Goal: Participate in discussion: Engage in conversation with other users on a specific topic

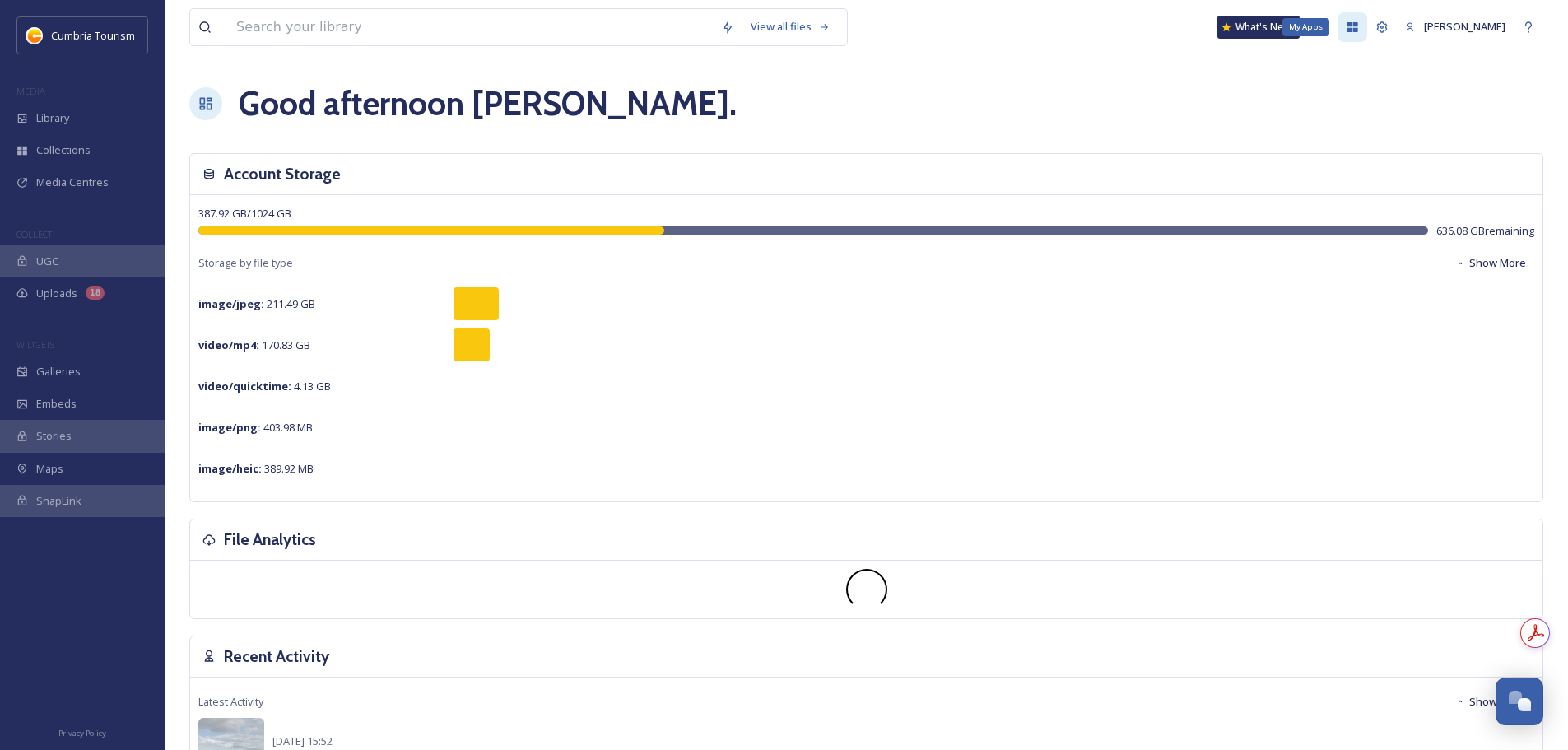
click at [1347, 26] on icon at bounding box center [1352, 27] width 11 height 10
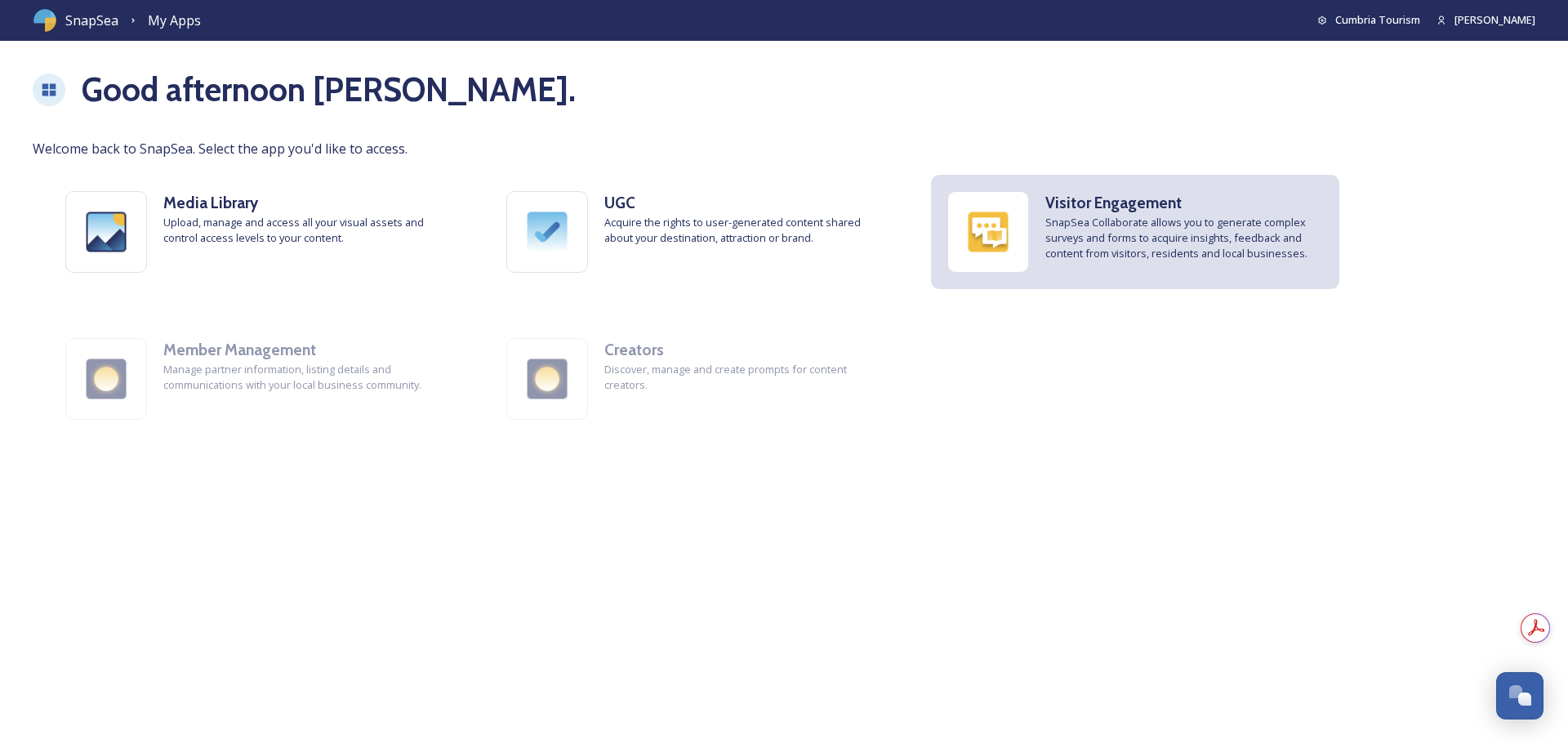
click at [1167, 260] on span "SnapSea Collaborate allows you to generate complex surveys and forms to acquire…" at bounding box center [1184, 238] width 278 height 47
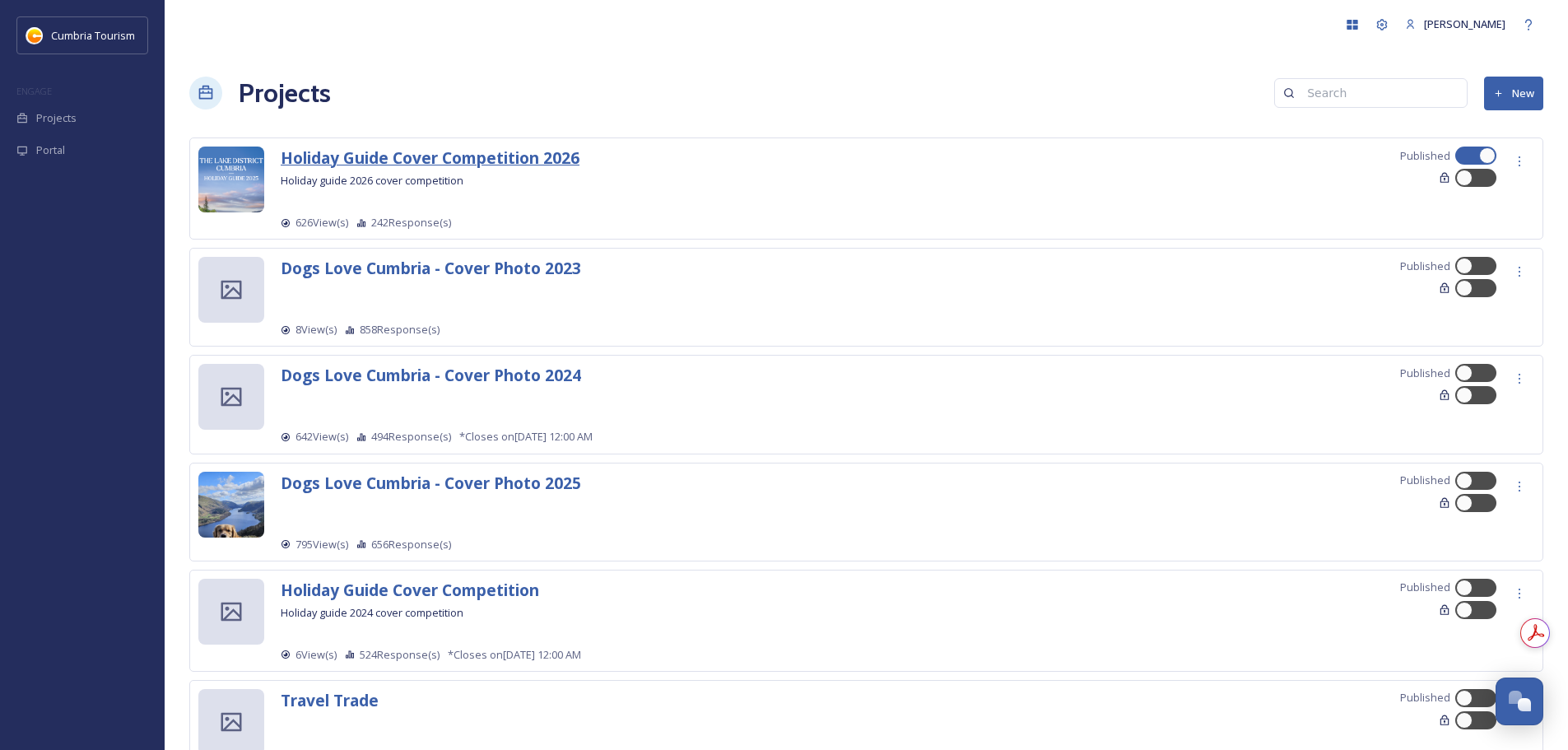
click at [462, 154] on strong "Holiday Guide Cover Competition 2026" at bounding box center [430, 157] width 299 height 22
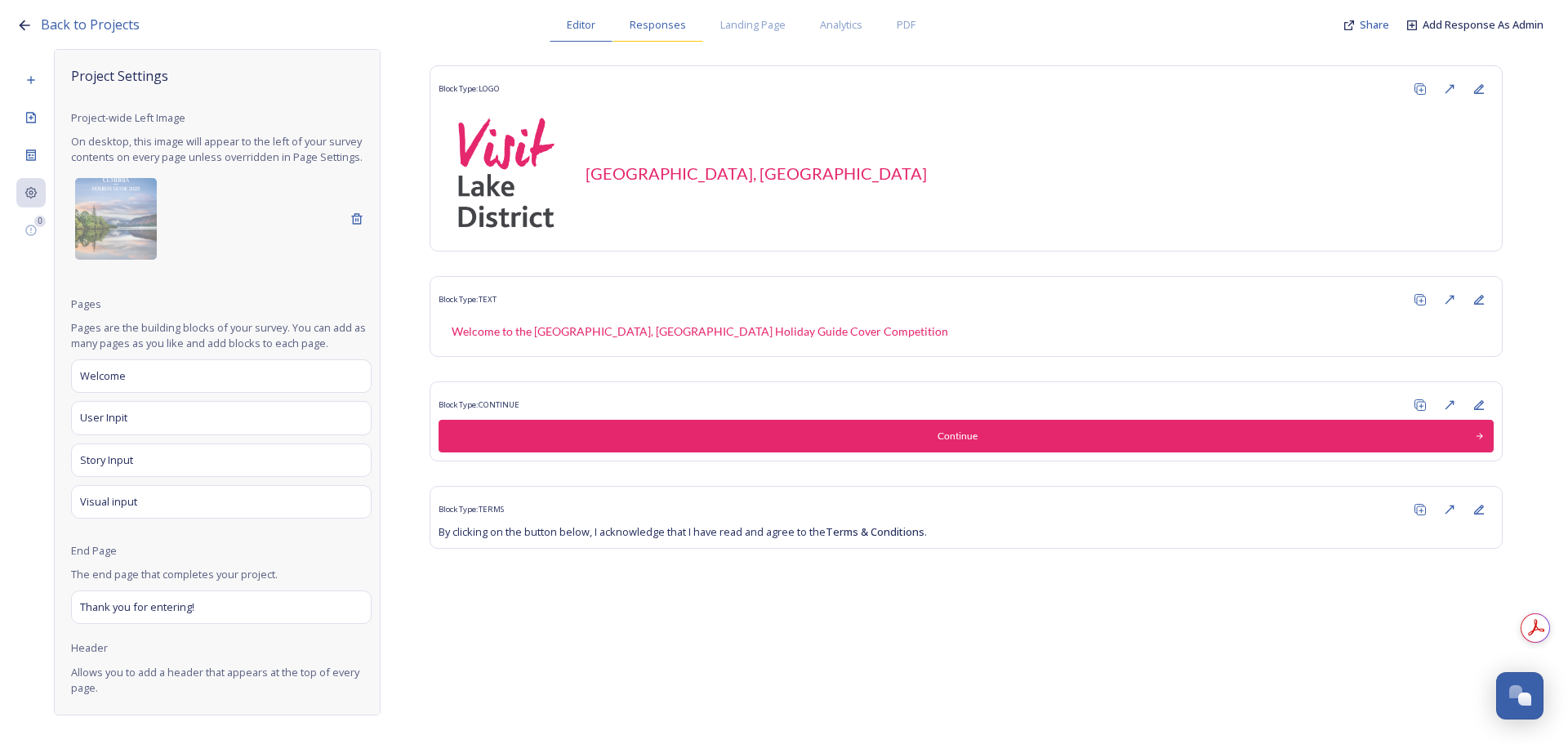
click at [667, 25] on span "Responses" at bounding box center [658, 25] width 56 height 16
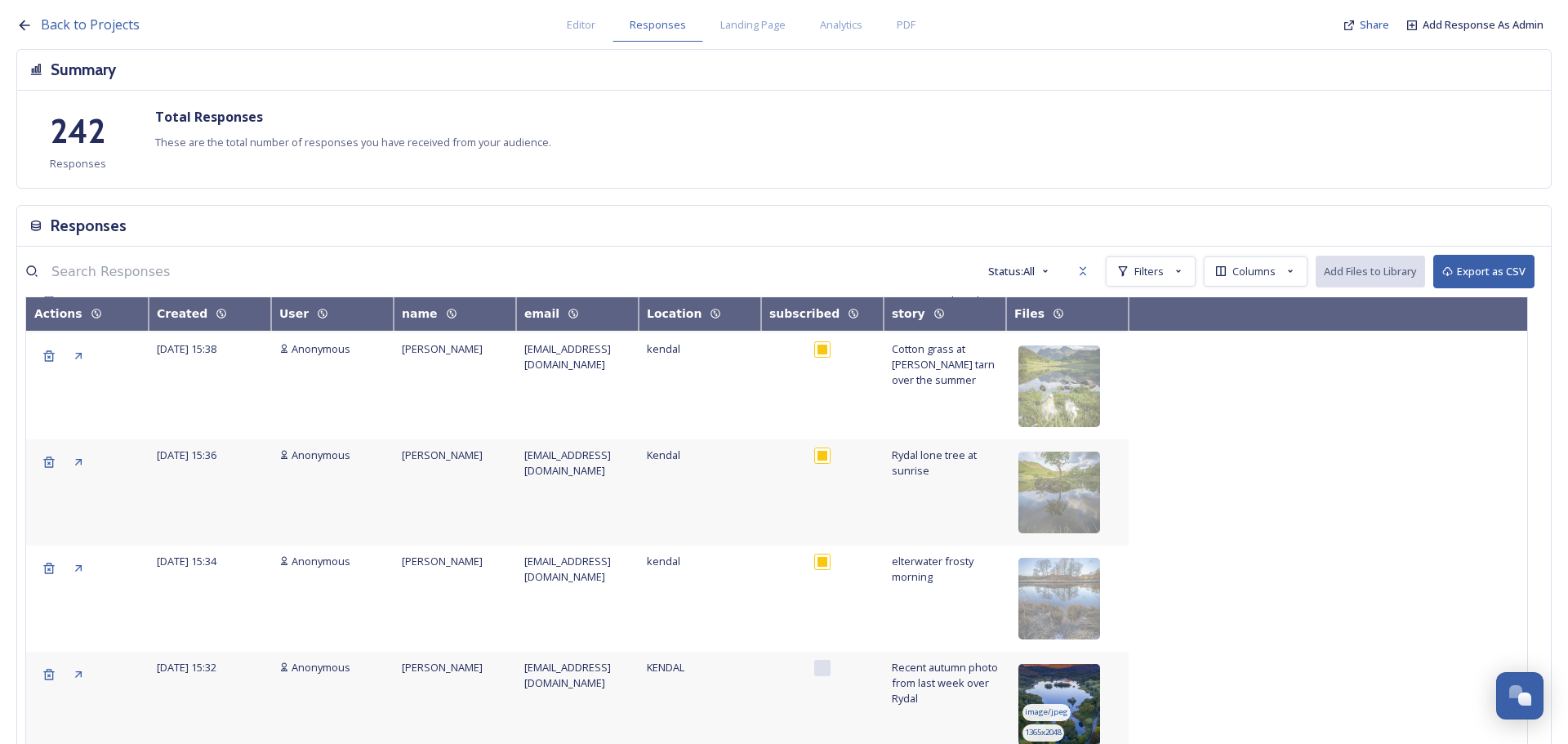
scroll to position [735, 0]
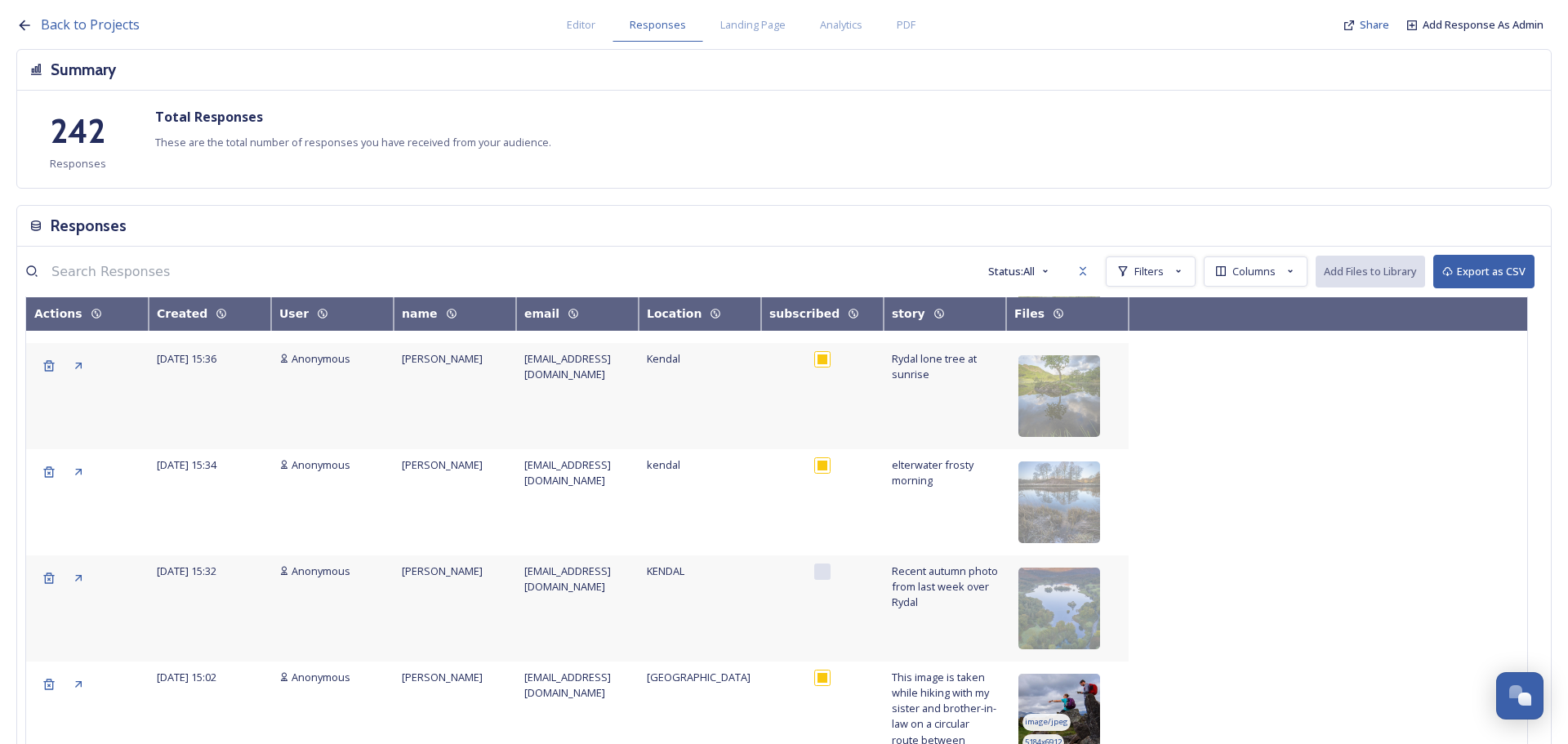
click at [1077, 674] on img at bounding box center [1059, 714] width 82 height 82
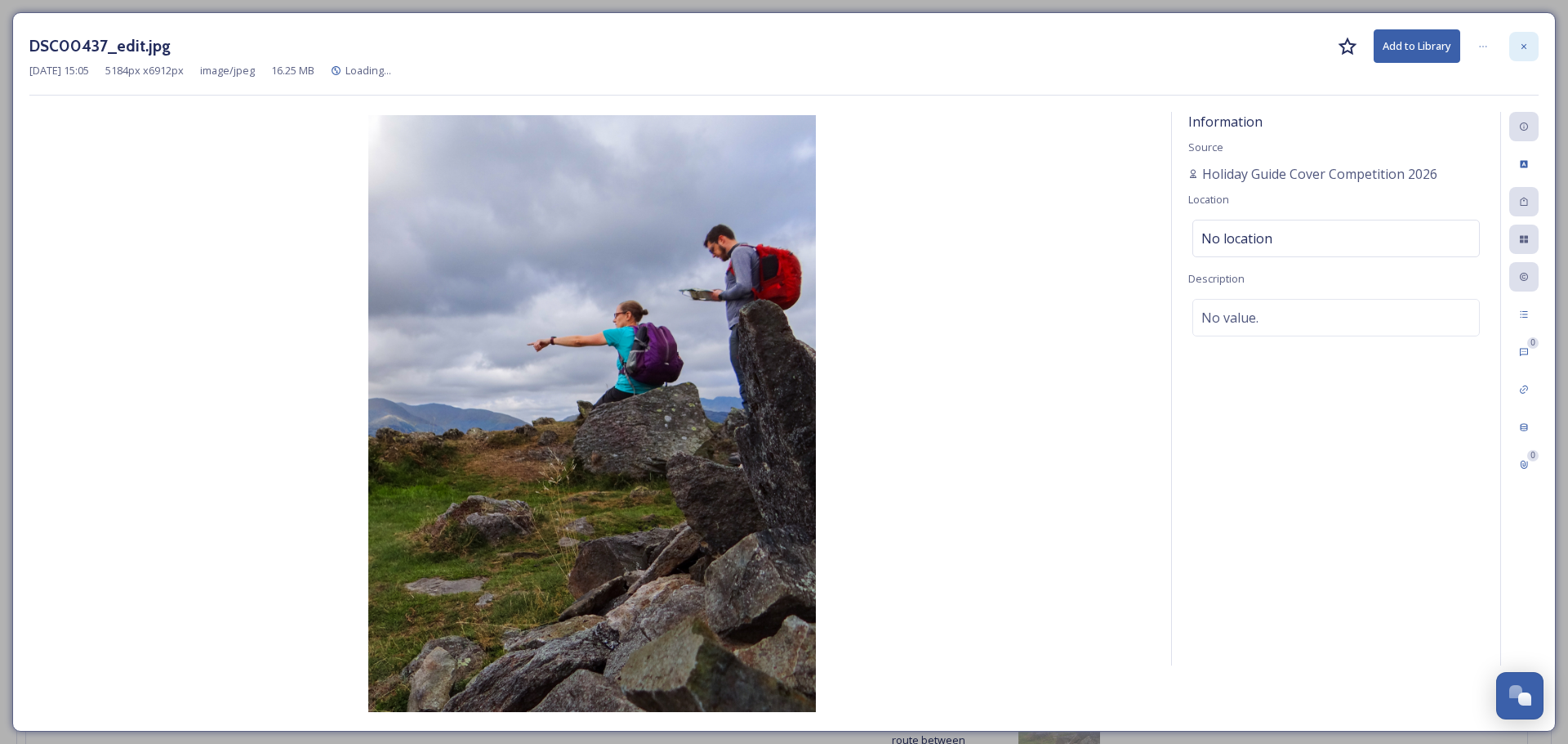
click at [1519, 40] on div at bounding box center [1524, 47] width 30 height 30
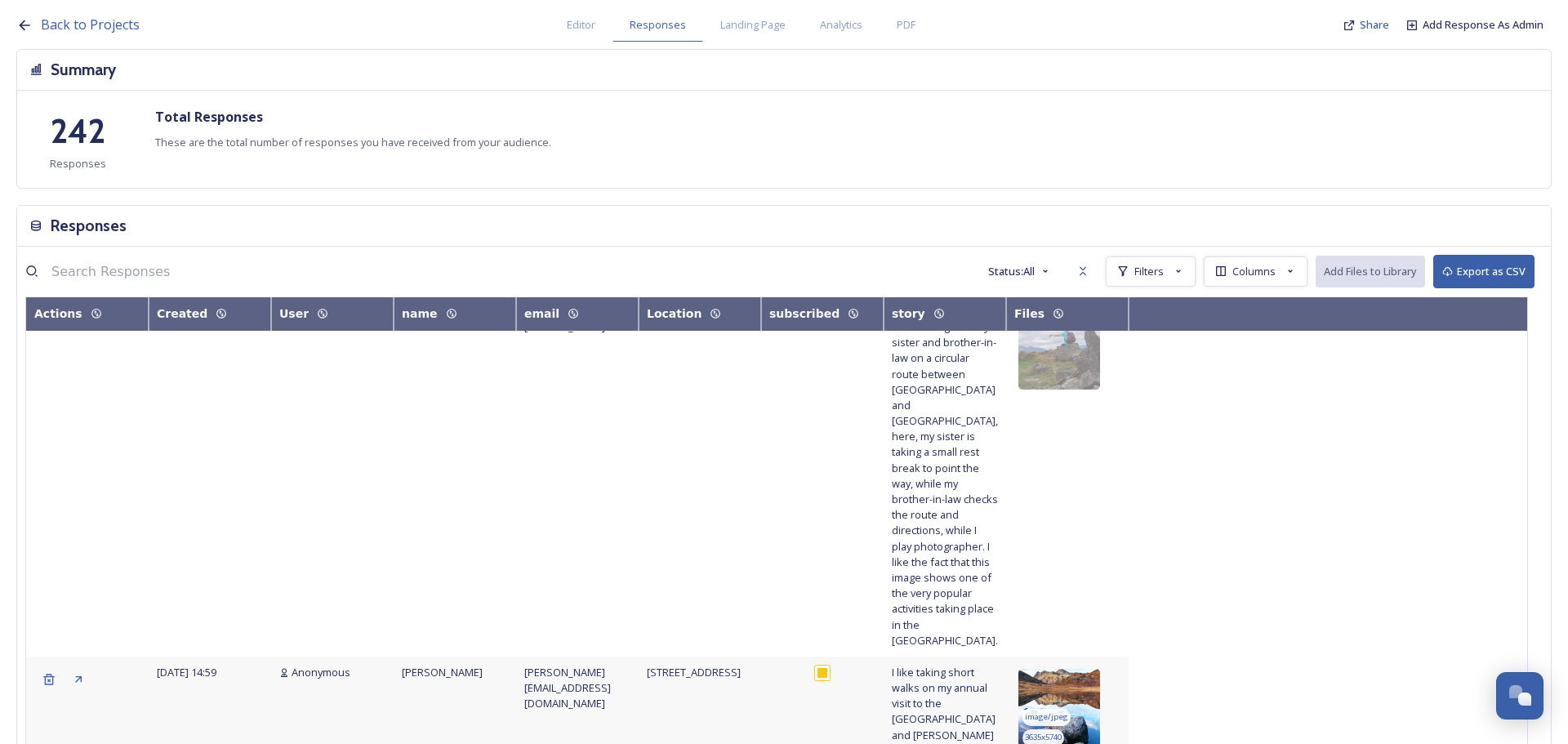
scroll to position [1144, 0]
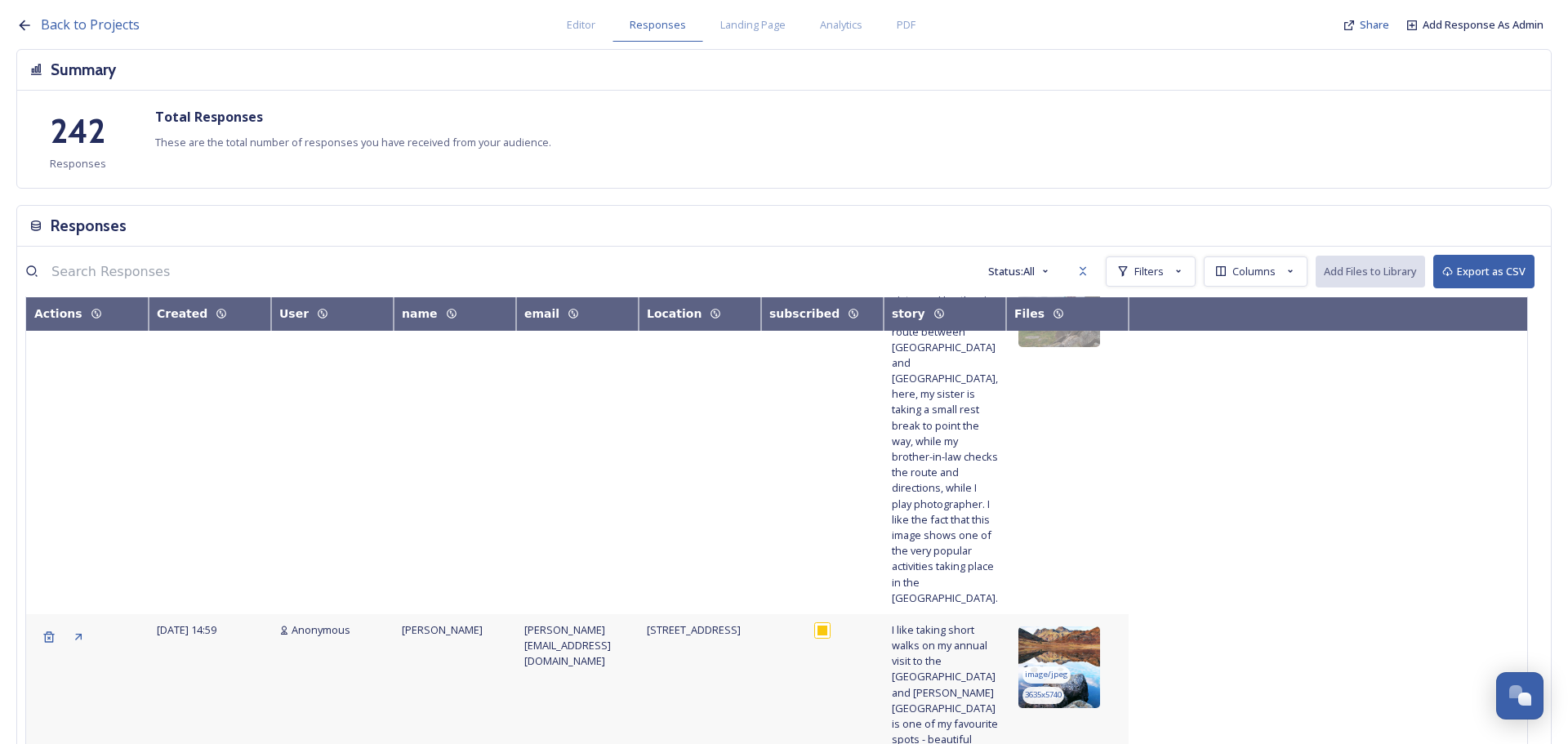
click at [1085, 626] on img at bounding box center [1059, 667] width 82 height 82
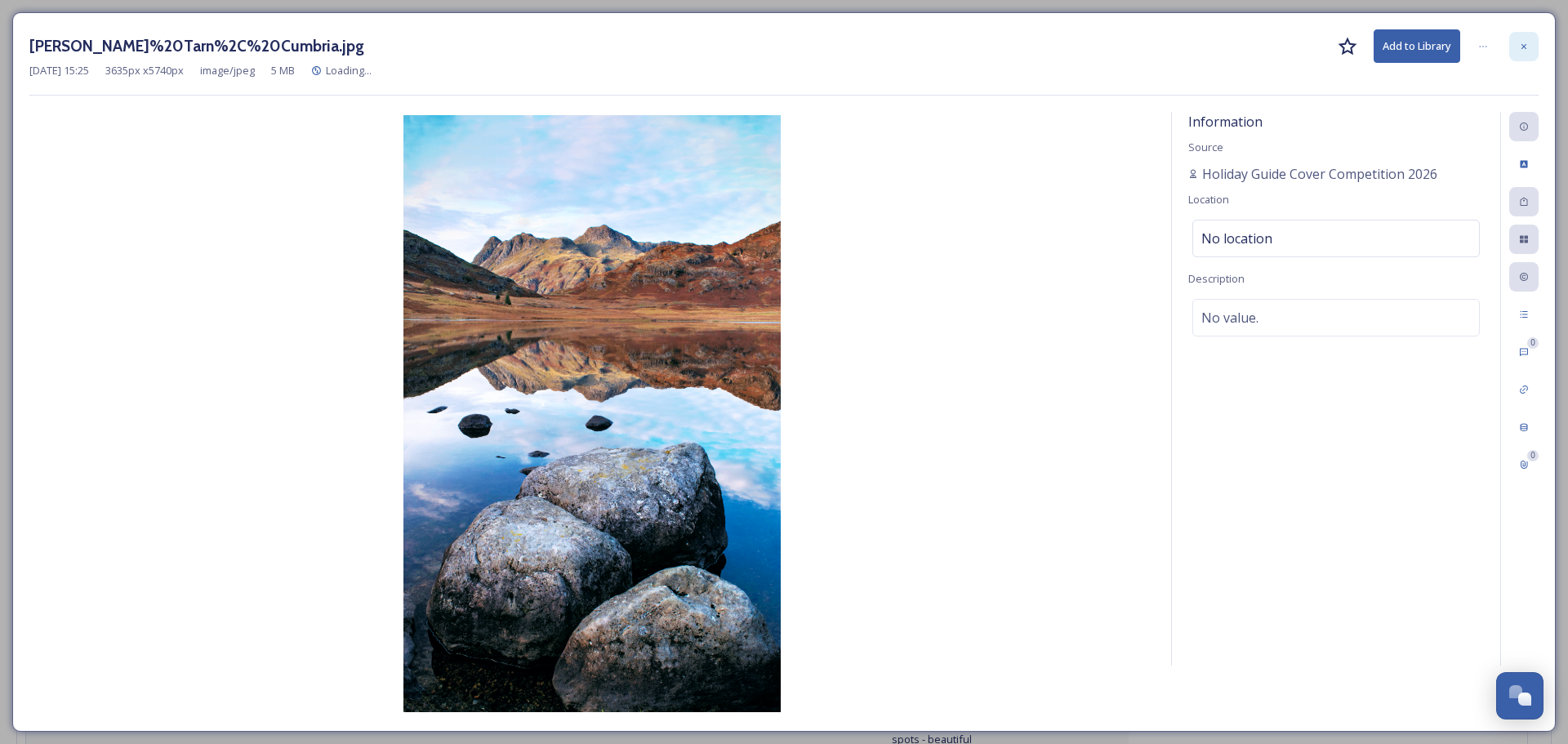
click at [1519, 47] on icon at bounding box center [1524, 47] width 10 height 10
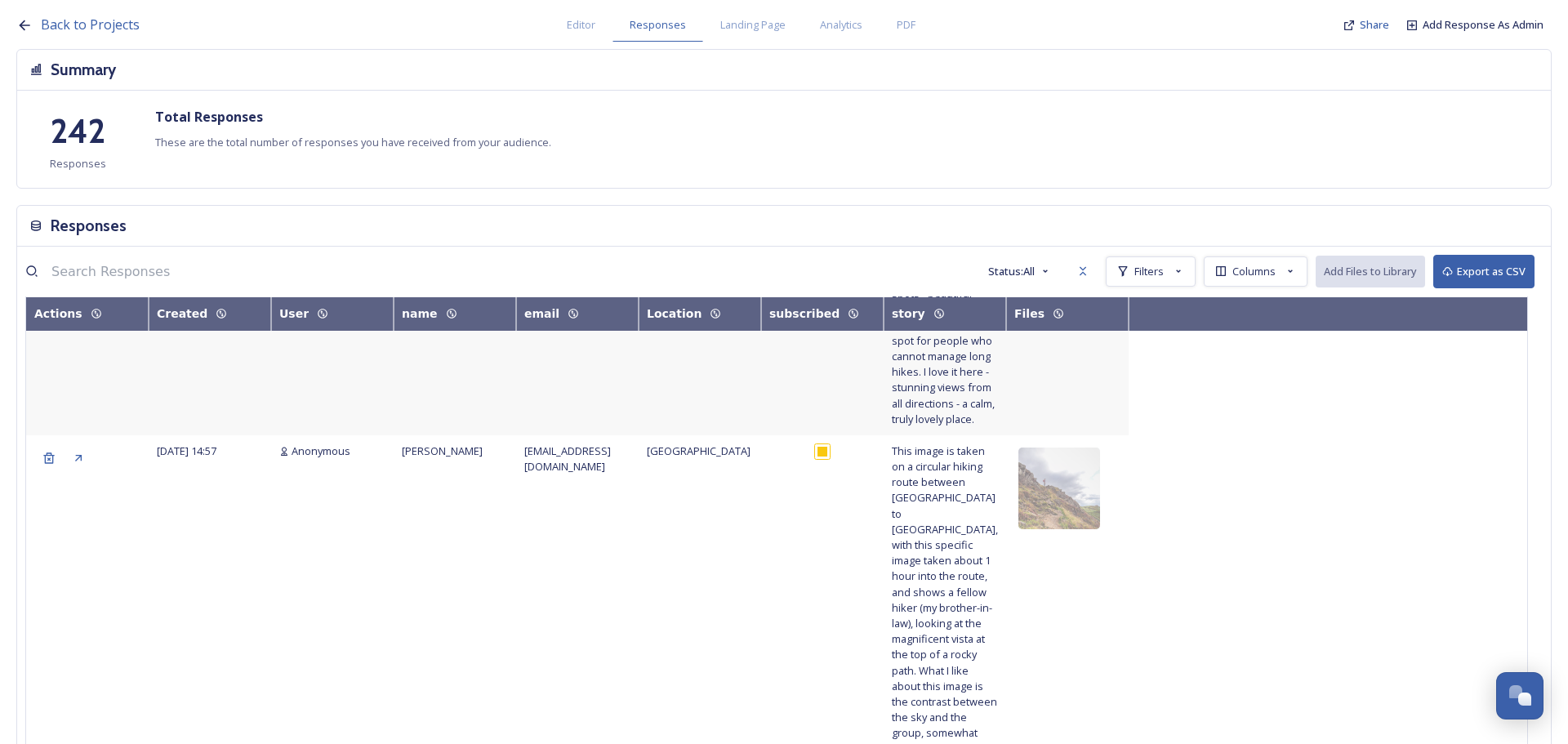
scroll to position [1551, 0]
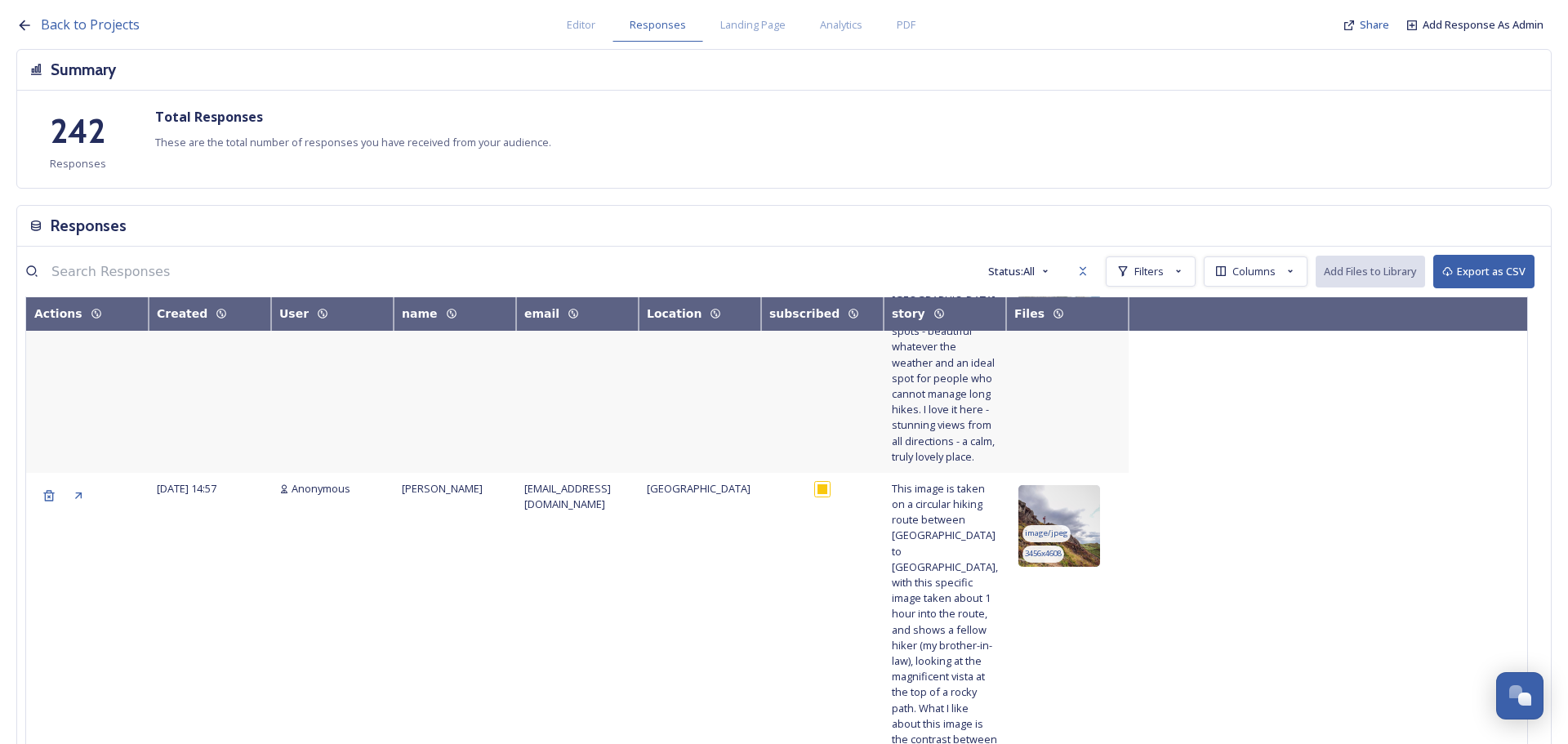
click at [1087, 485] on img at bounding box center [1059, 526] width 82 height 82
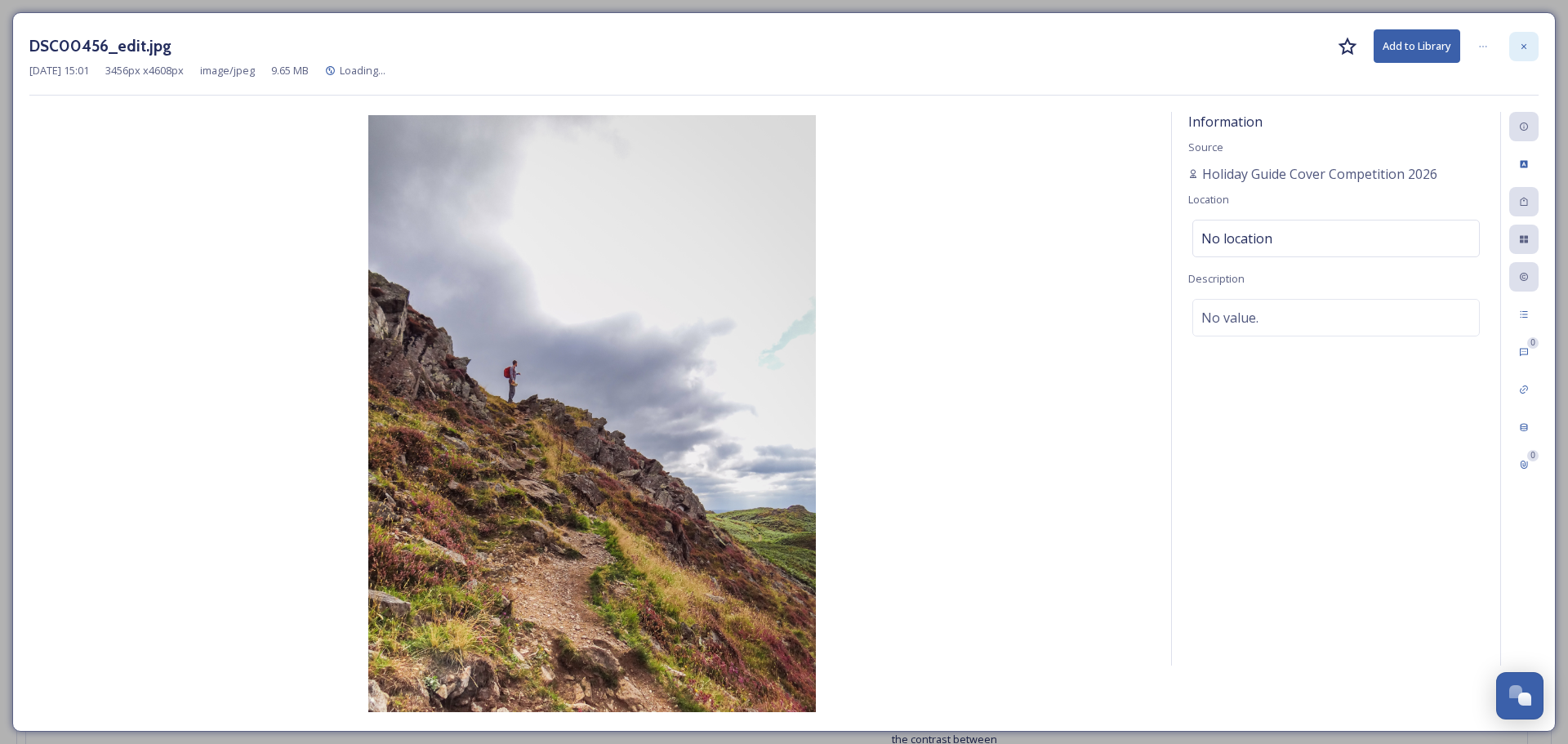
click at [1524, 36] on div at bounding box center [1524, 47] width 30 height 30
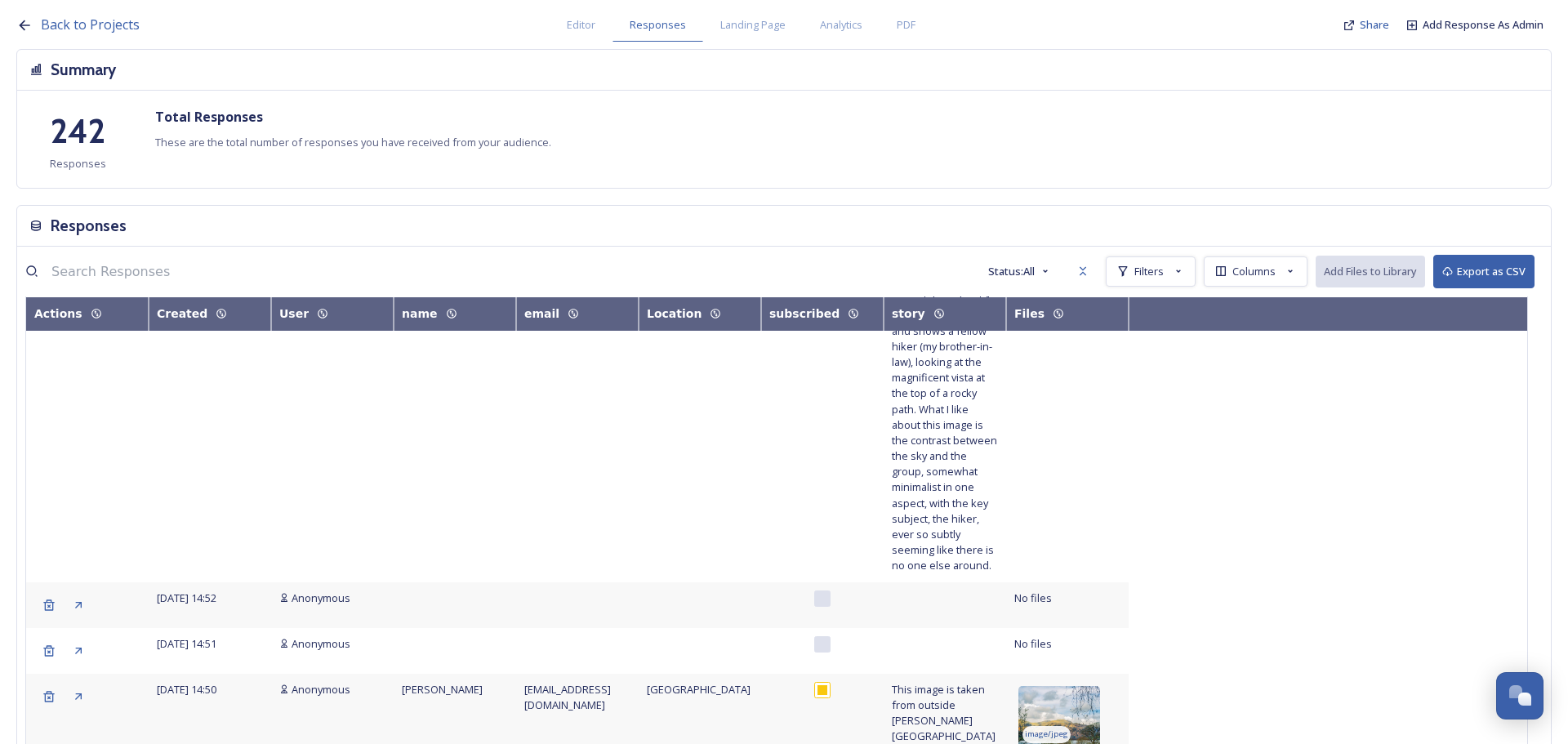
scroll to position [1879, 0]
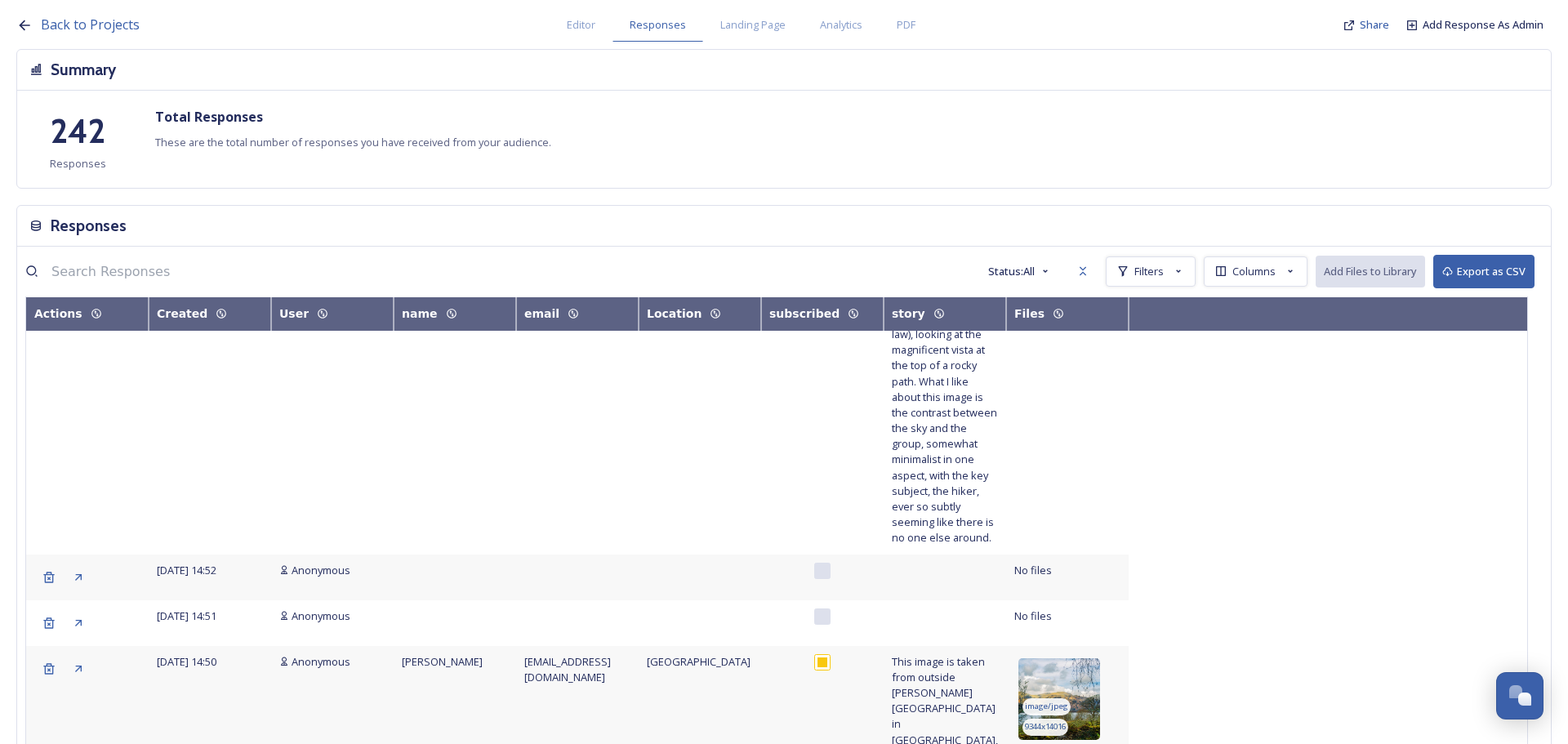
click at [1080, 658] on img at bounding box center [1059, 699] width 82 height 82
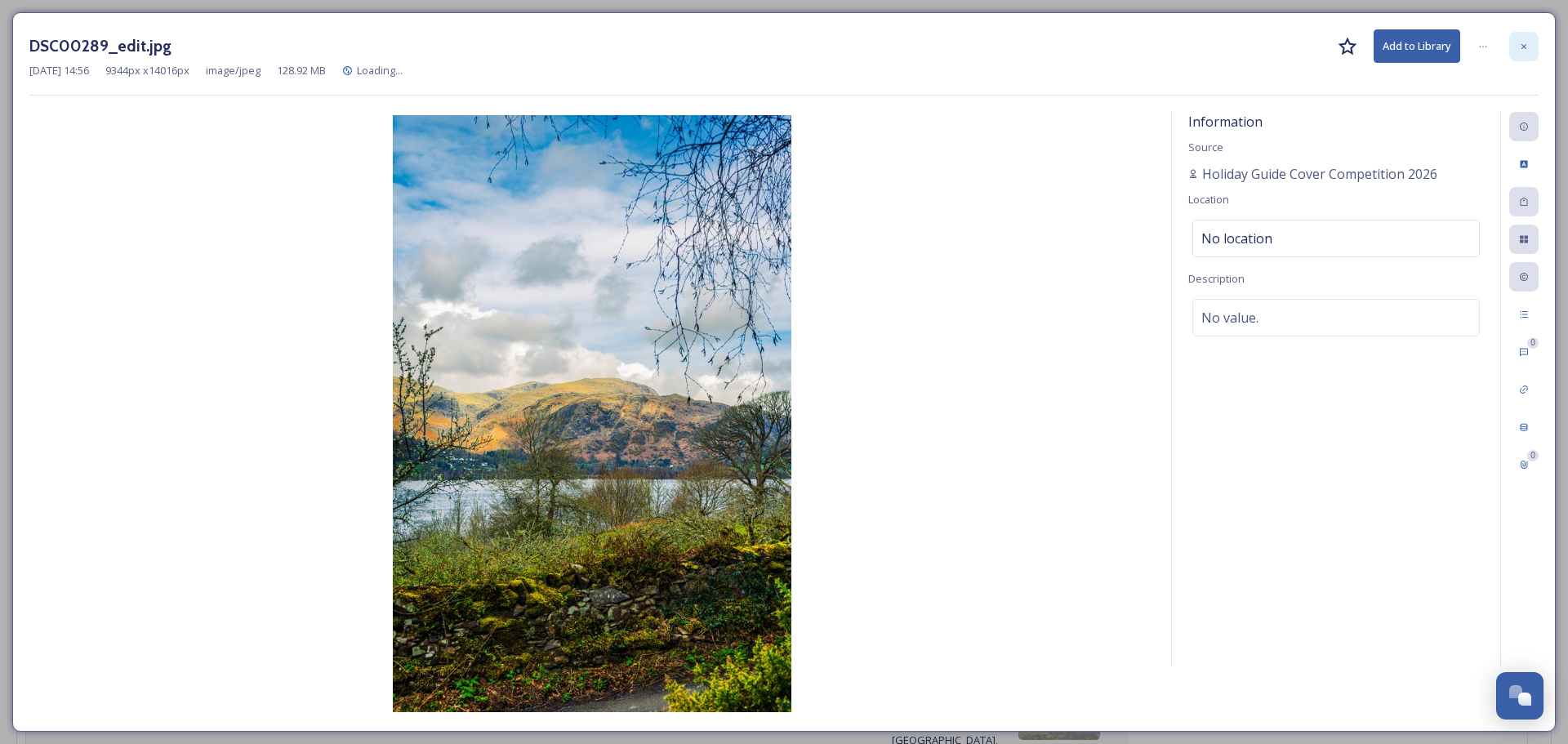
click at [1524, 44] on icon at bounding box center [1524, 47] width 10 height 10
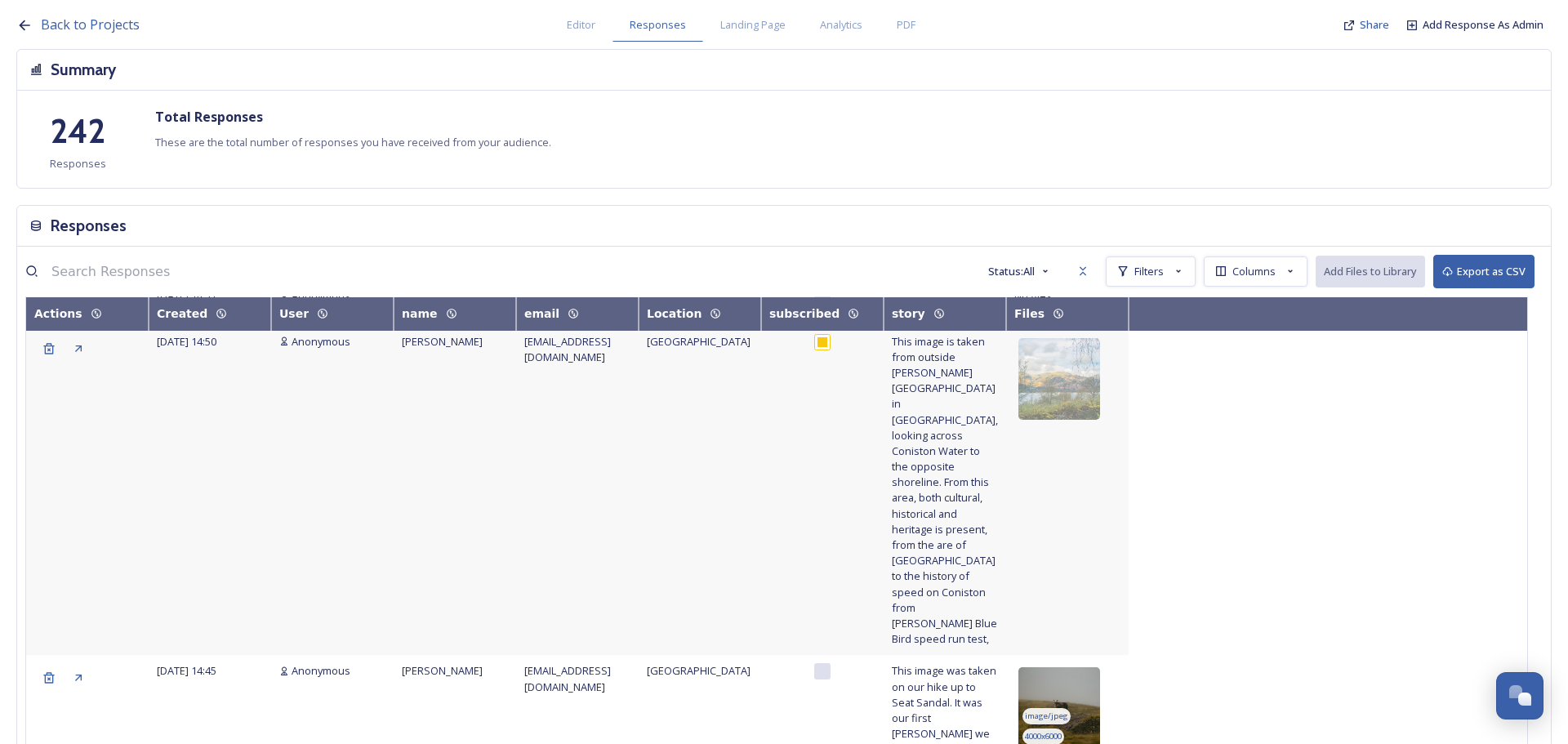
scroll to position [2205, 0]
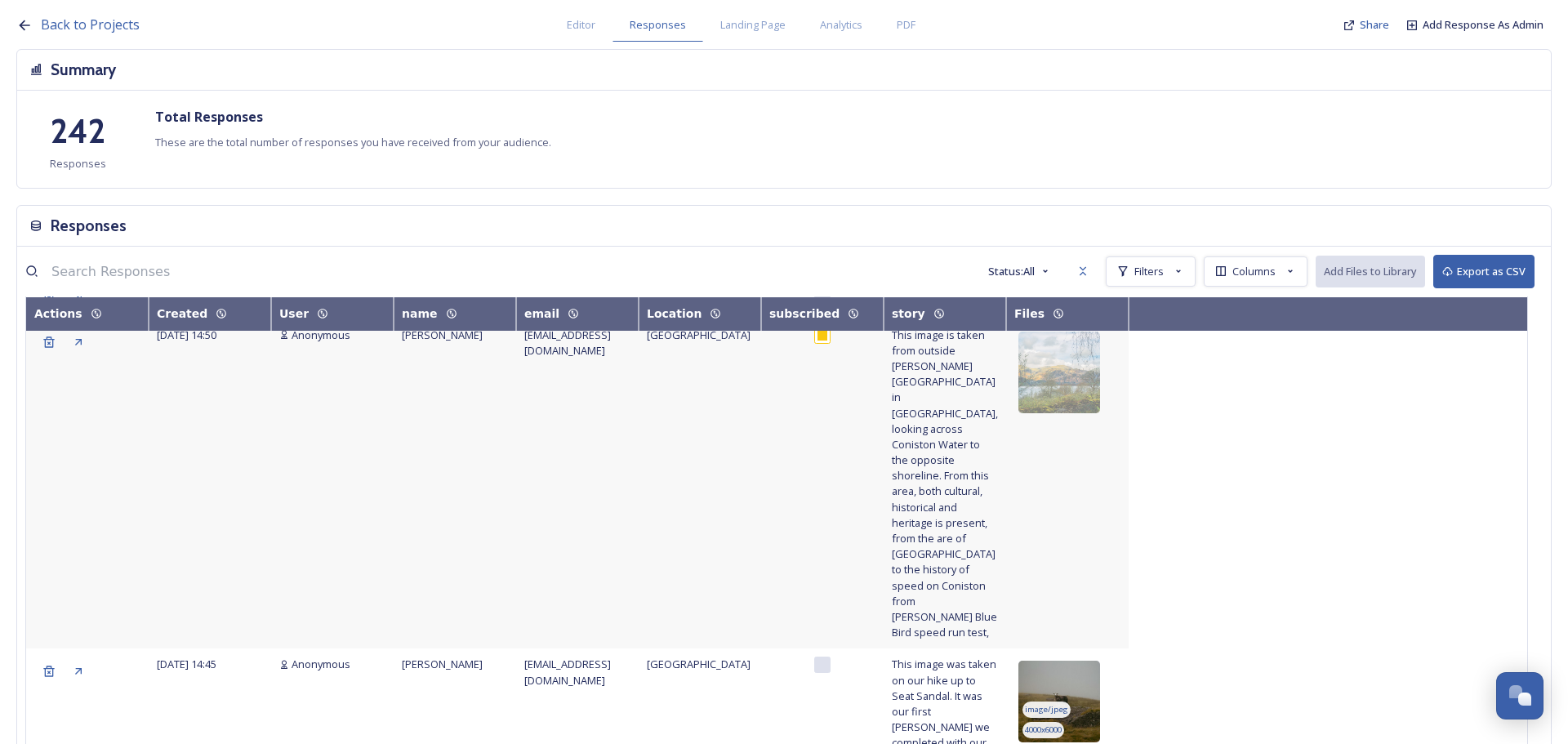
click at [1088, 661] on img at bounding box center [1059, 701] width 82 height 82
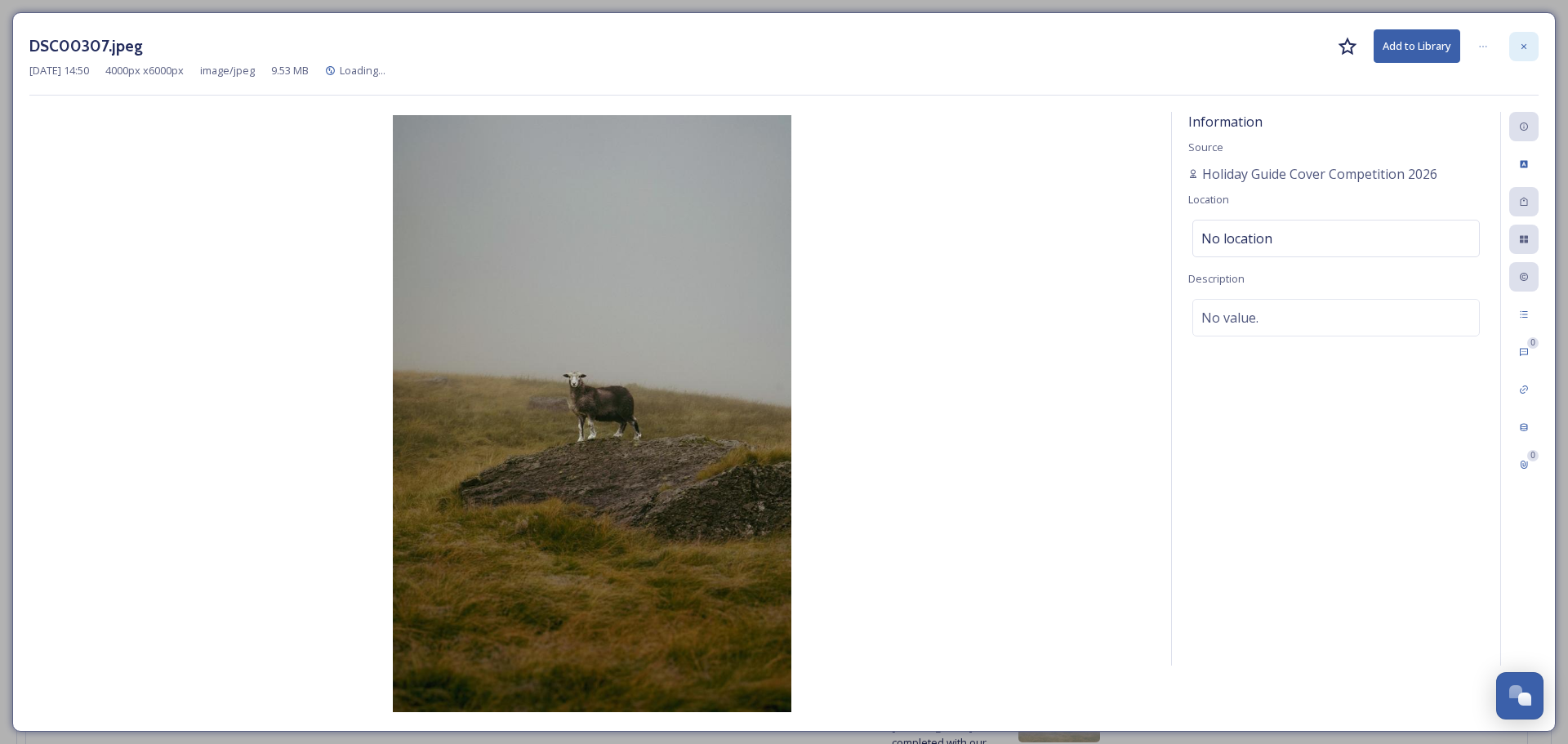
click at [1531, 53] on div at bounding box center [1524, 47] width 30 height 30
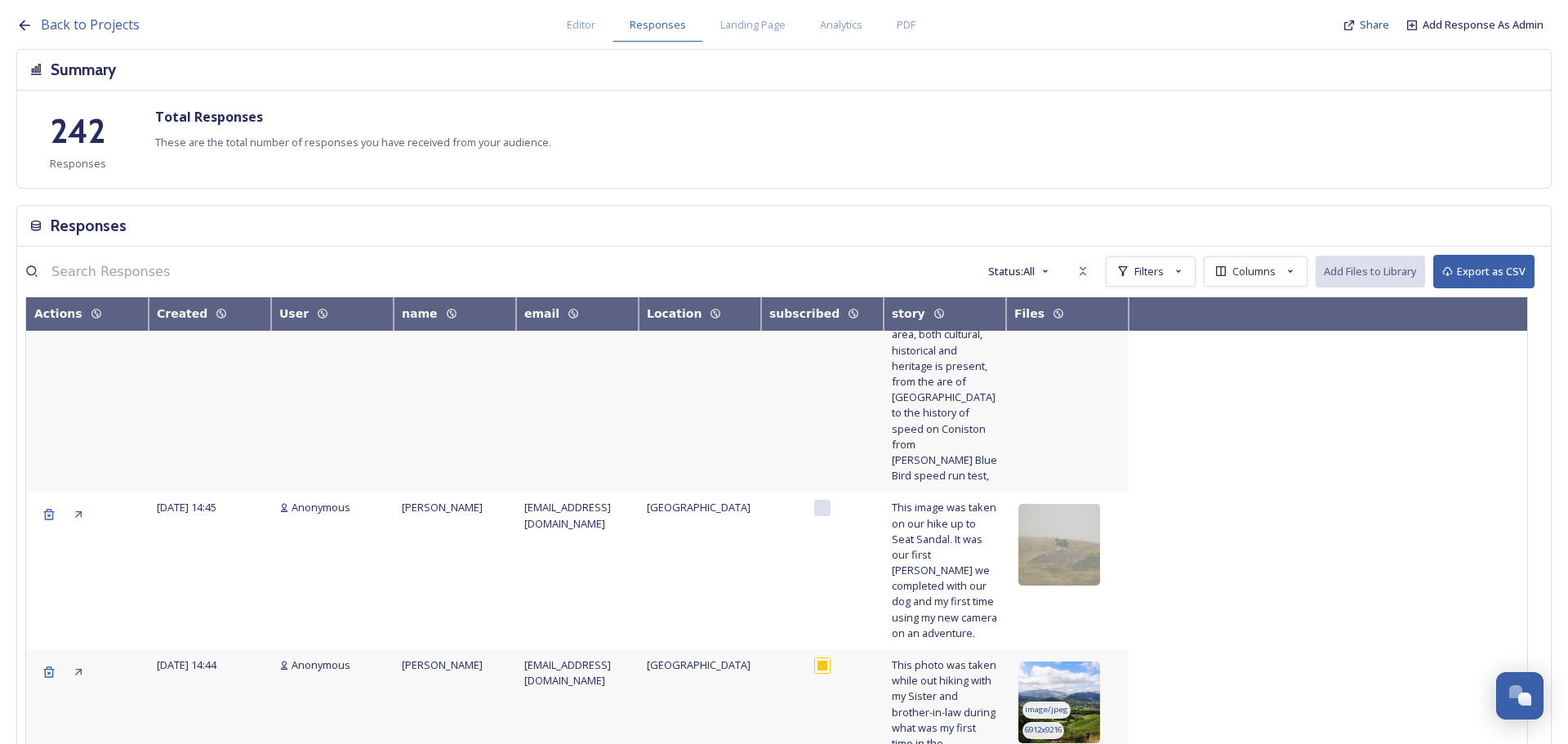
scroll to position [2368, 0]
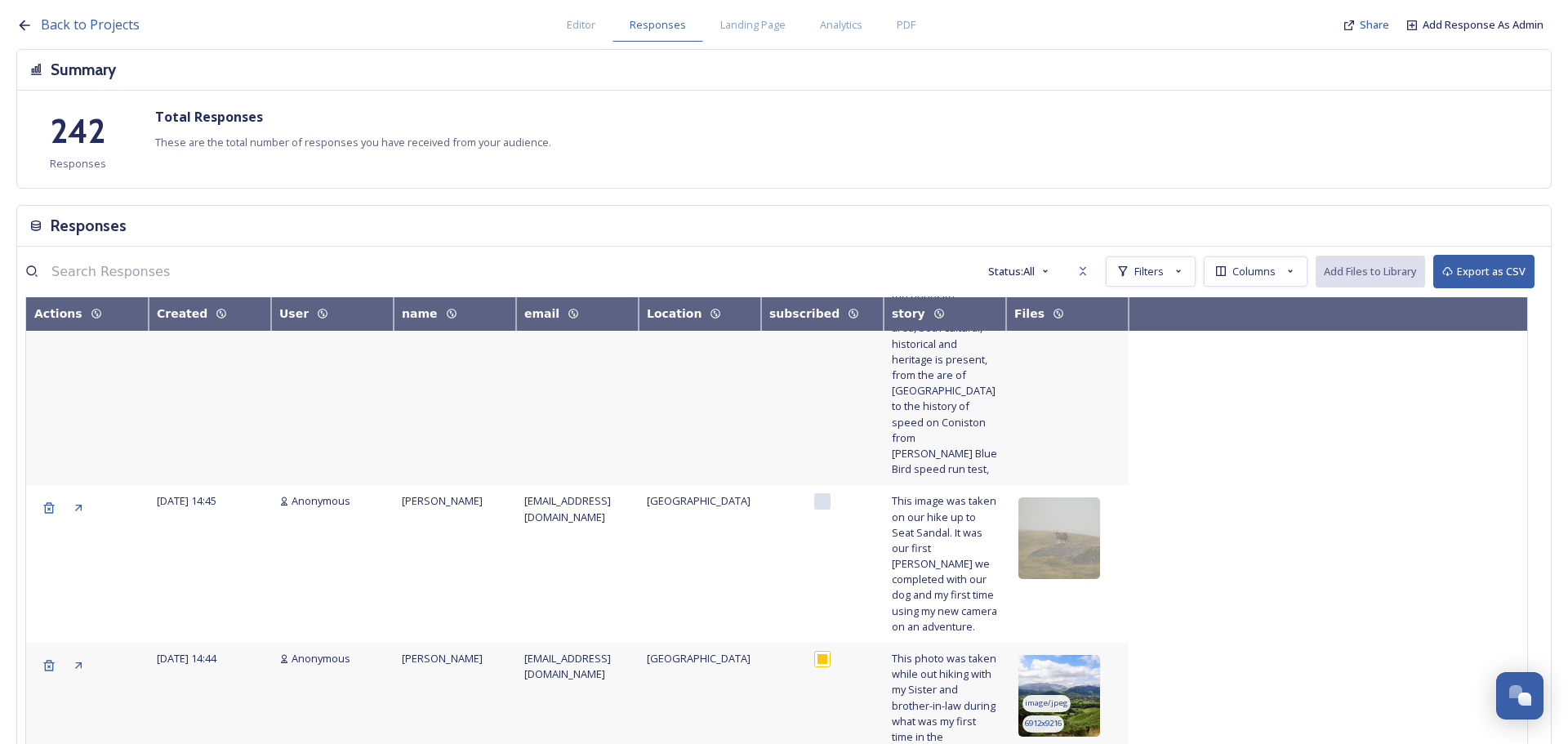
click at [1085, 655] on img at bounding box center [1059, 695] width 82 height 82
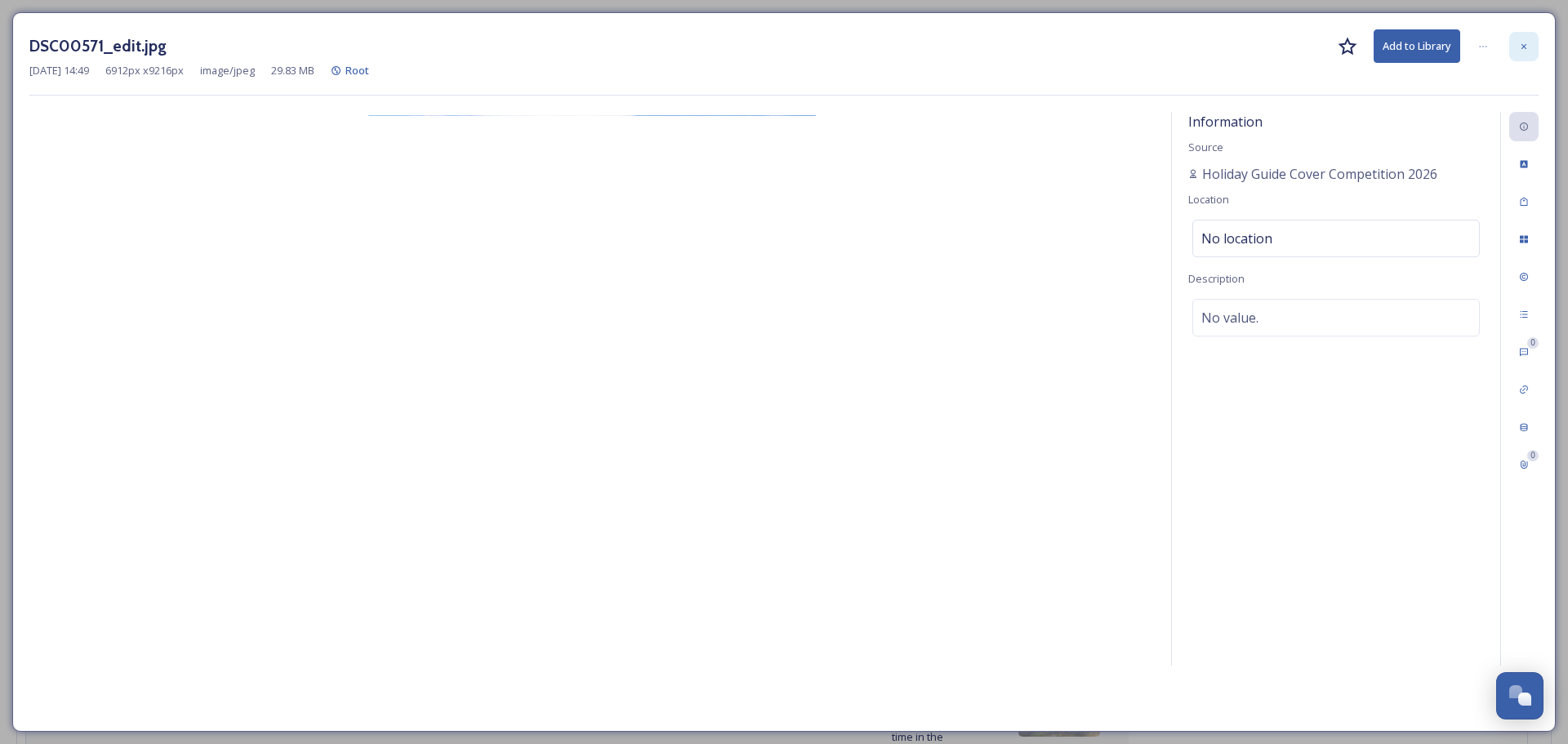
click at [1519, 50] on icon at bounding box center [1524, 47] width 10 height 10
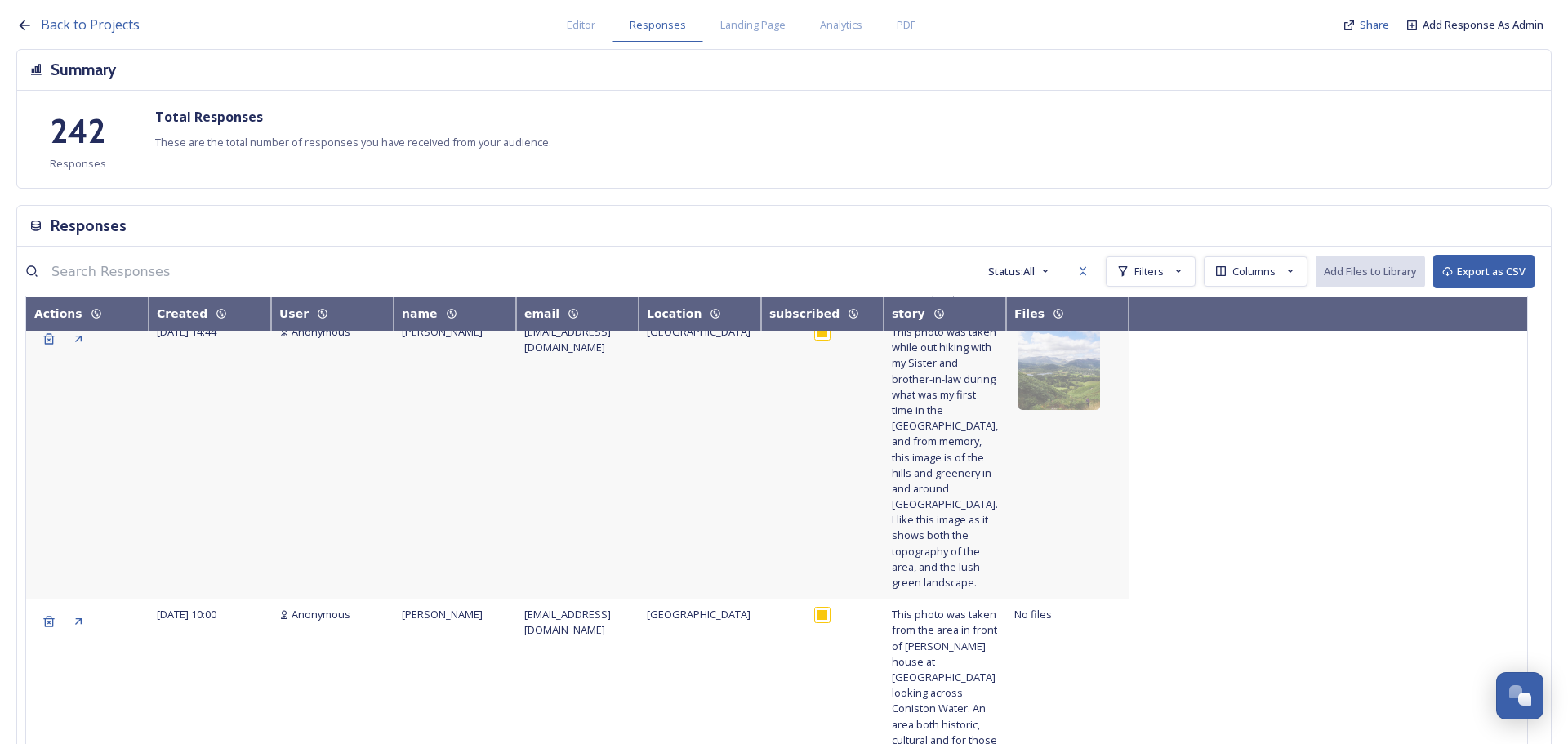
scroll to position [2777, 0]
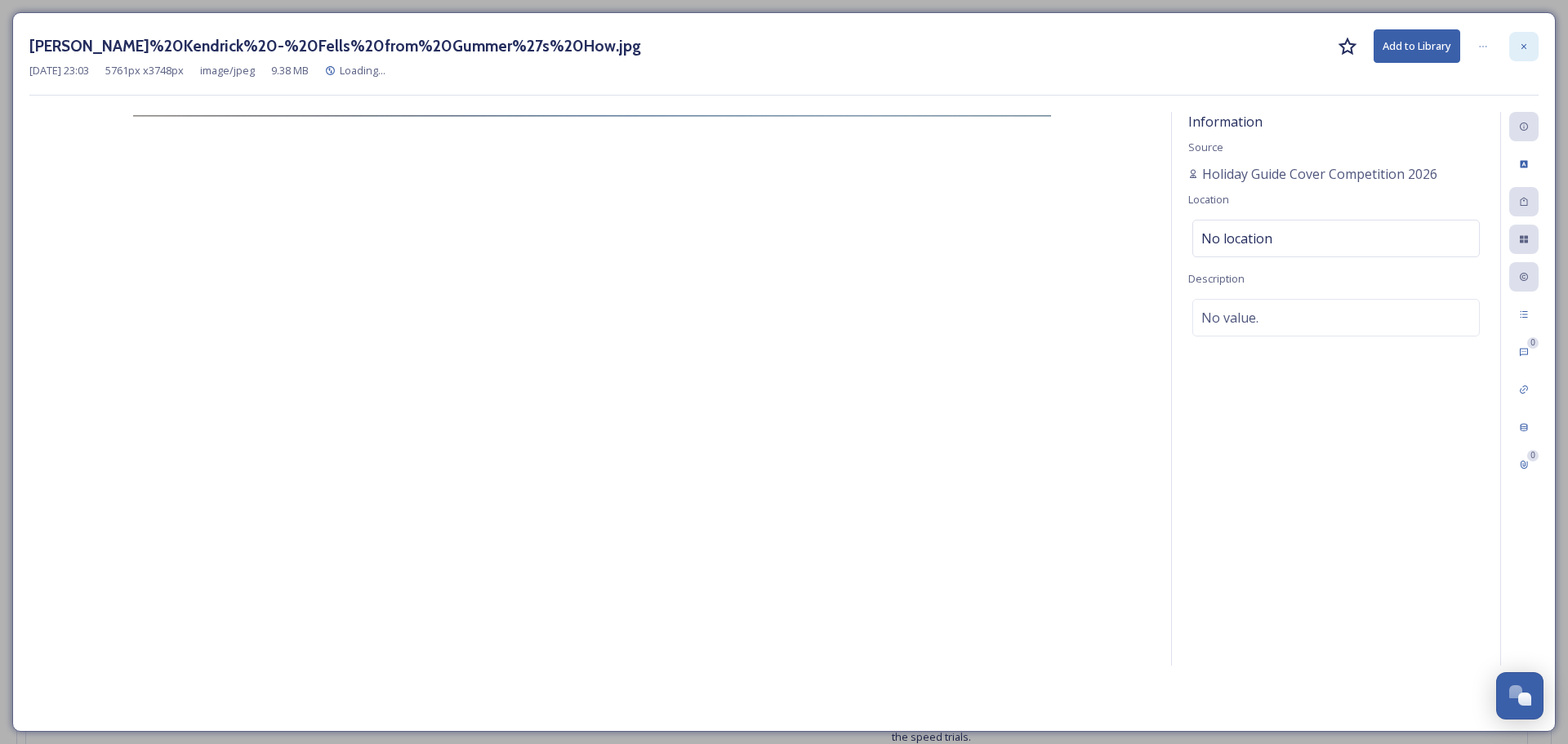
click at [1523, 46] on icon at bounding box center [1524, 46] width 5 height 5
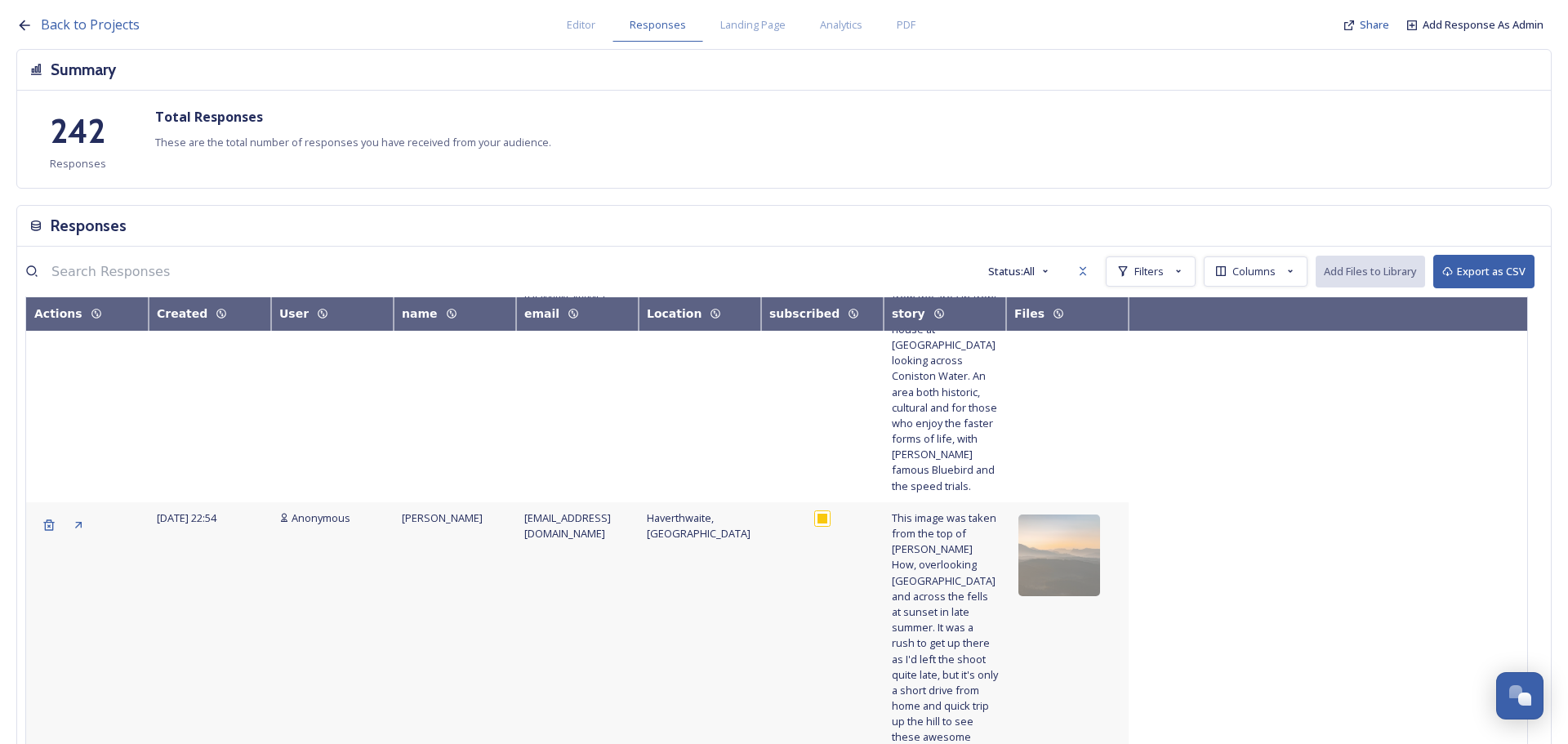
scroll to position [3028, 0]
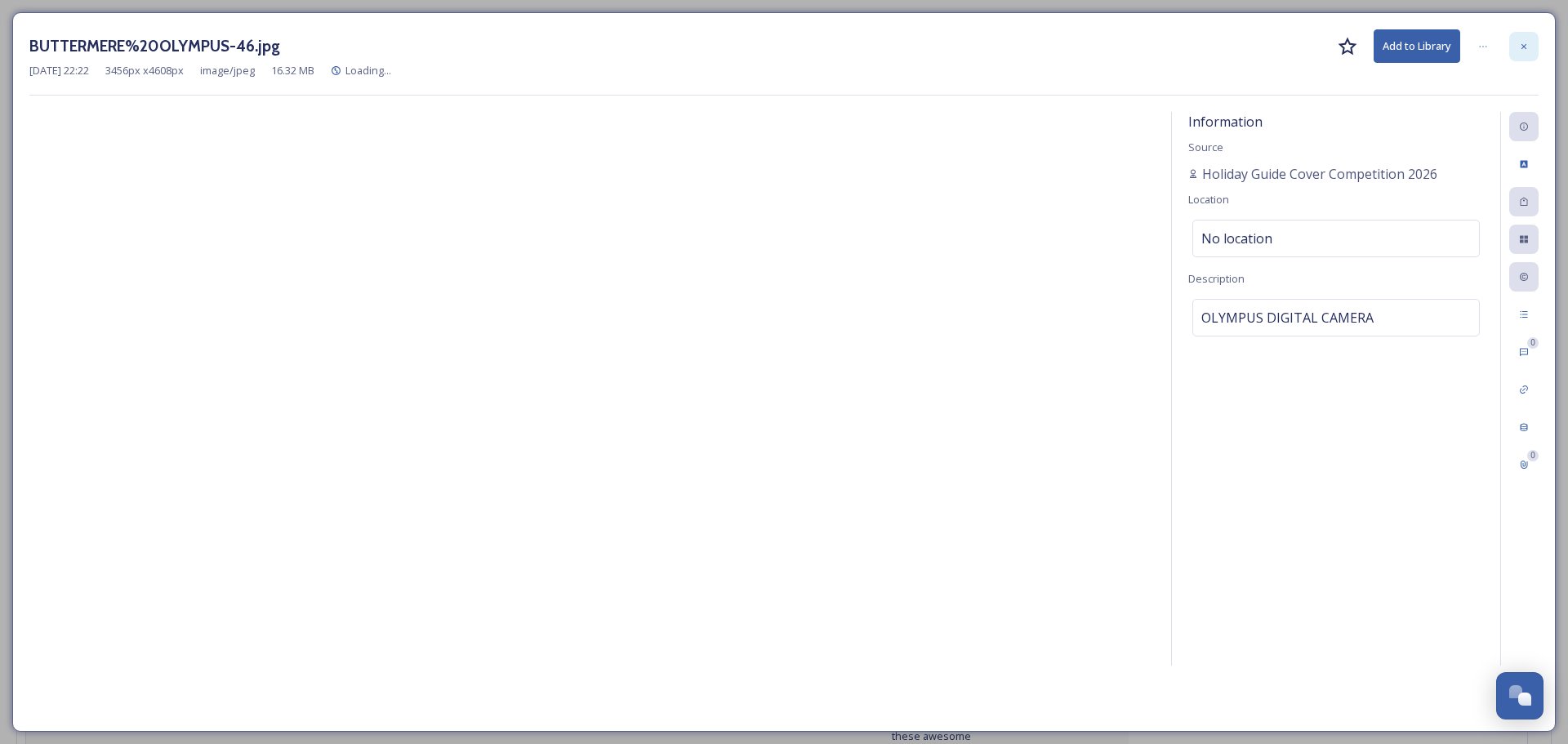
click at [1519, 47] on icon at bounding box center [1524, 47] width 10 height 10
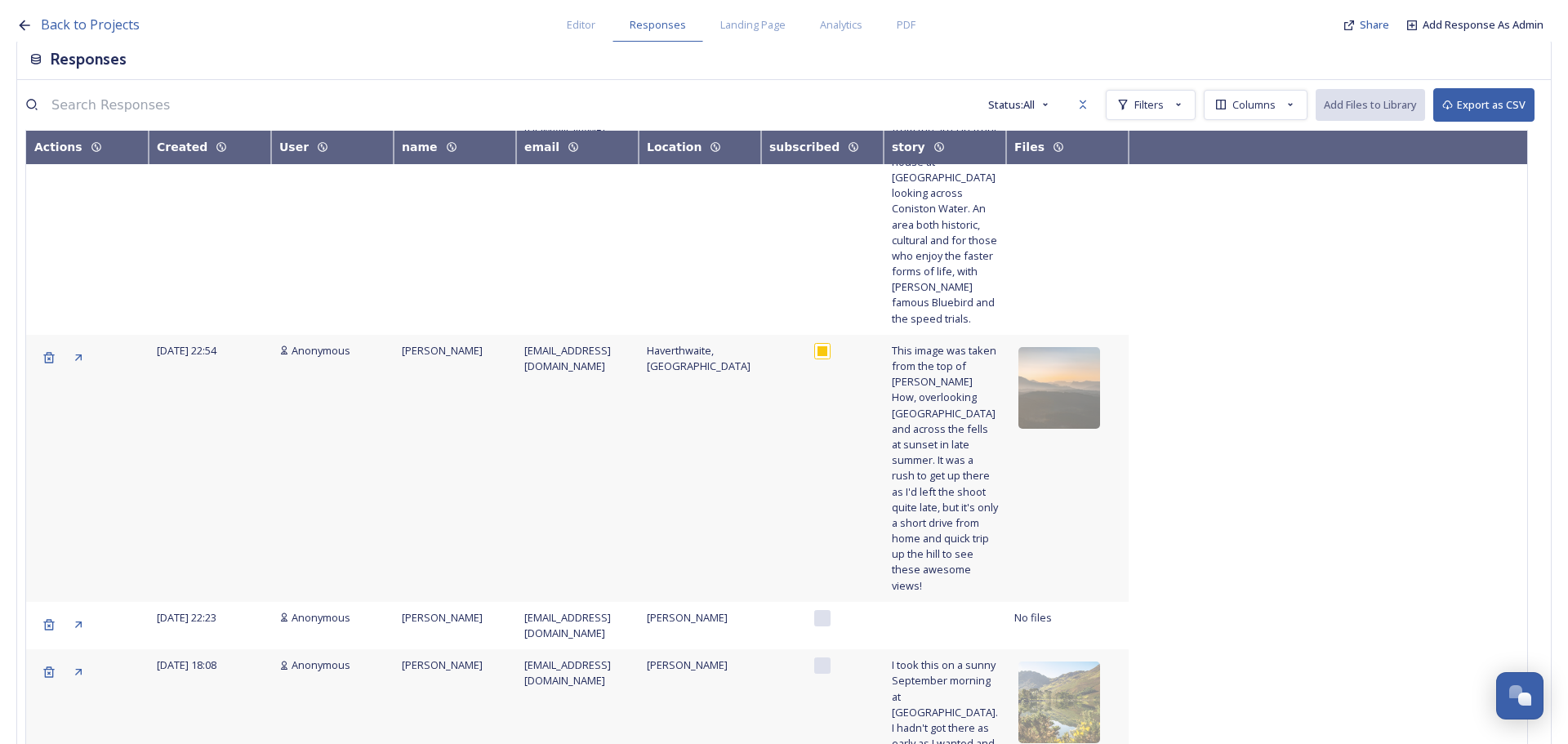
scroll to position [240, 0]
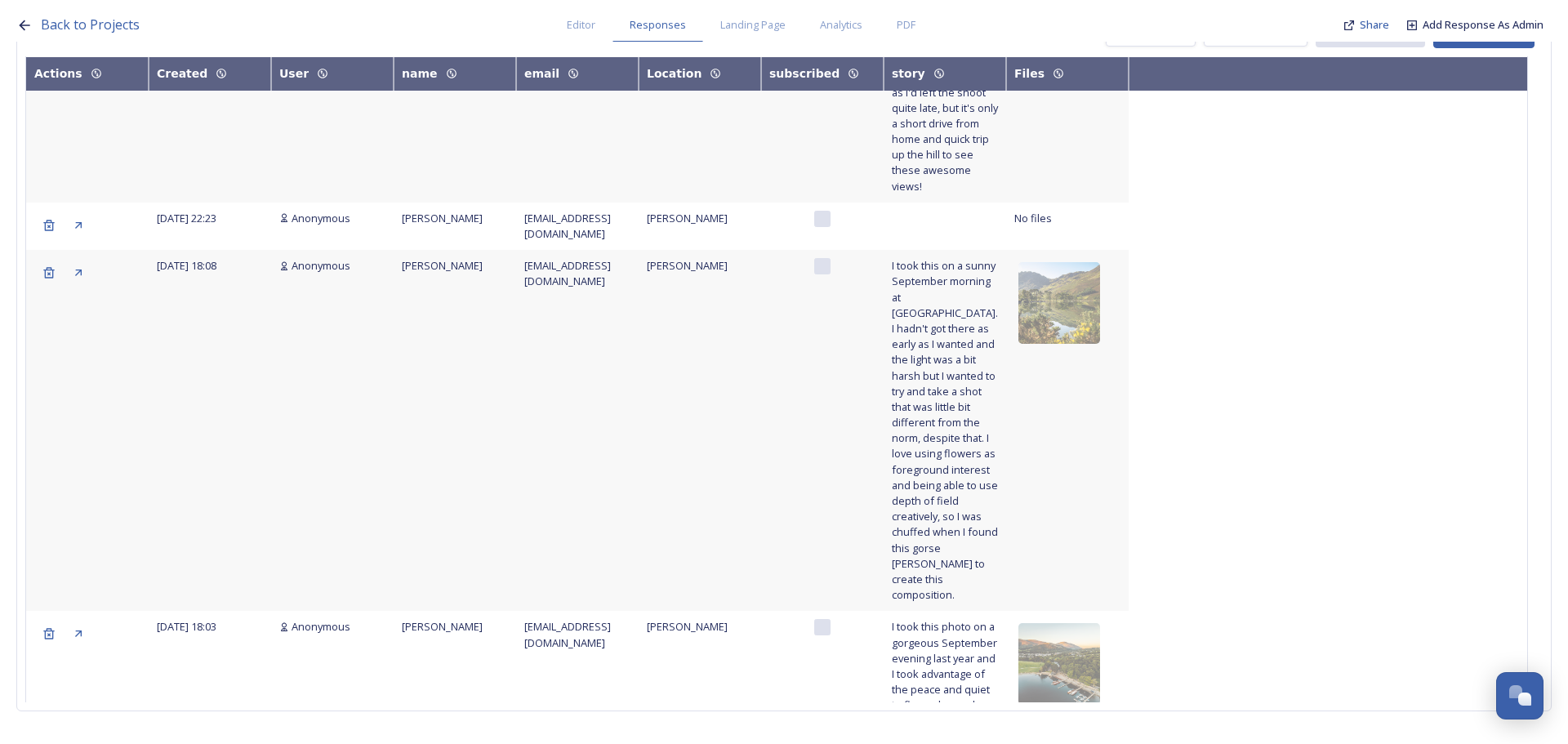
scroll to position [3354, 0]
click at [1088, 622] on img at bounding box center [1059, 662] width 82 height 82
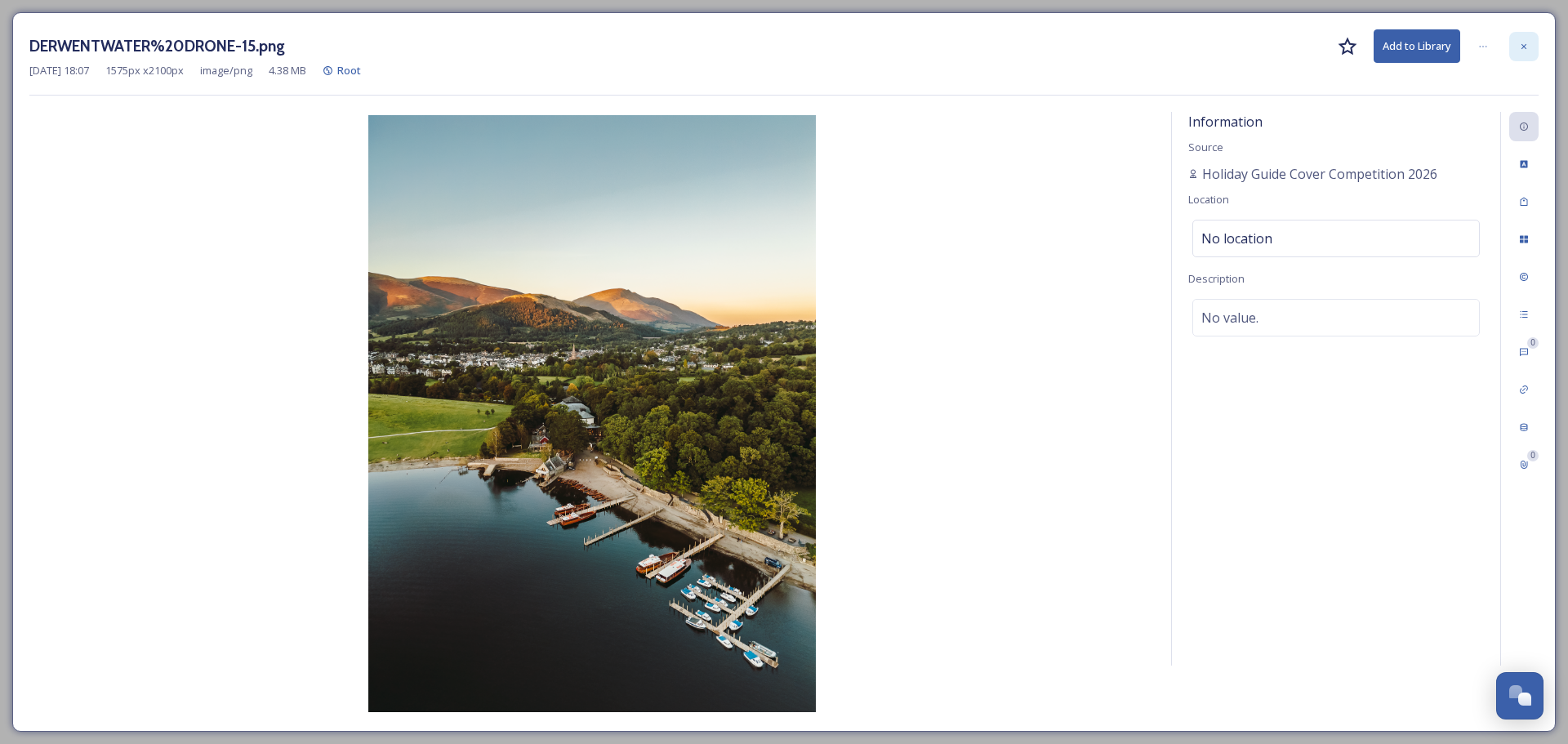
click at [1514, 53] on div at bounding box center [1524, 47] width 30 height 30
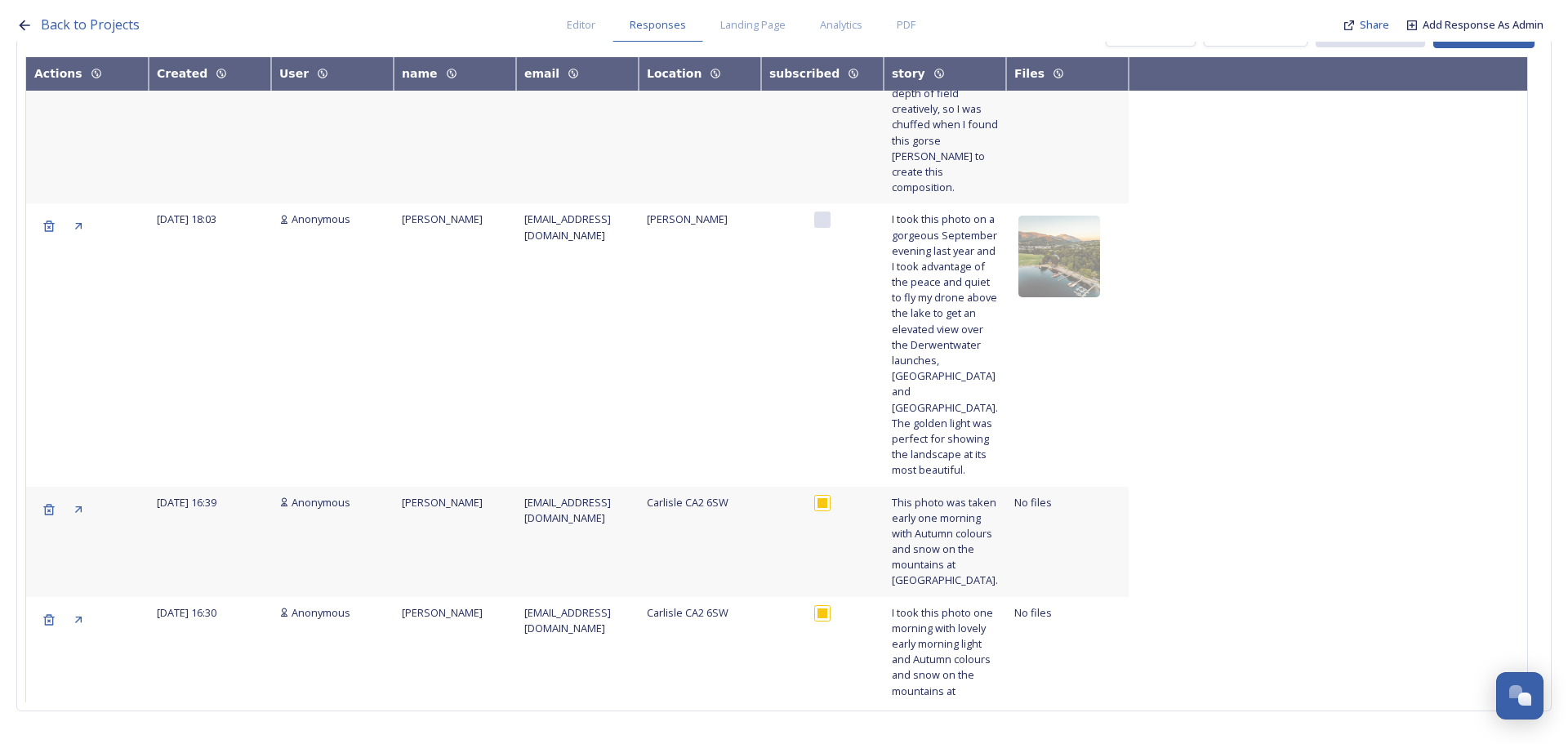
scroll to position [3763, 0]
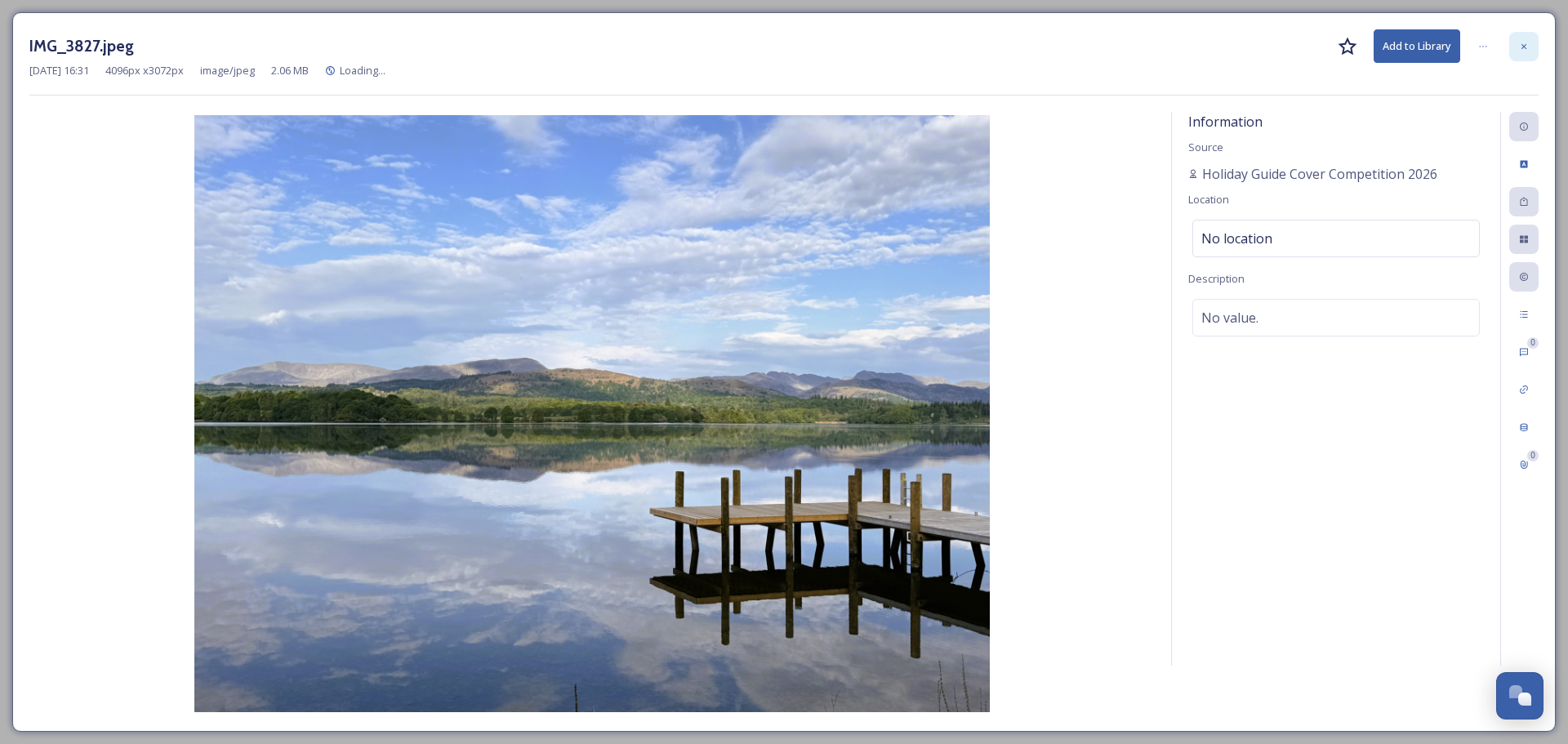
click at [1528, 46] on icon at bounding box center [1524, 47] width 10 height 10
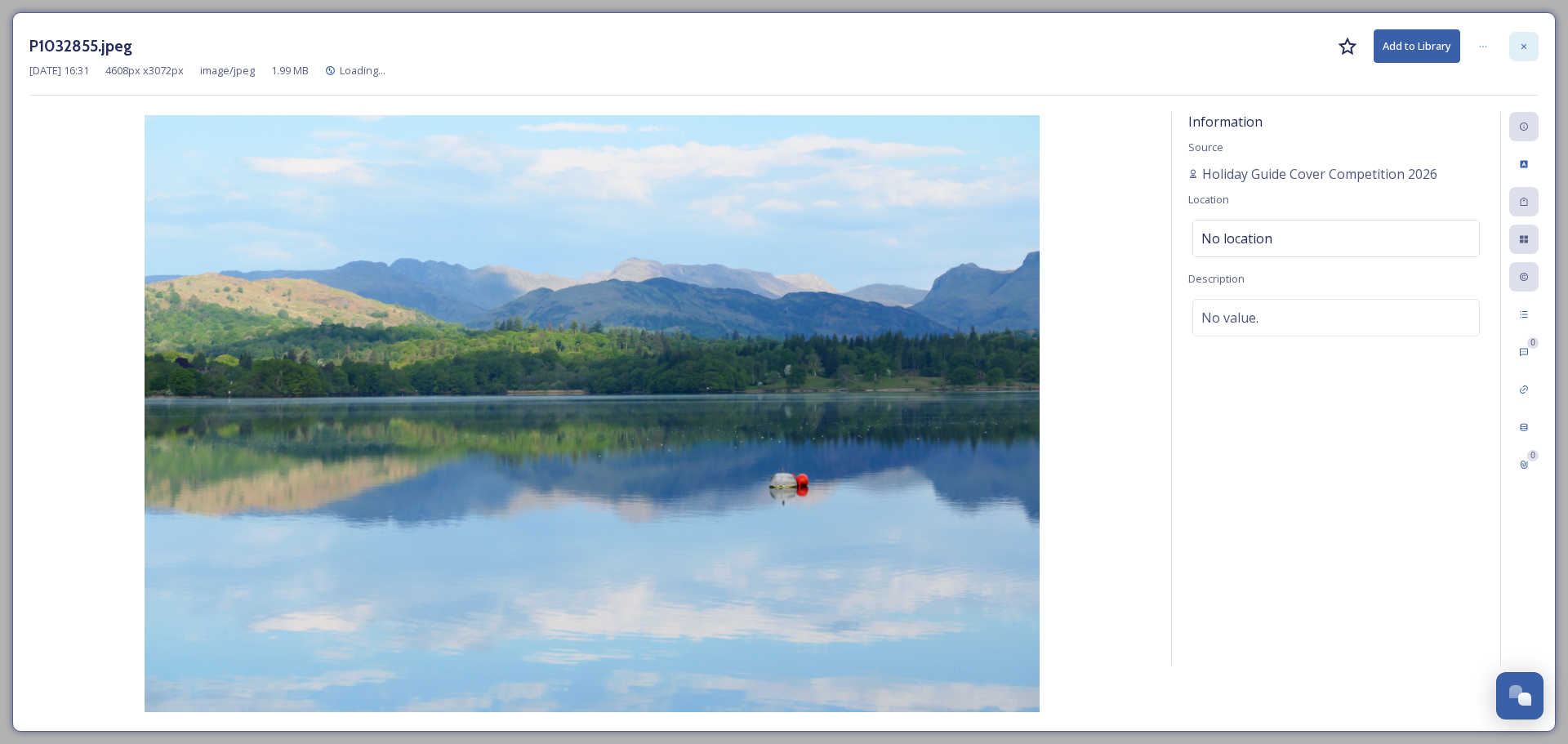
click at [1521, 42] on icon at bounding box center [1524, 47] width 10 height 10
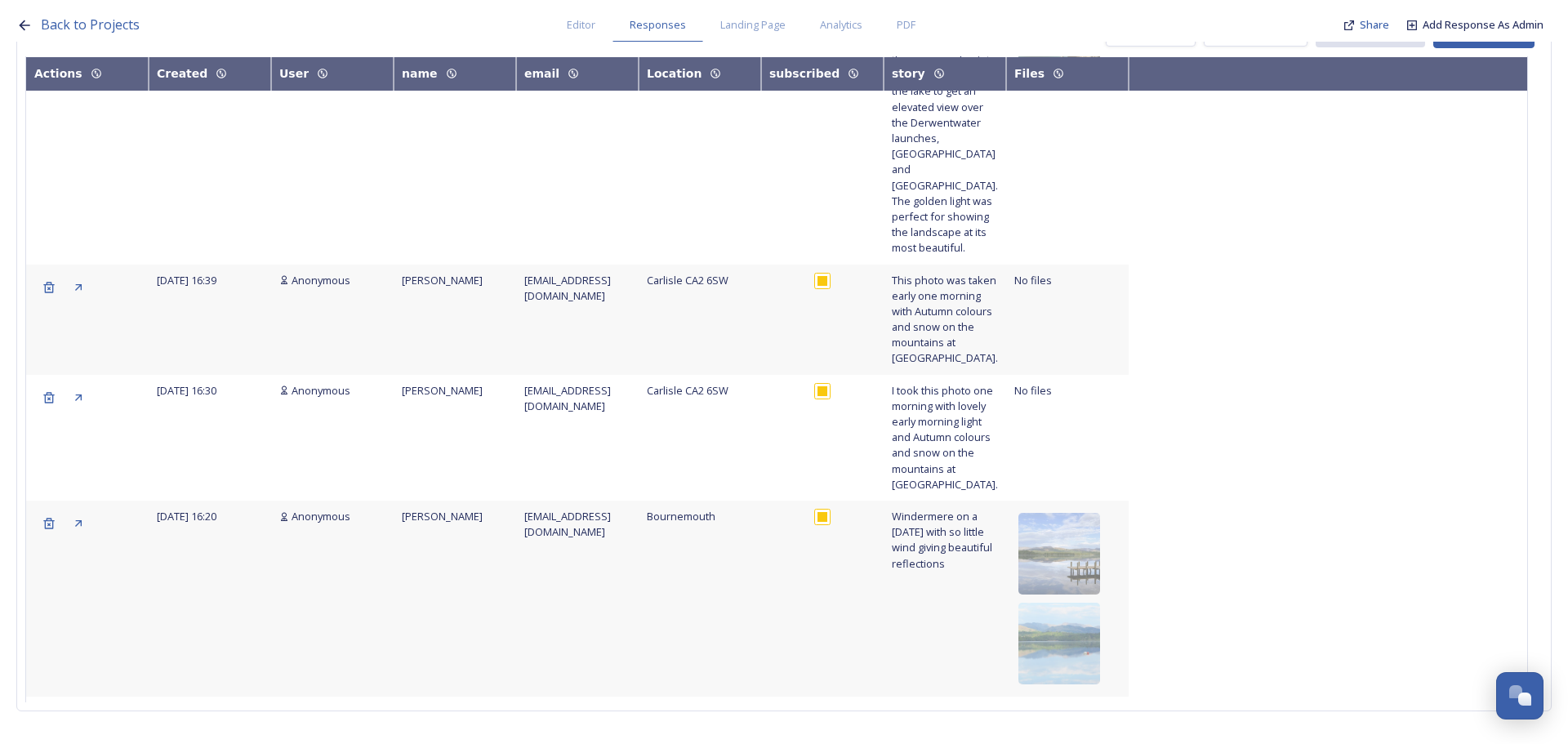
scroll to position [4008, 0]
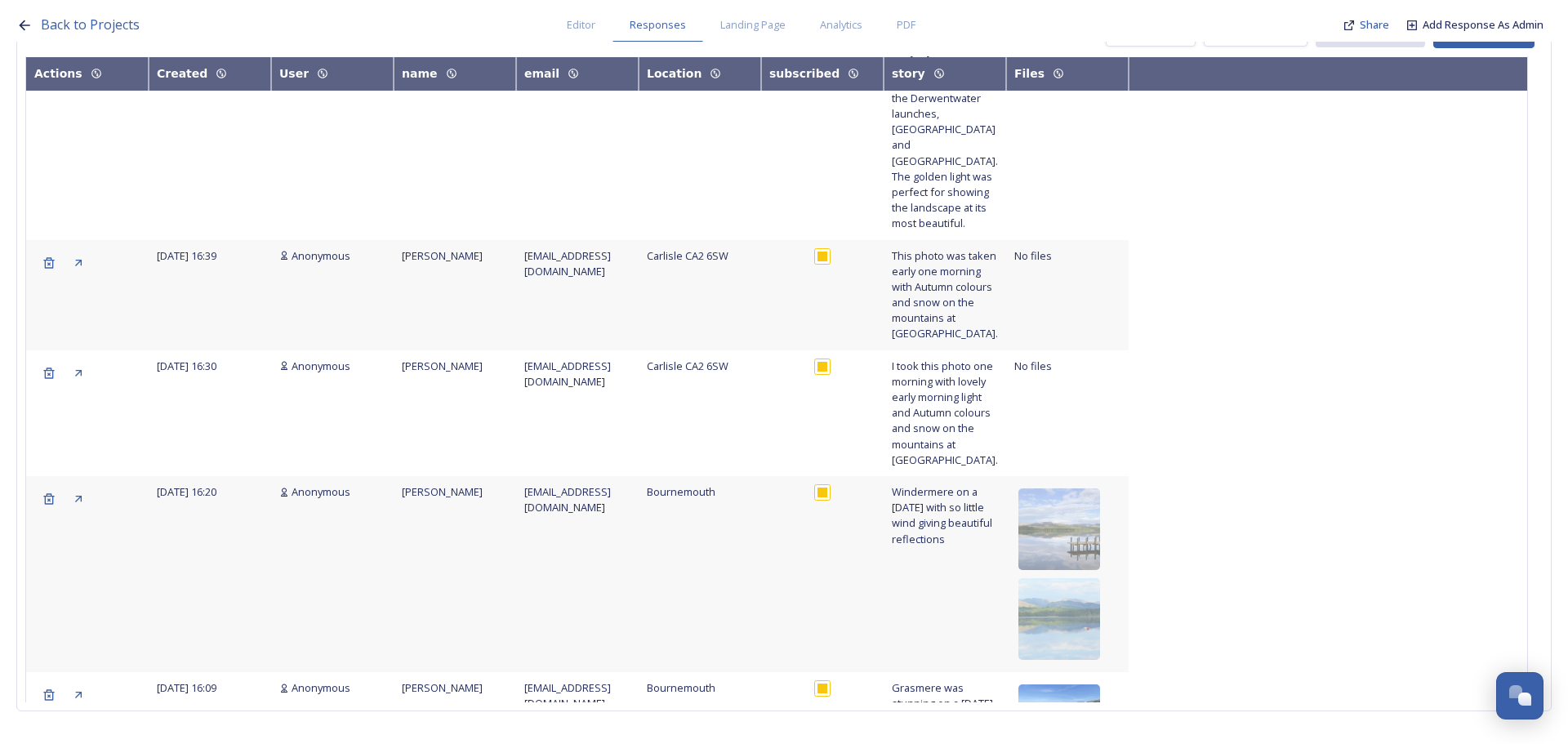
click at [1085, 685] on img at bounding box center [1059, 725] width 82 height 82
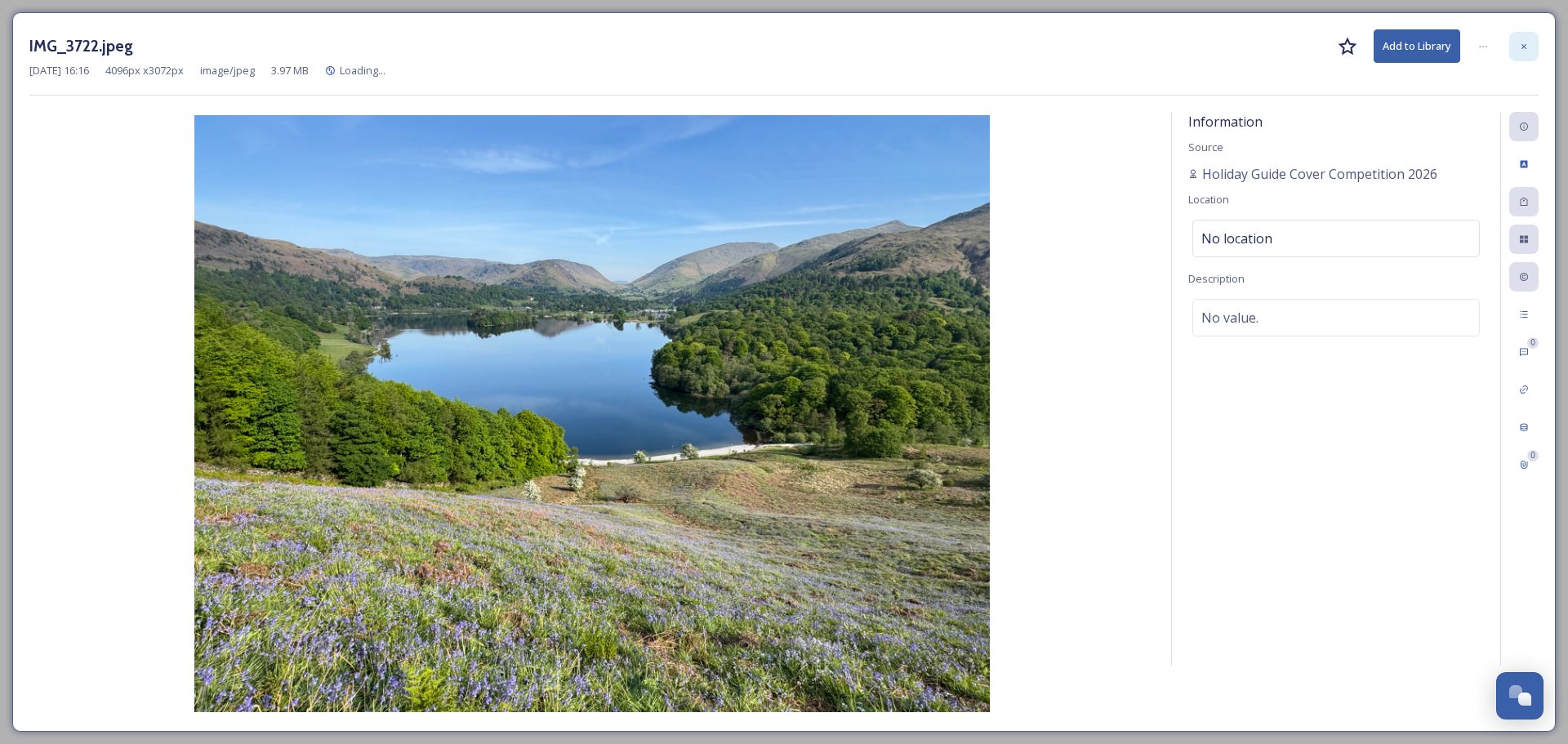
click at [1515, 42] on div at bounding box center [1524, 47] width 30 height 30
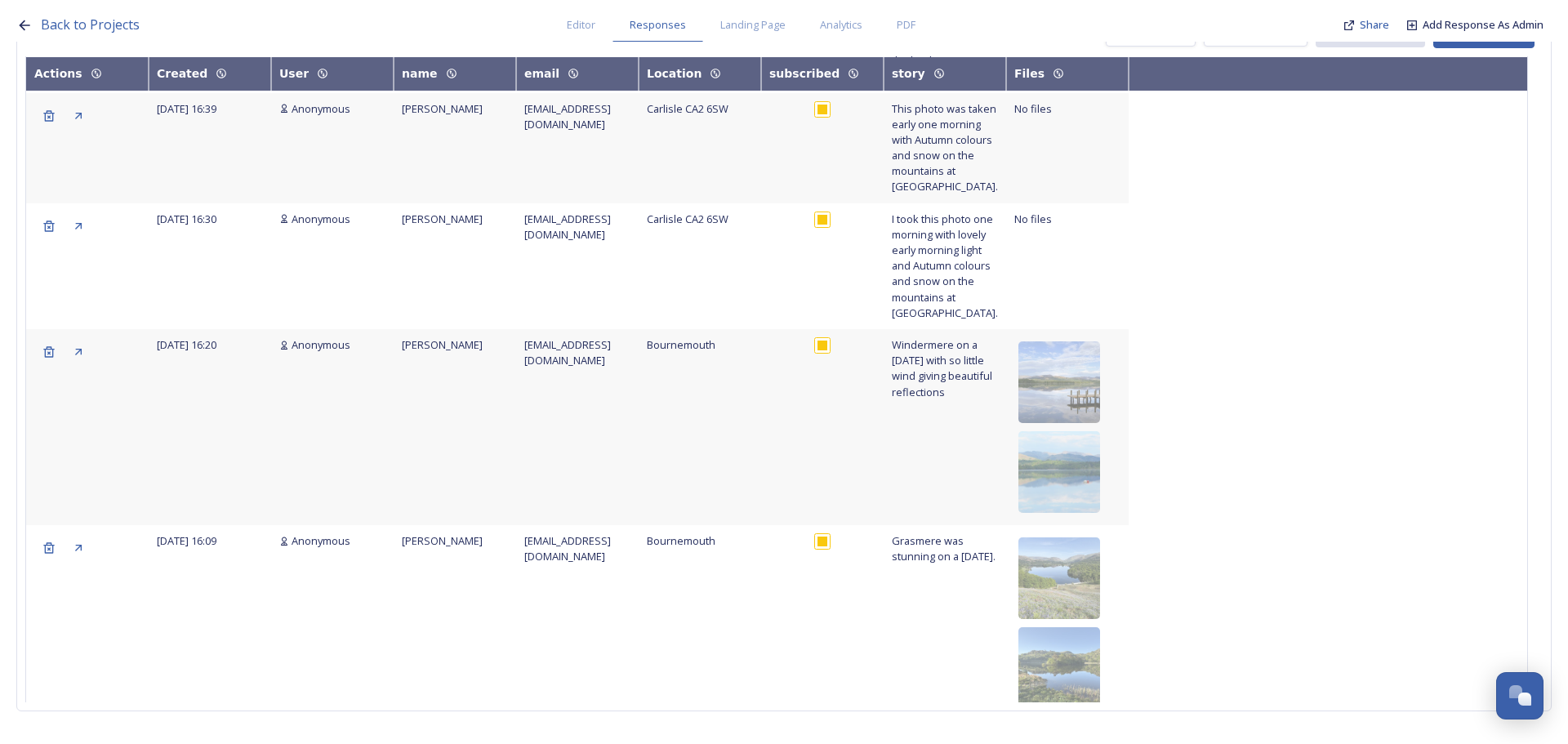
scroll to position [4172, 0]
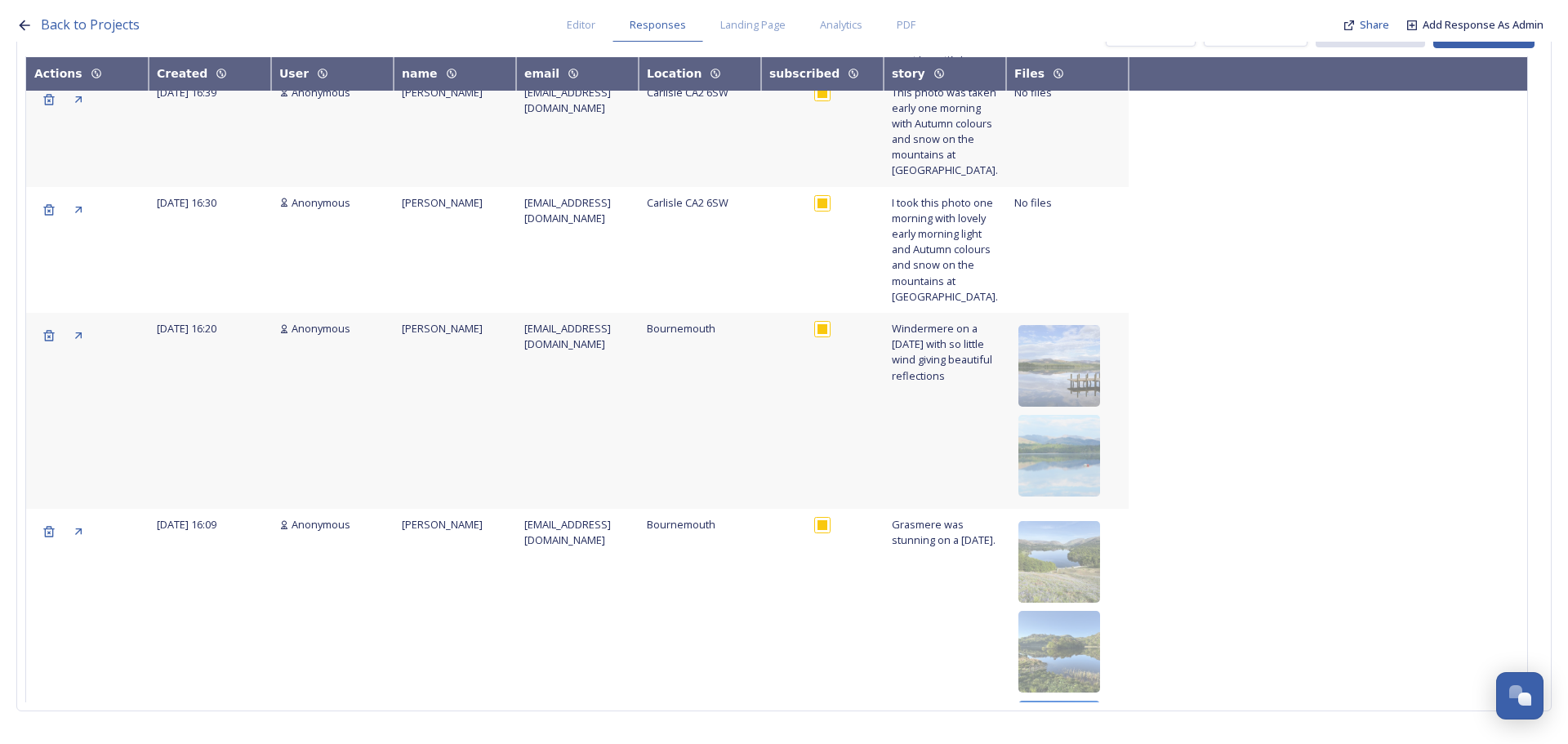
click at [1070, 700] on img at bounding box center [1059, 741] width 82 height 82
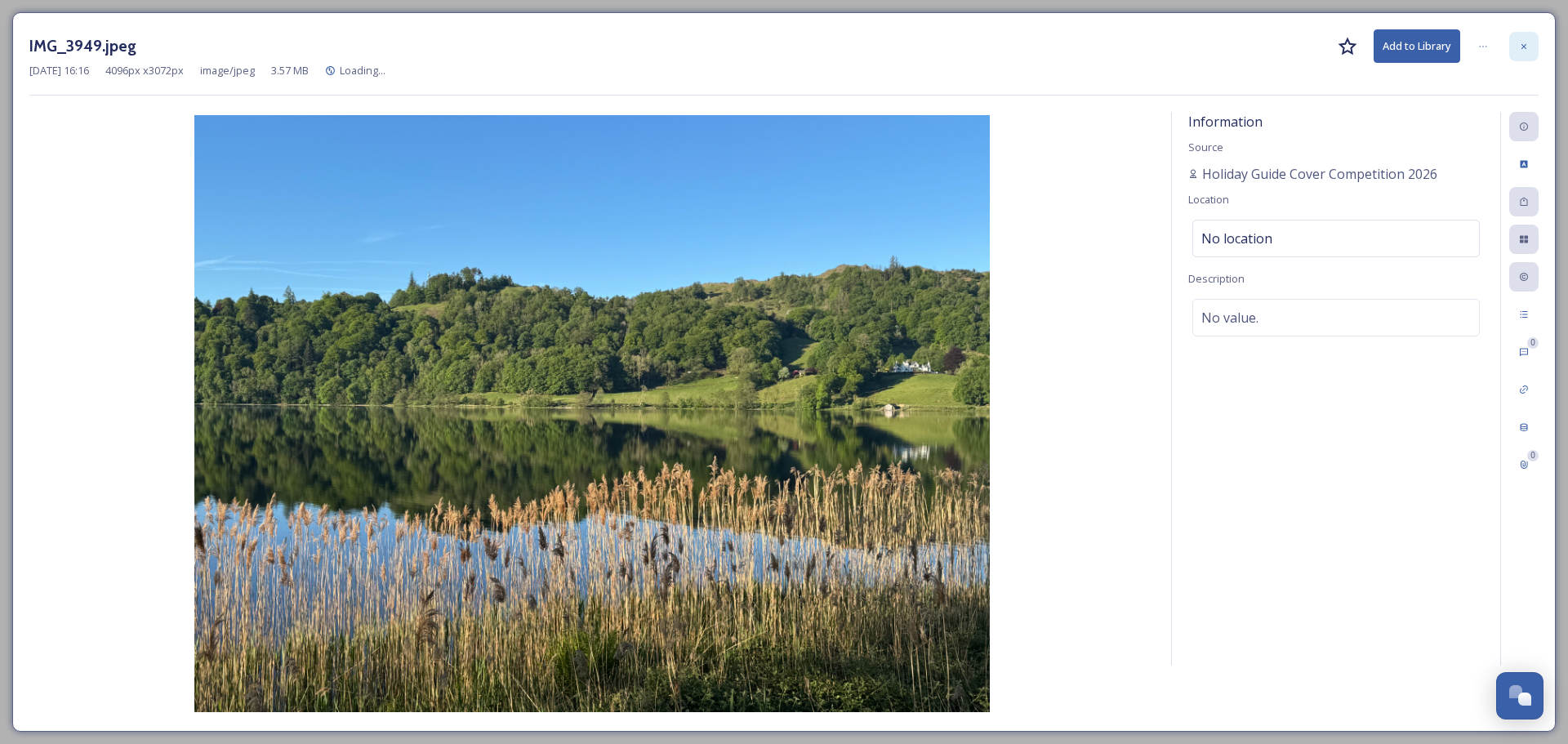
click at [1526, 43] on icon at bounding box center [1524, 47] width 10 height 10
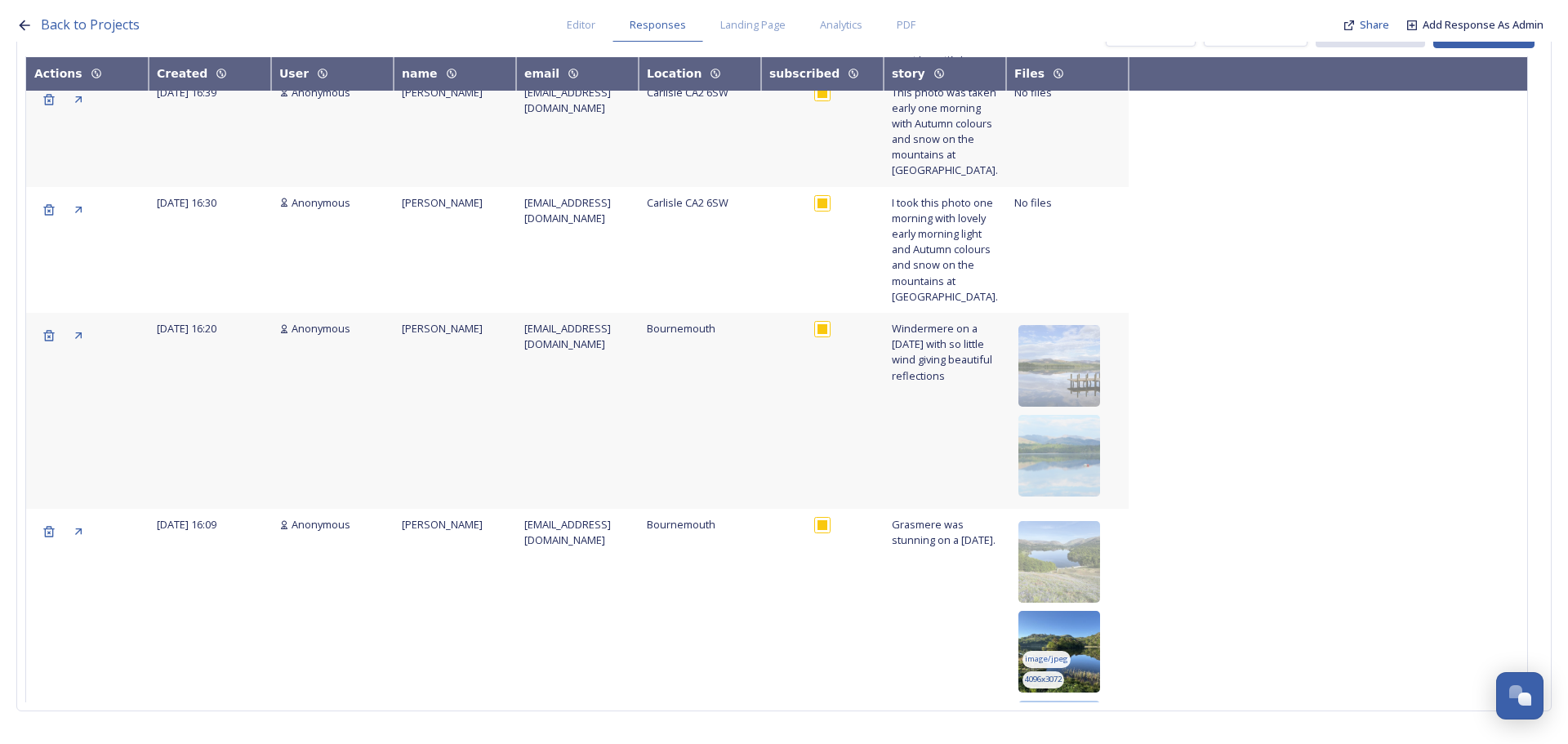
click at [1076, 611] on img at bounding box center [1059, 651] width 82 height 82
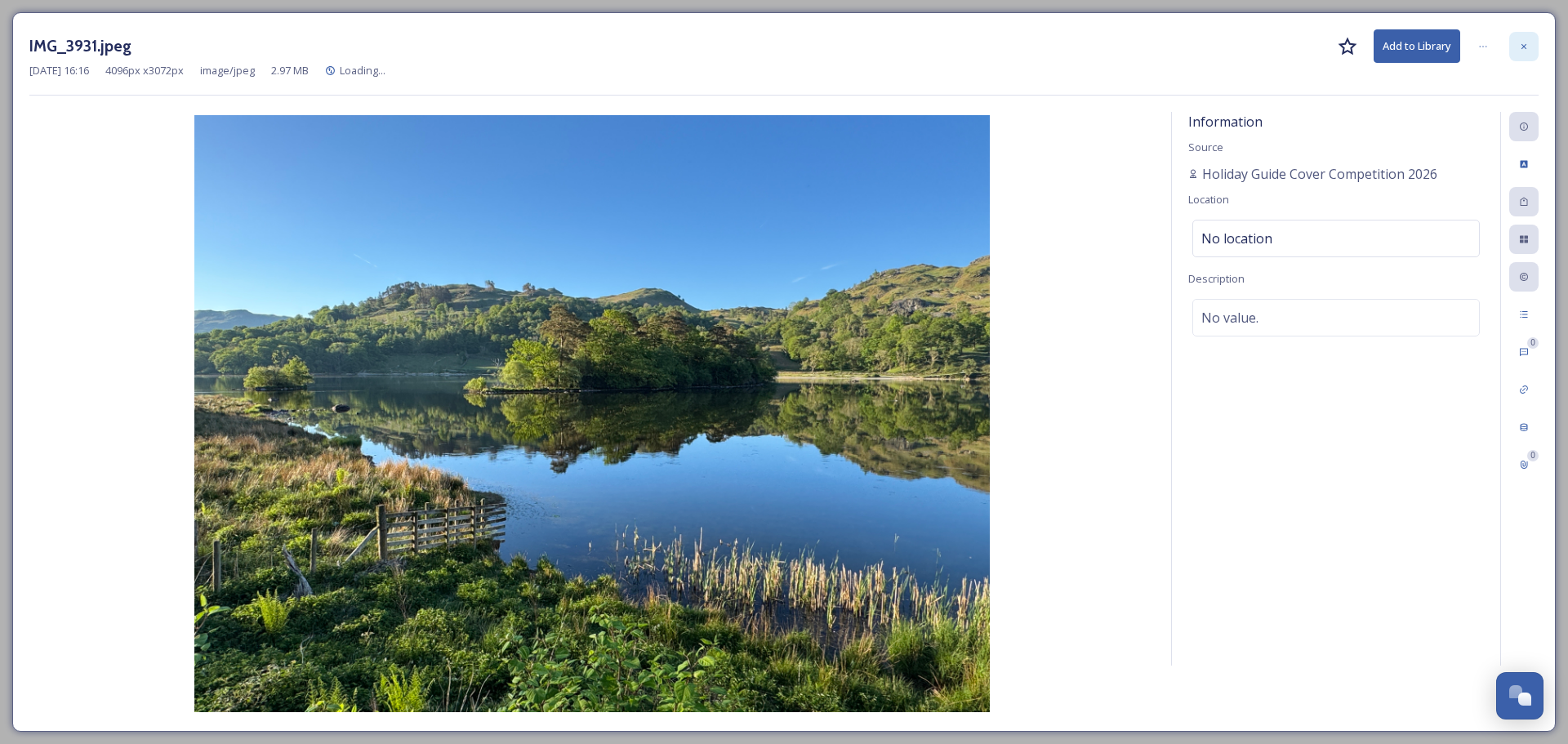
click at [1521, 48] on icon at bounding box center [1524, 46] width 5 height 5
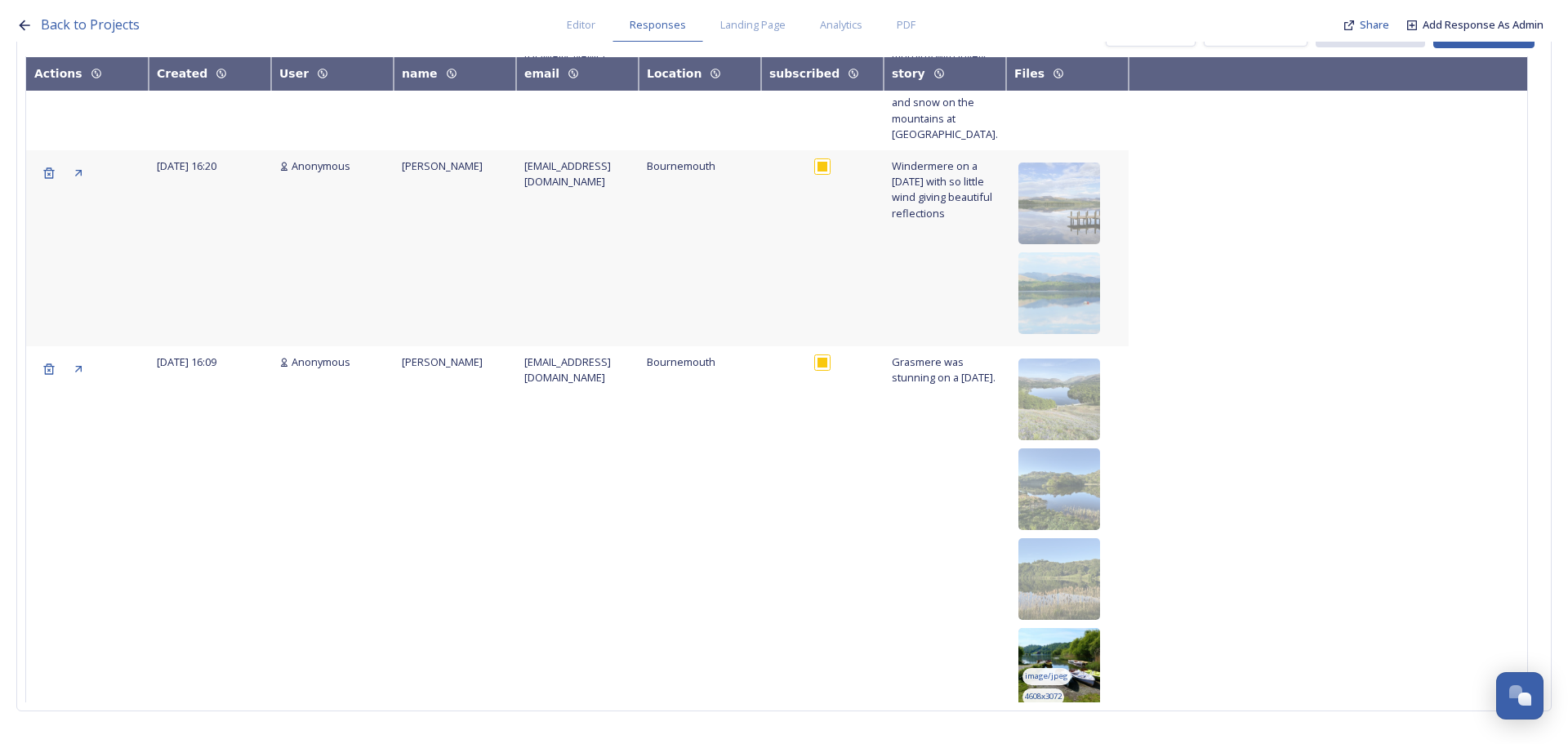
scroll to position [4335, 0]
click at [1084, 627] on img at bounding box center [1059, 667] width 82 height 82
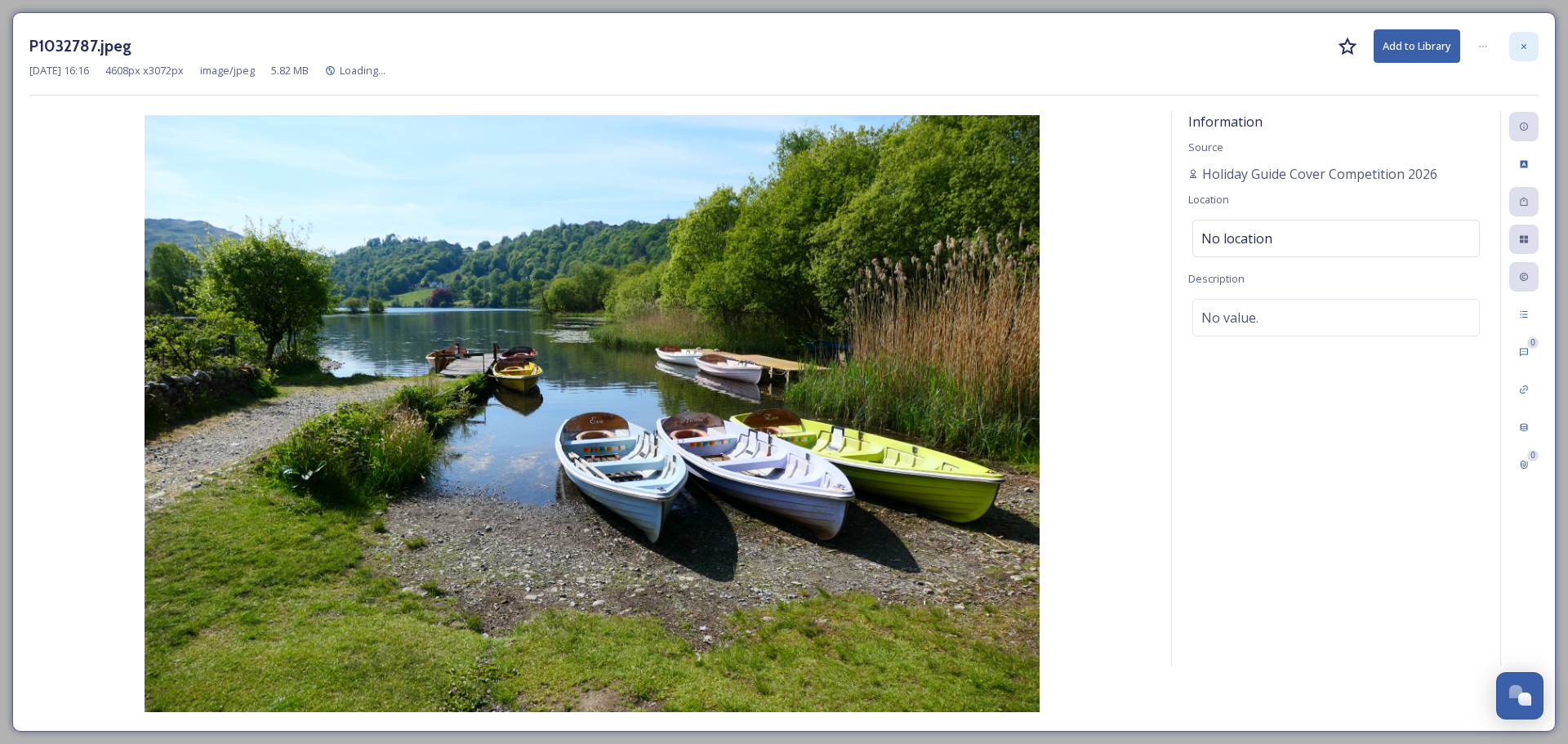
click at [1530, 49] on div at bounding box center [1524, 47] width 30 height 30
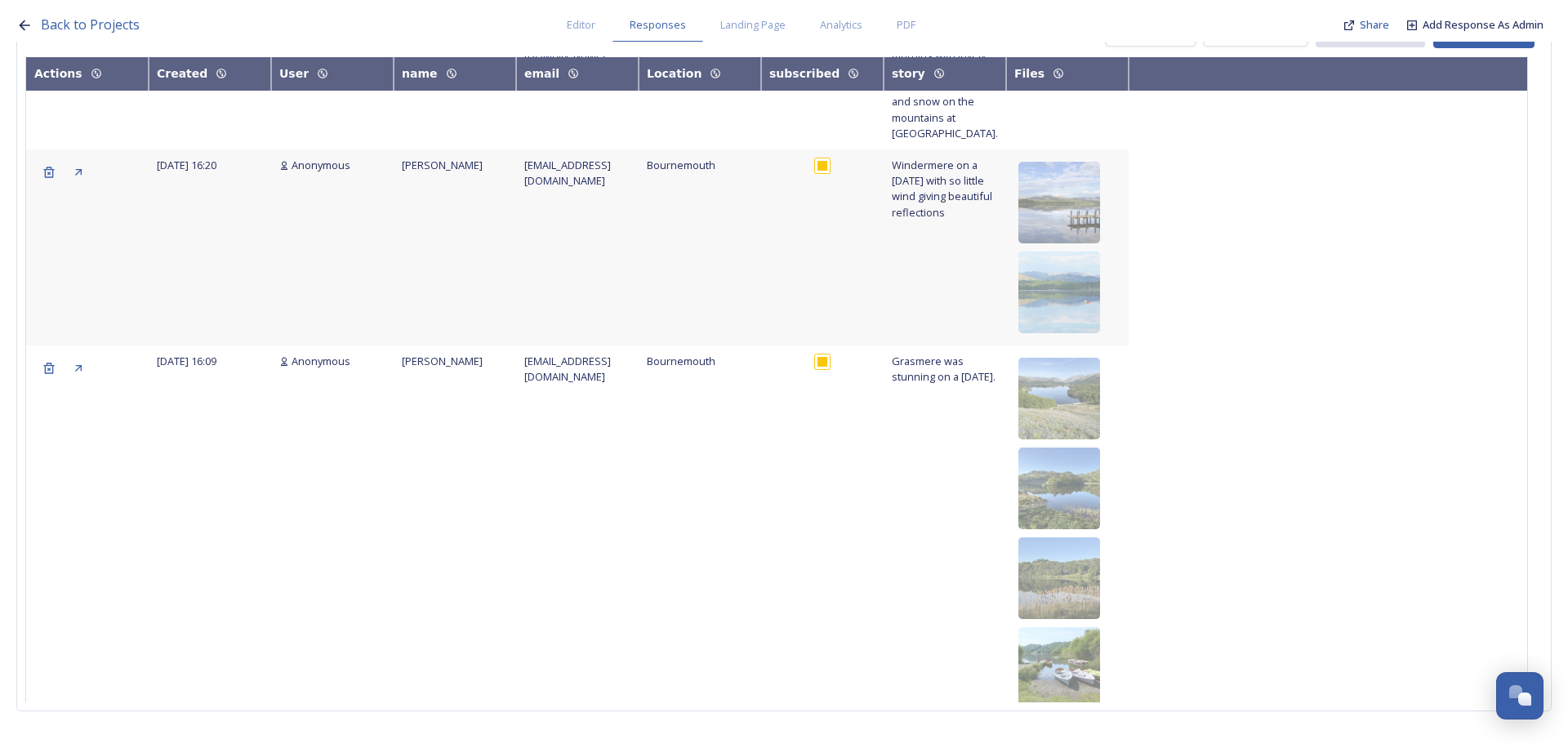
scroll to position [4416, 0]
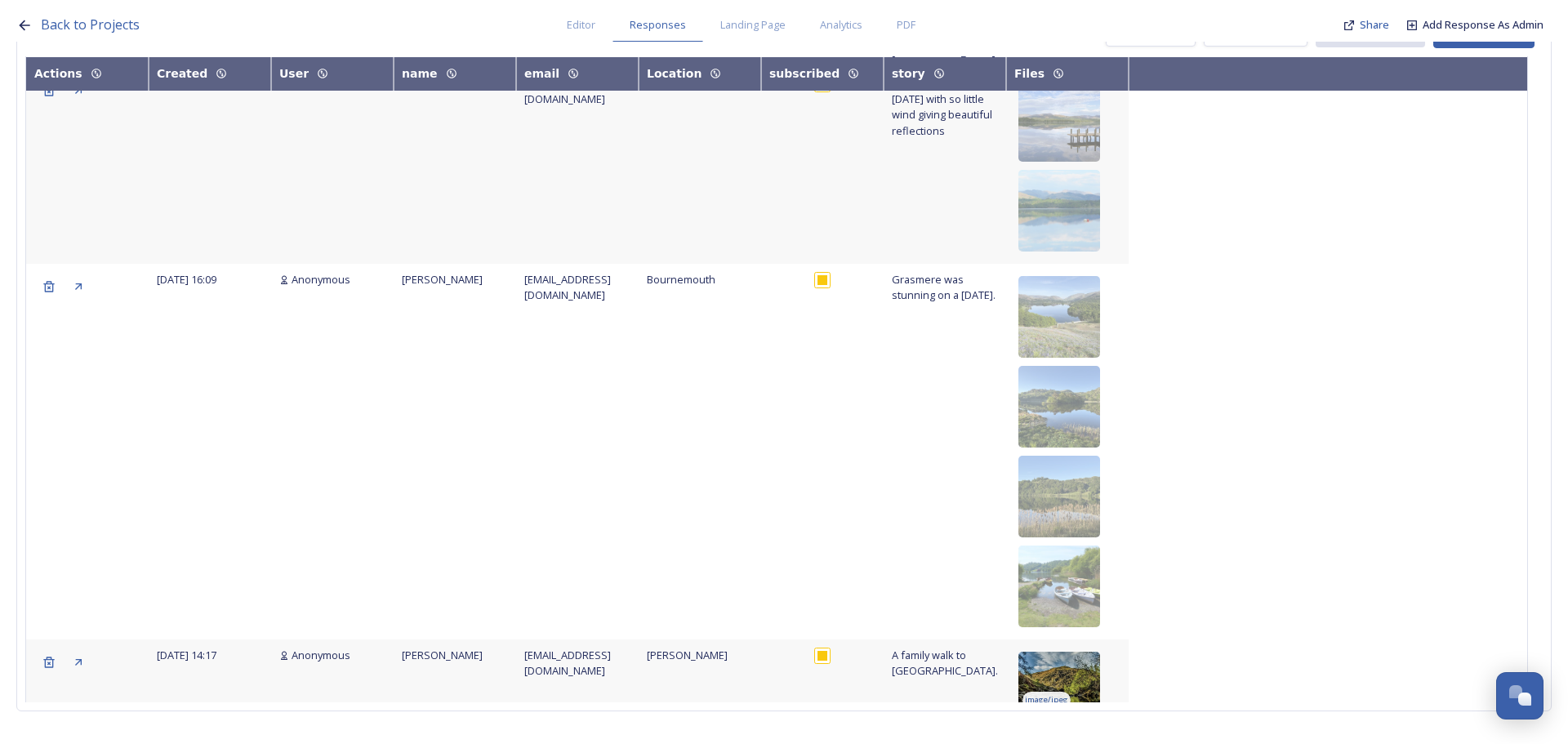
click at [1088, 652] on img at bounding box center [1059, 692] width 82 height 82
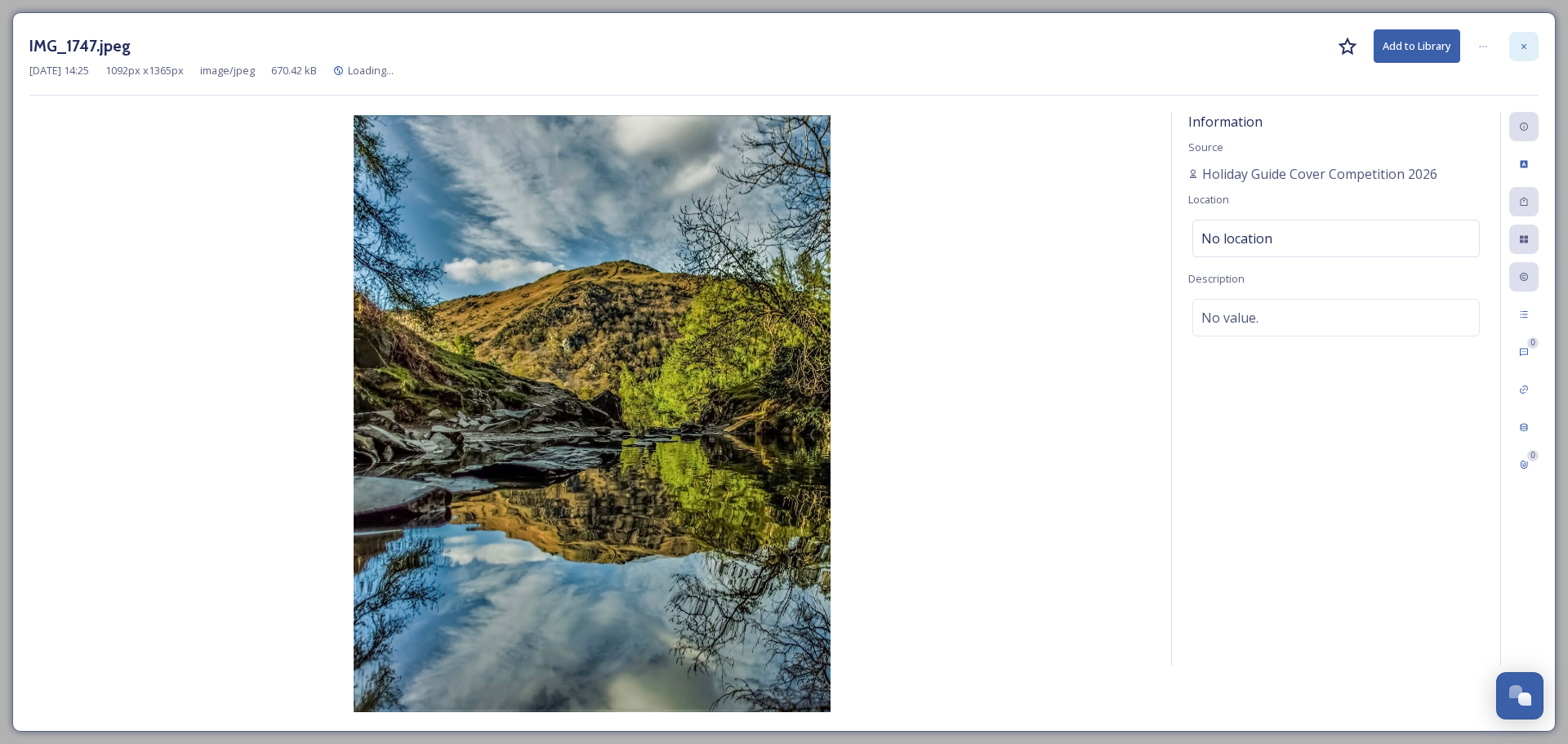
click at [1525, 42] on icon at bounding box center [1524, 47] width 10 height 10
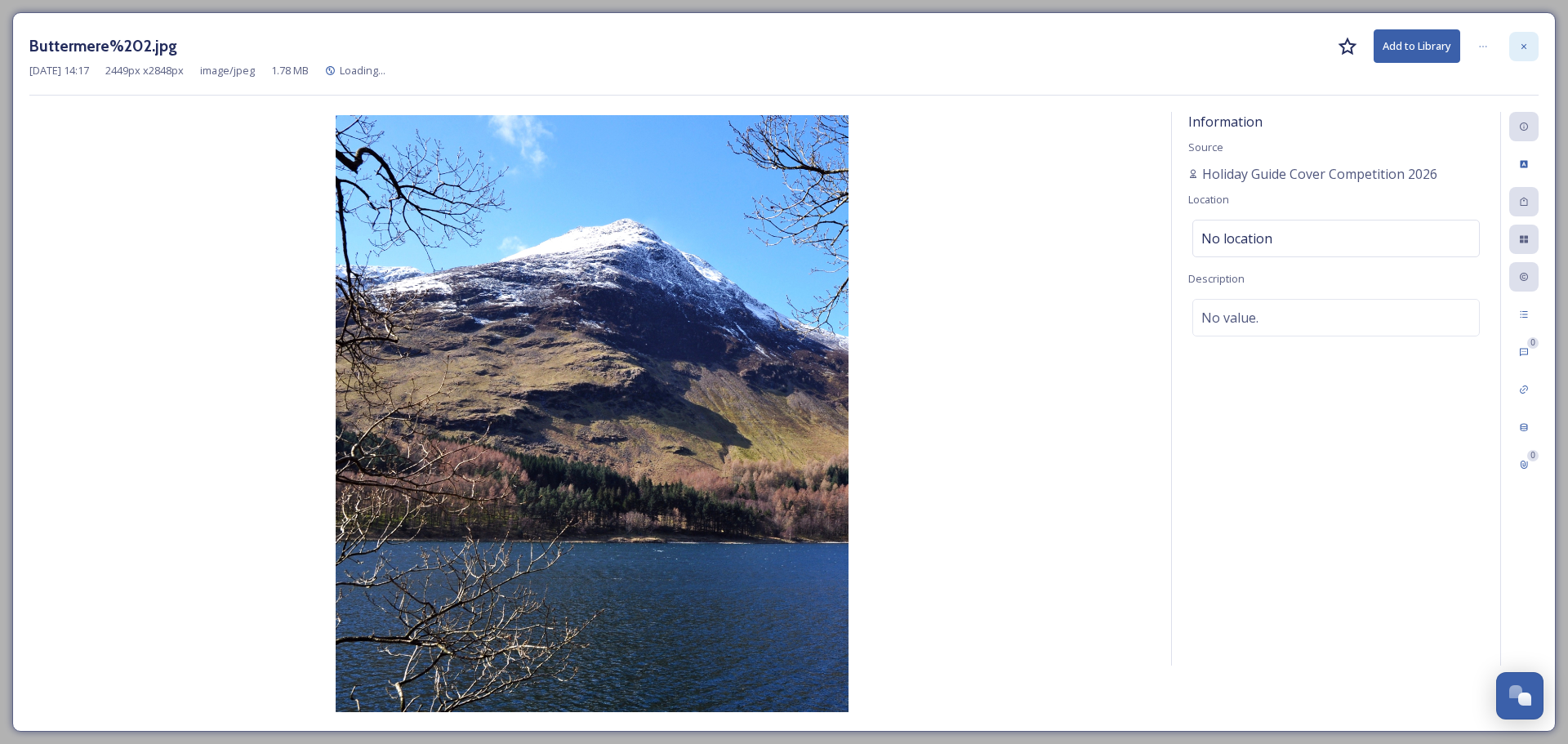
click at [1526, 44] on icon at bounding box center [1524, 47] width 10 height 10
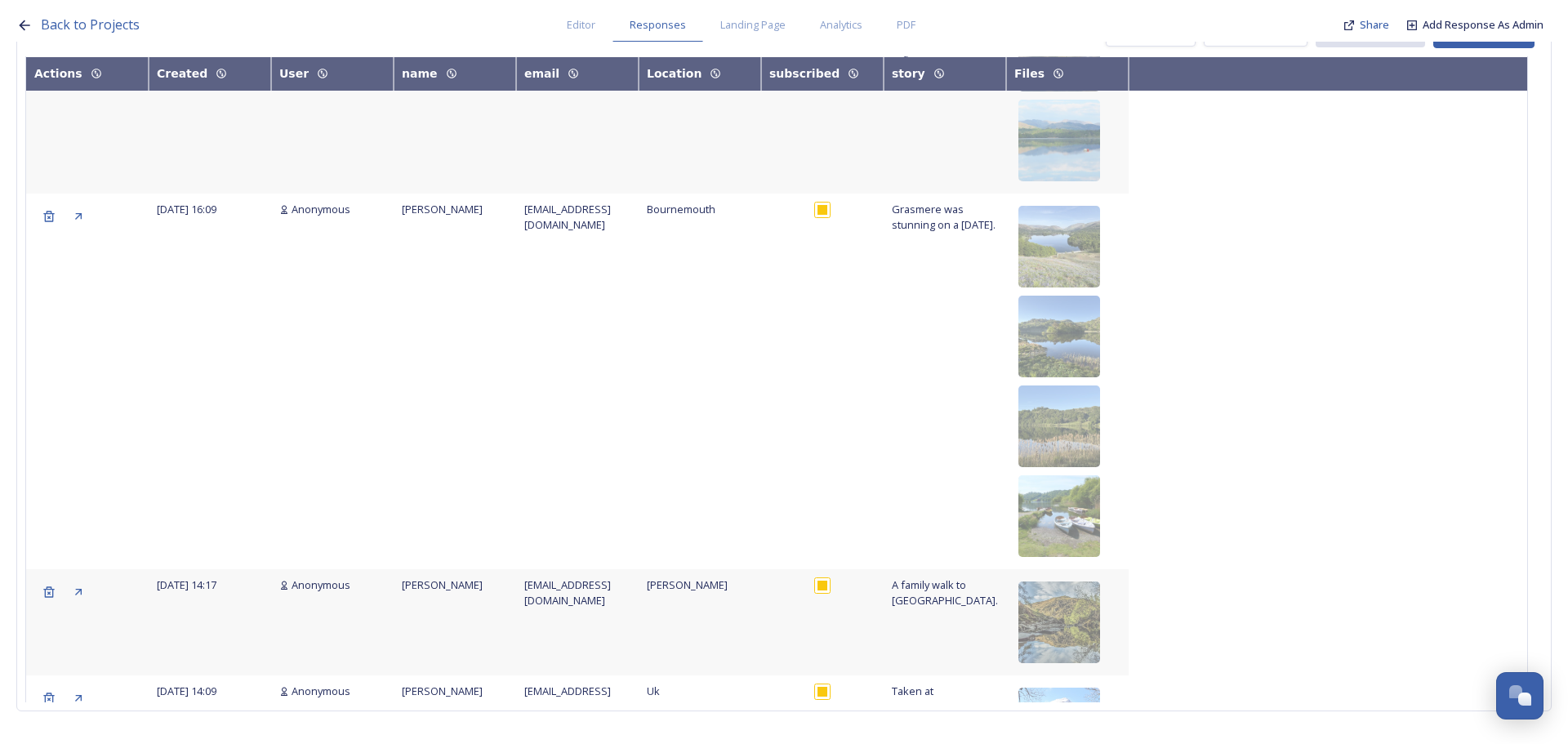
scroll to position [4579, 0]
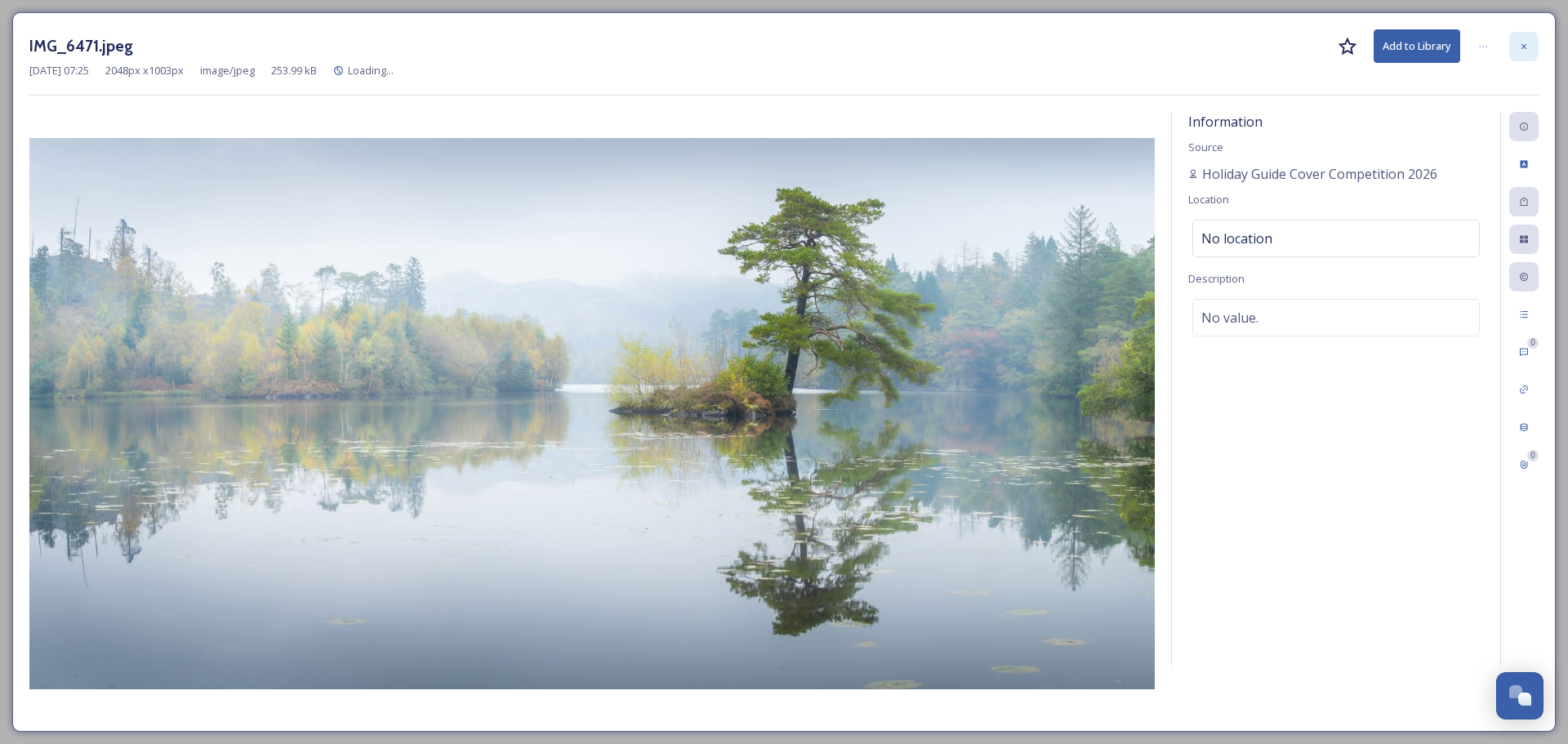
click at [1528, 38] on div at bounding box center [1524, 47] width 30 height 30
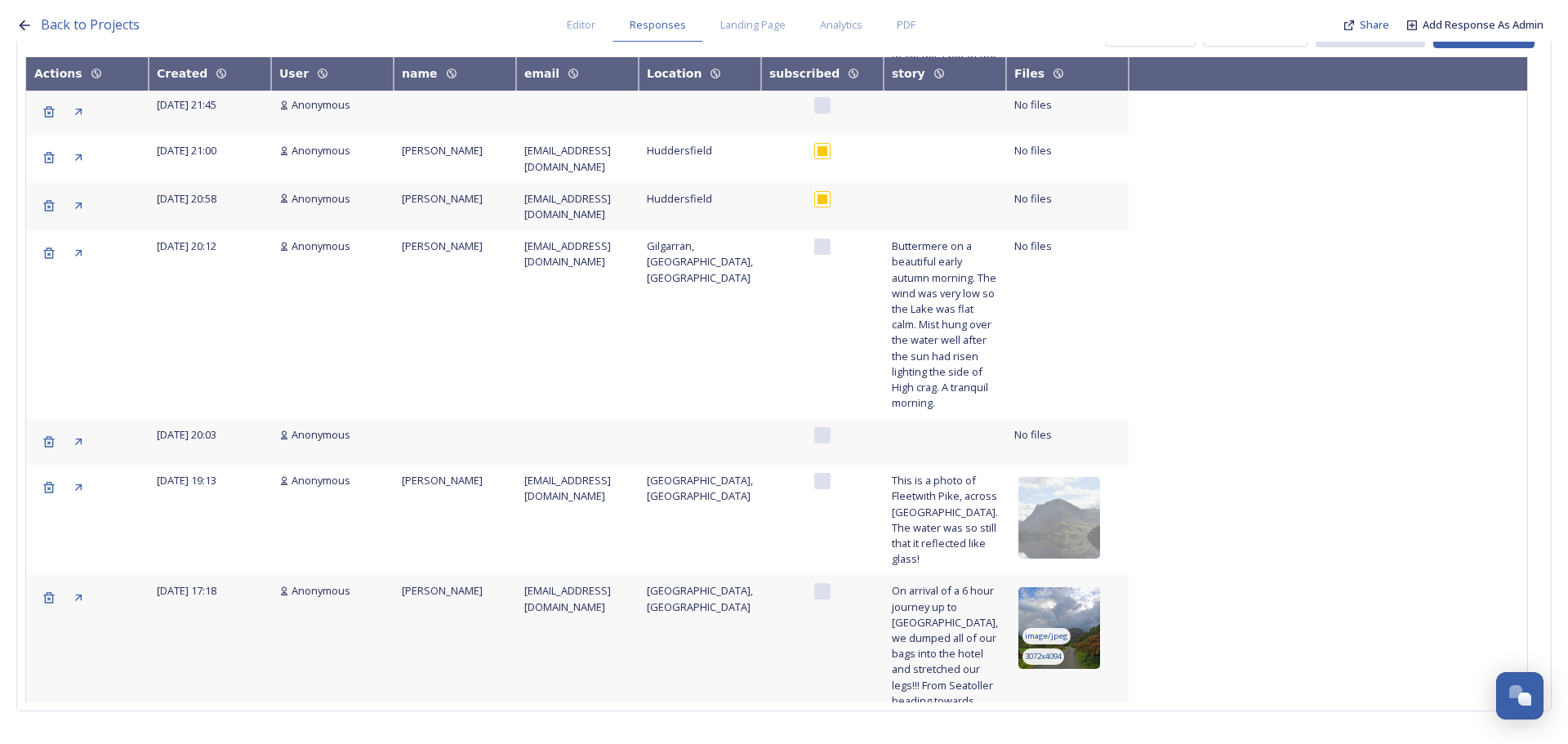
scroll to position [5604, 0]
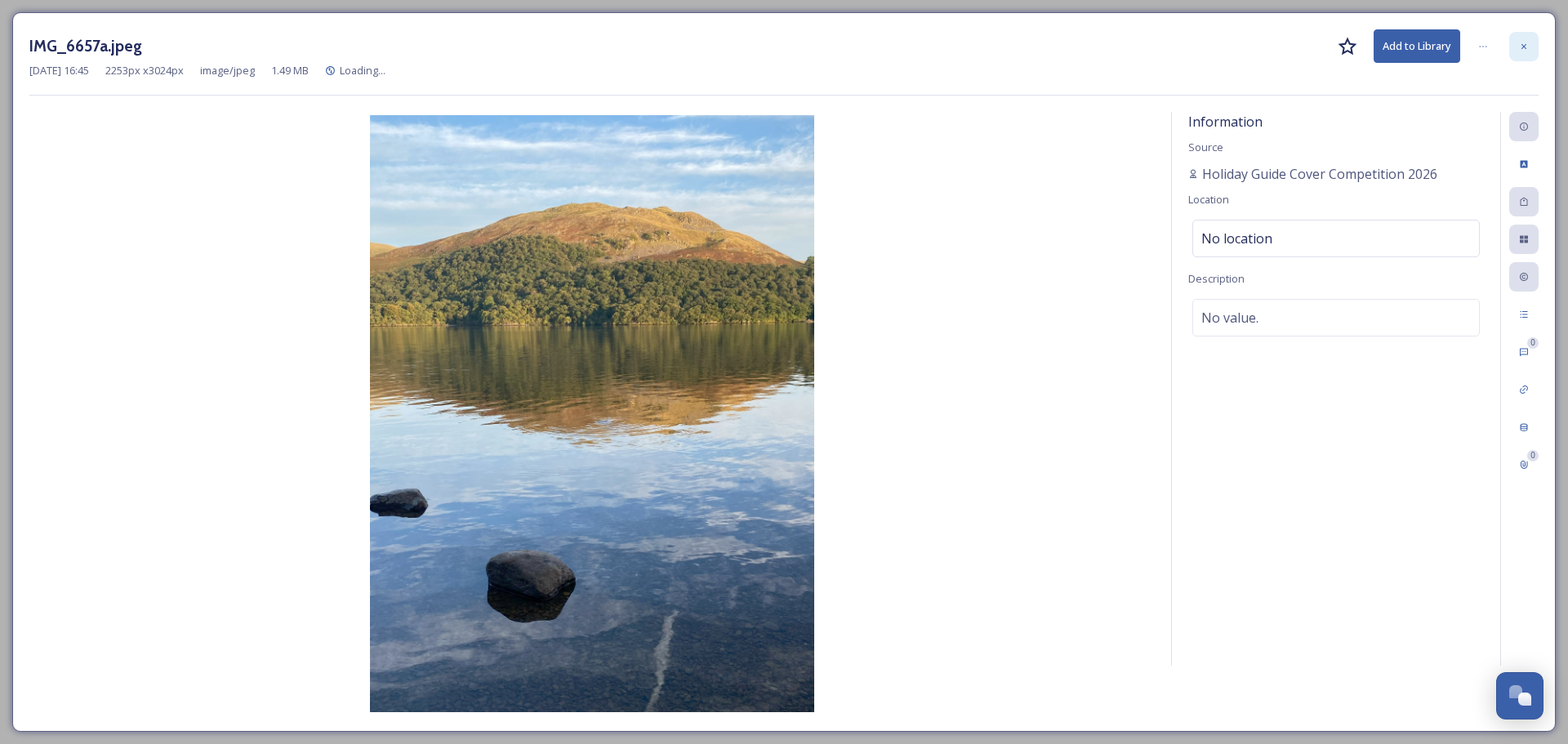
click at [1526, 45] on icon at bounding box center [1524, 47] width 10 height 10
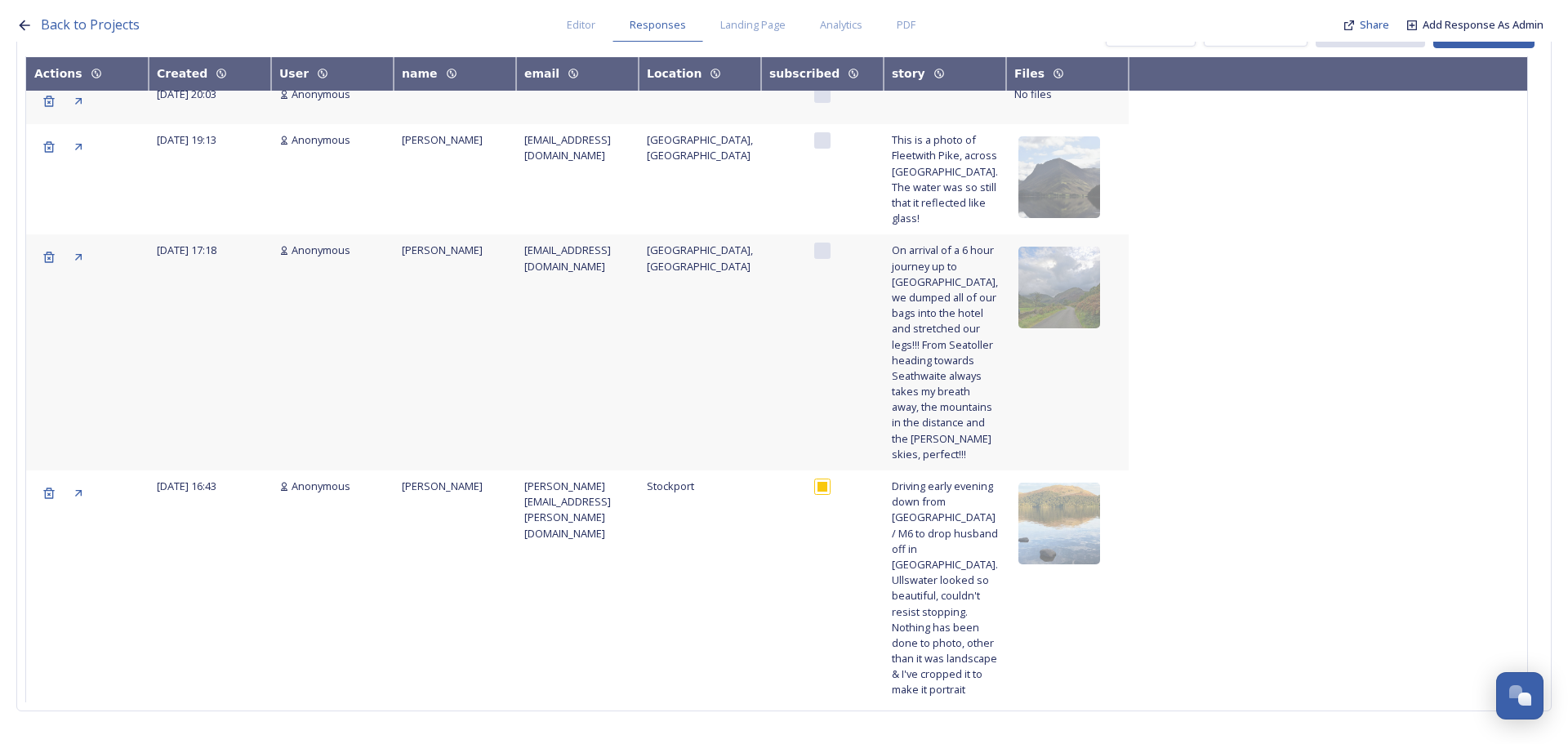
scroll to position [6012, 0]
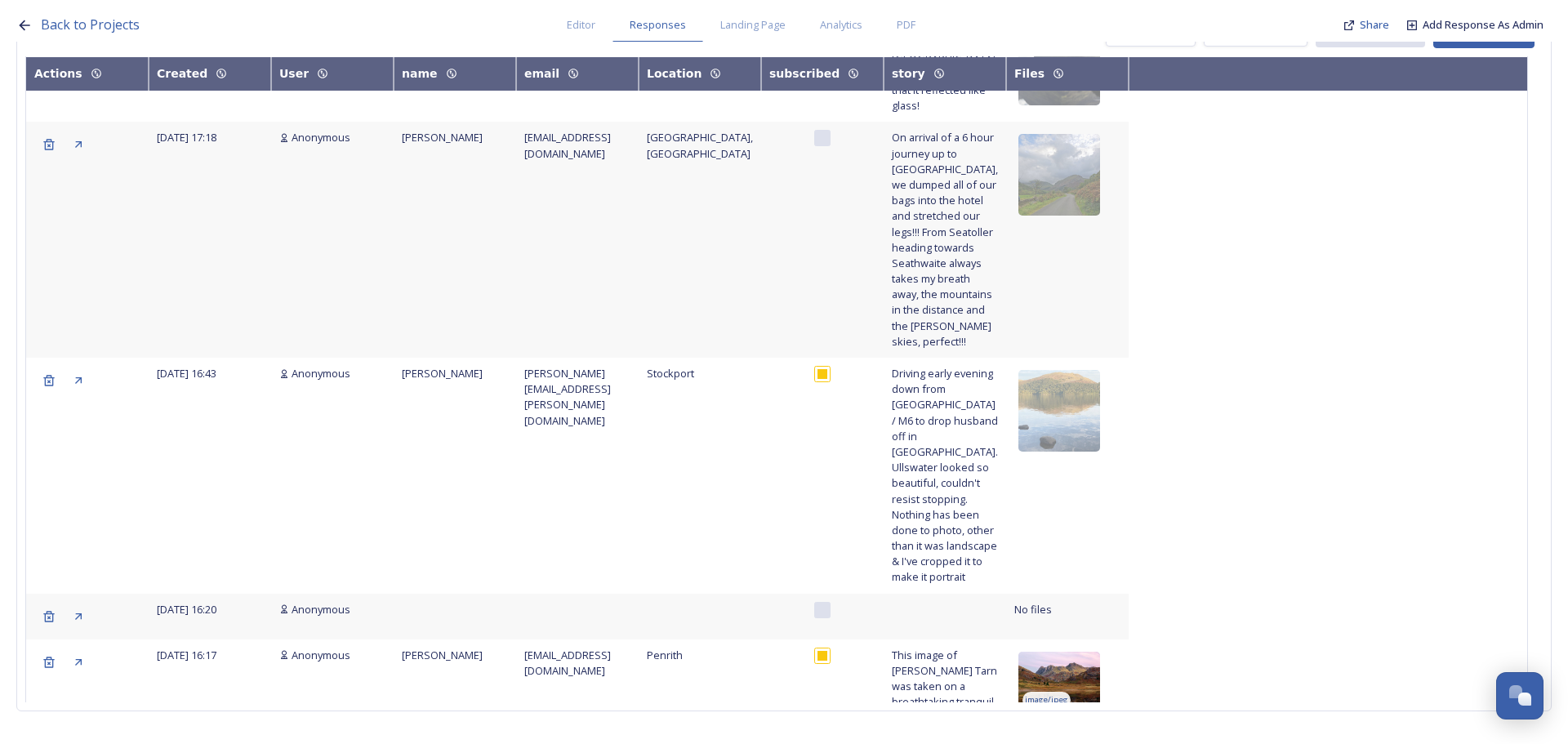
click at [1077, 652] on img at bounding box center [1059, 692] width 82 height 82
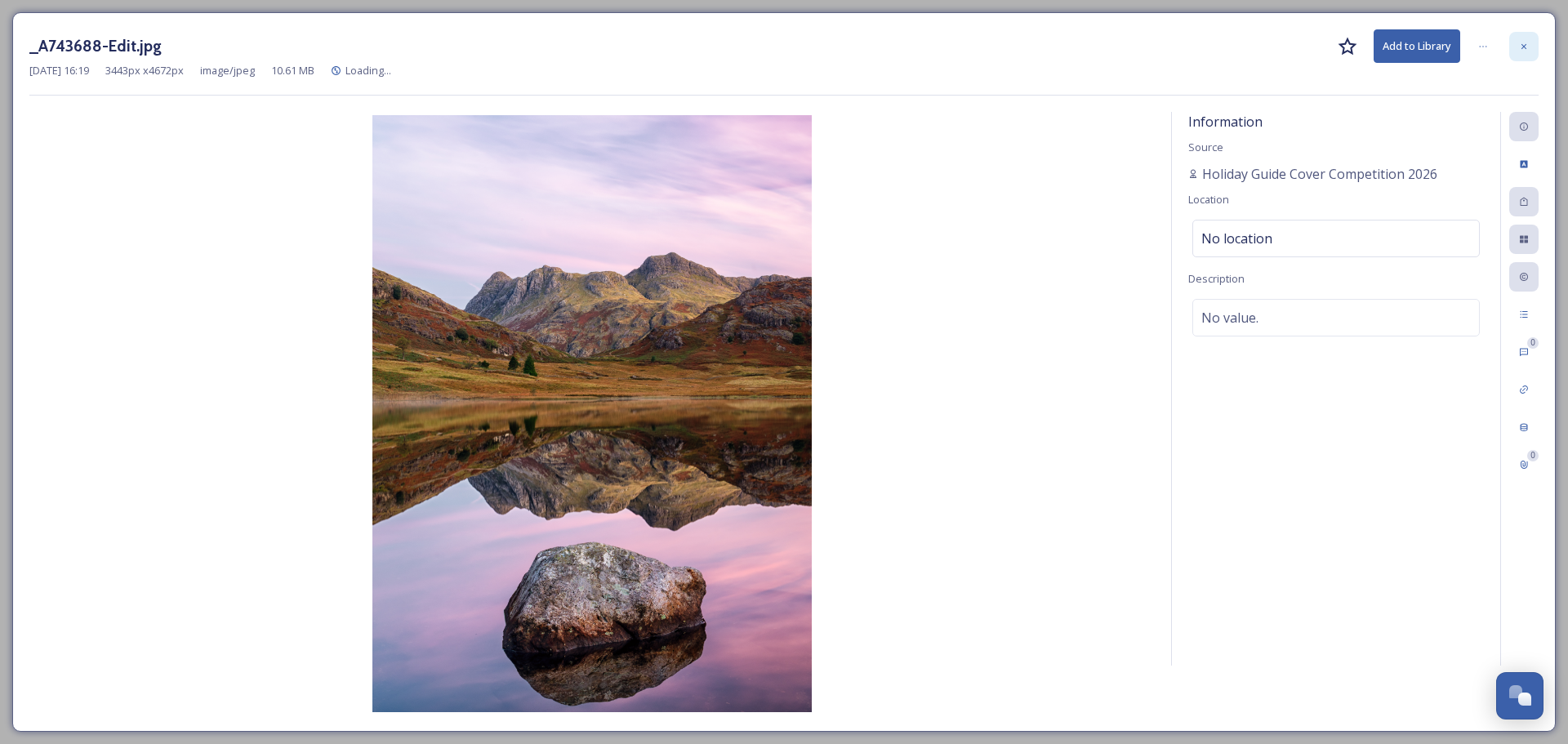
click at [1512, 48] on div at bounding box center [1524, 47] width 30 height 30
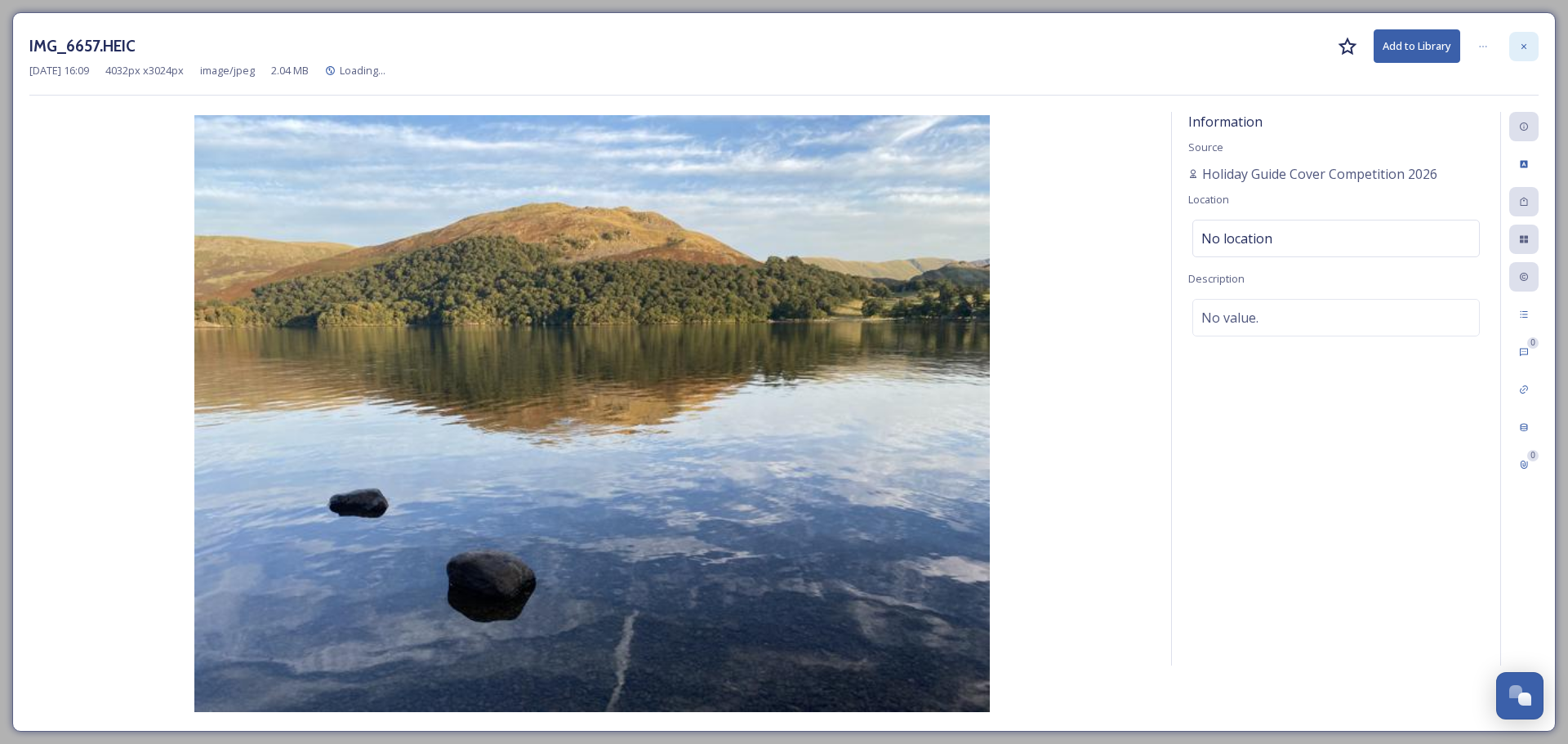
click at [1527, 40] on div at bounding box center [1524, 47] width 30 height 30
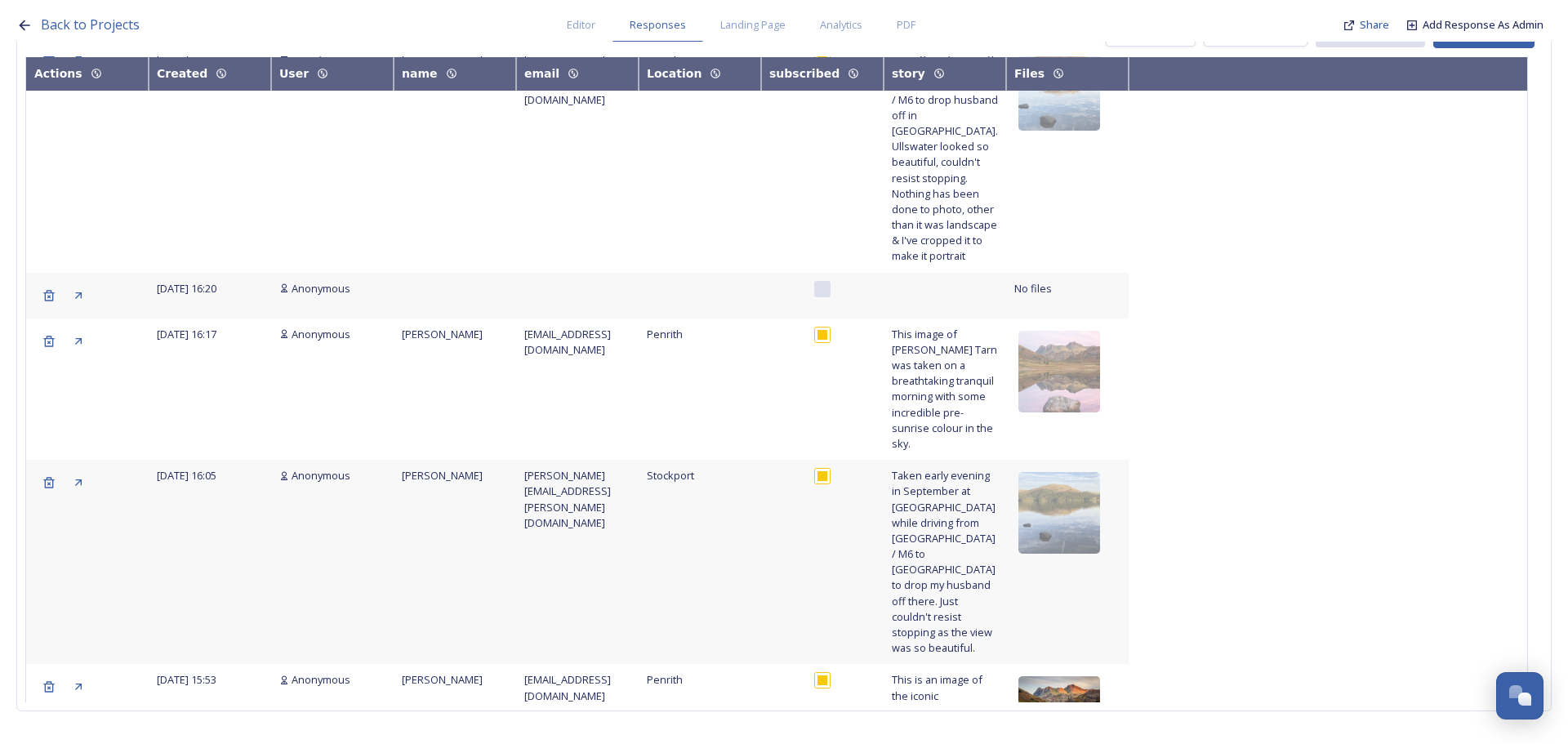
scroll to position [6339, 0]
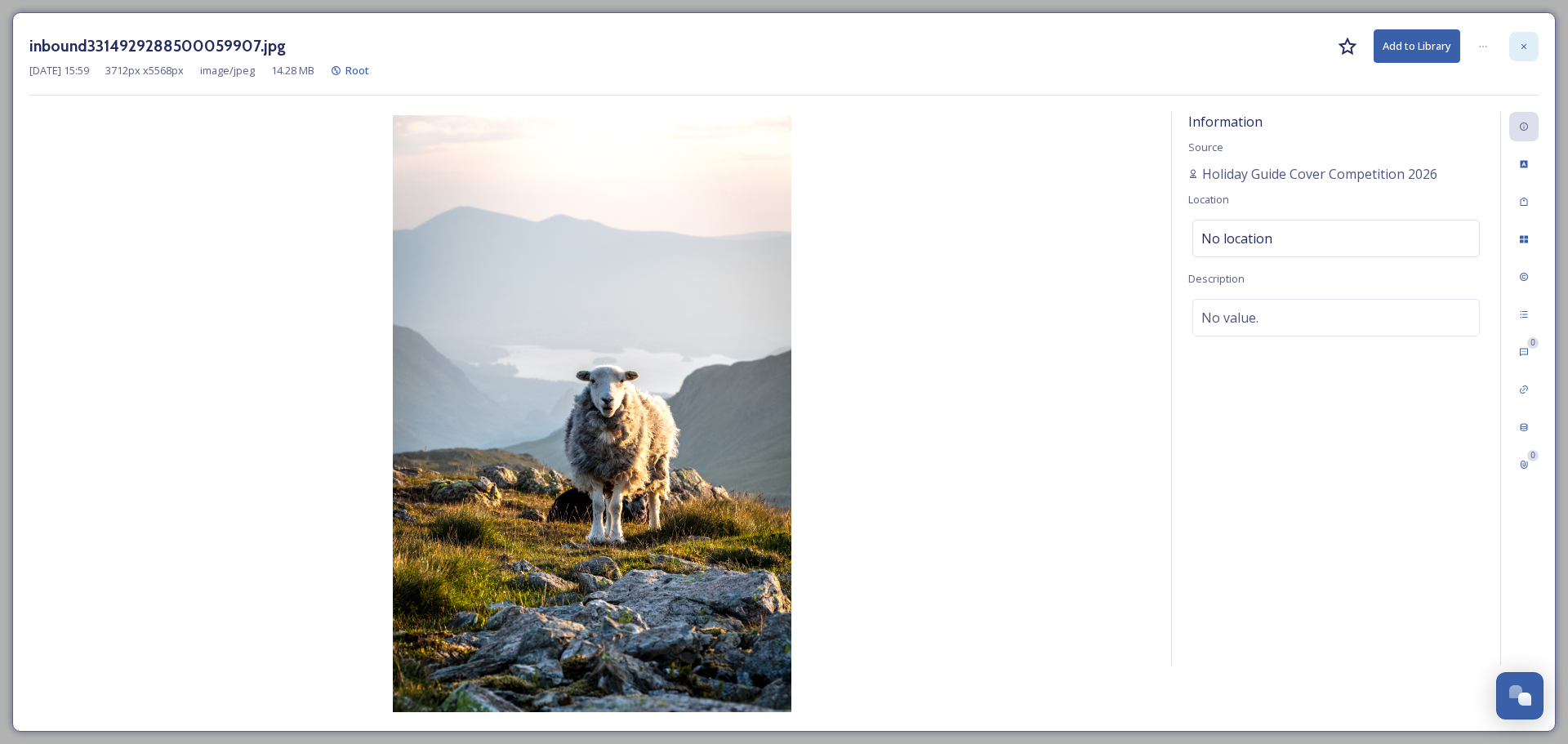
click at [1524, 44] on icon at bounding box center [1524, 47] width 10 height 10
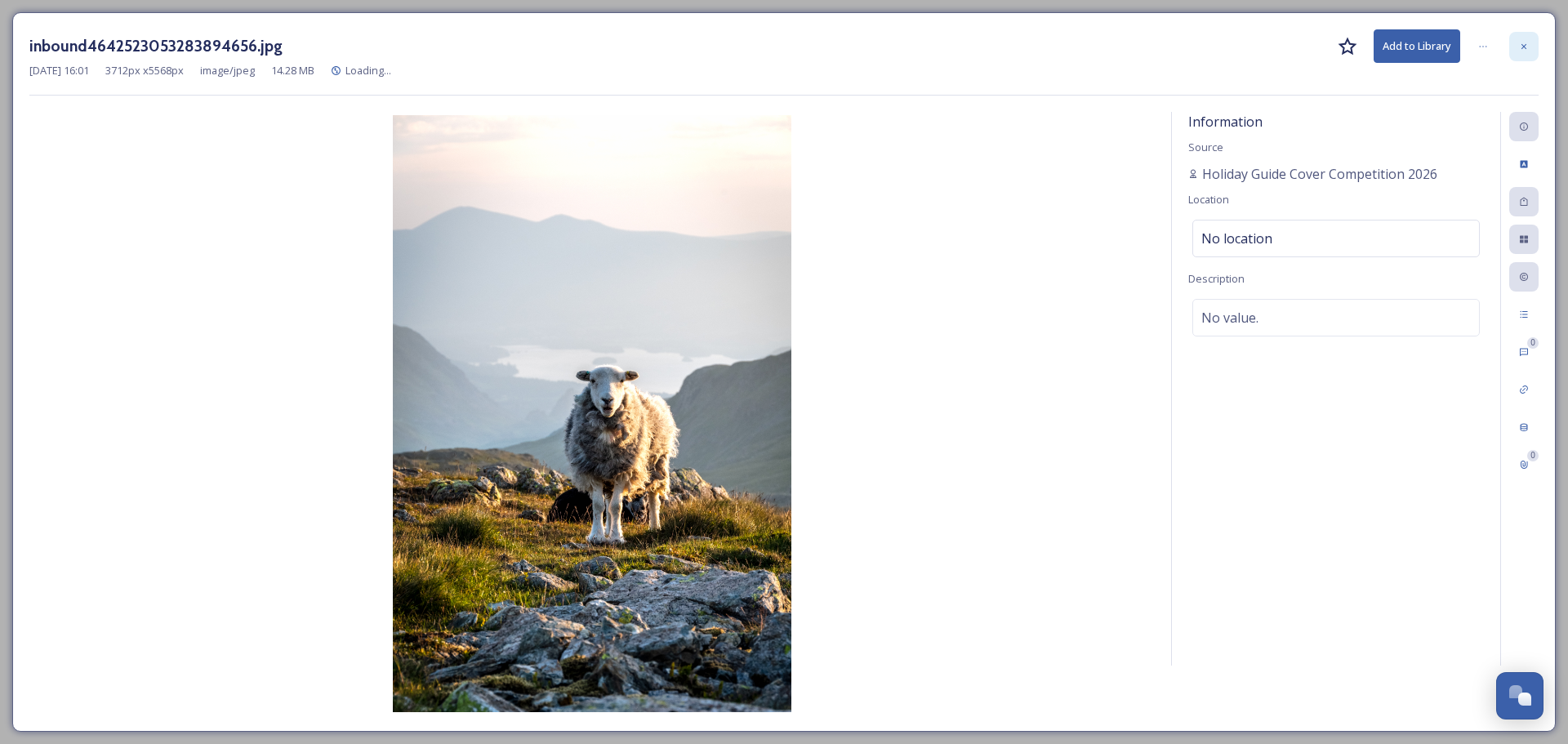
click at [1536, 41] on div at bounding box center [1524, 47] width 30 height 30
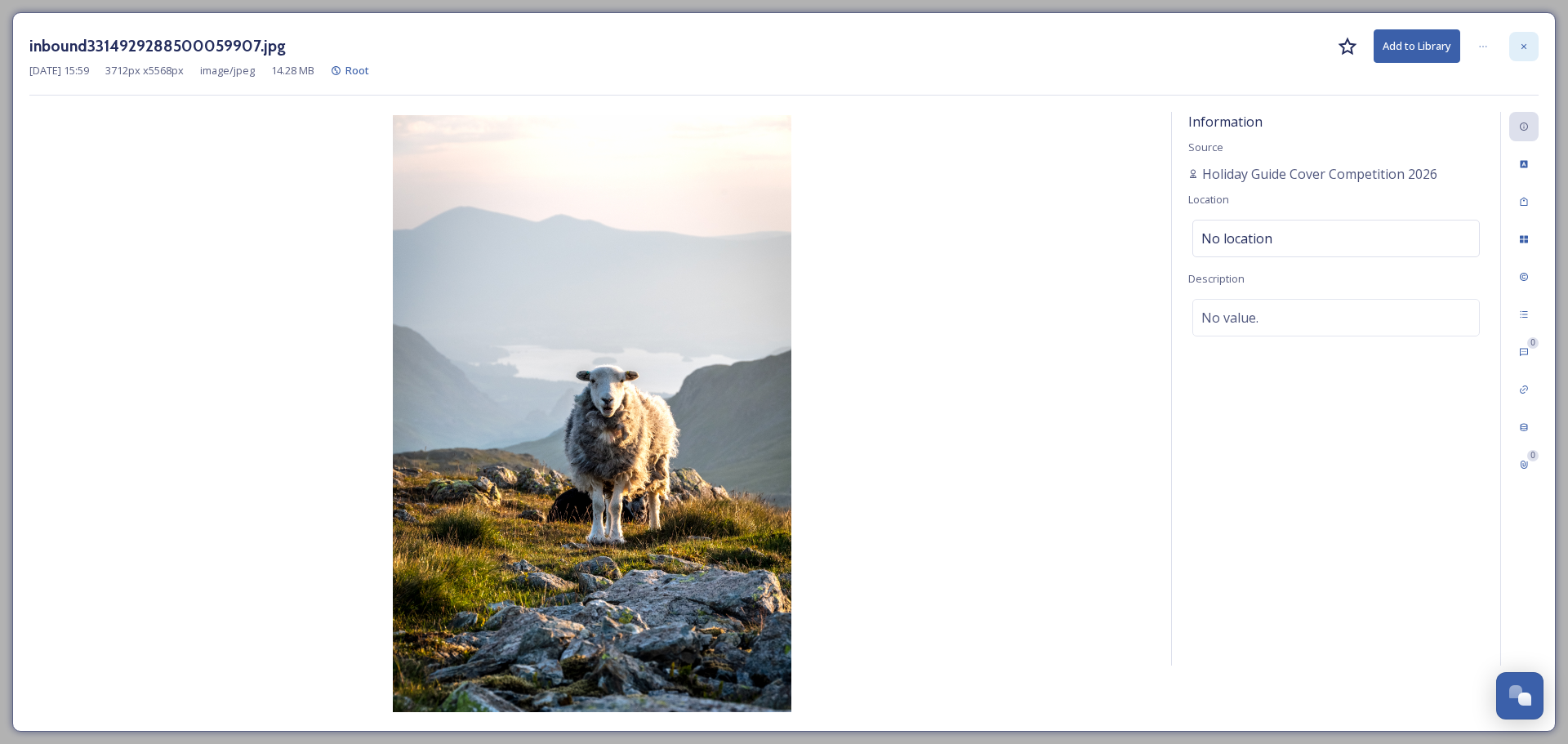
click at [1530, 44] on div at bounding box center [1524, 47] width 30 height 30
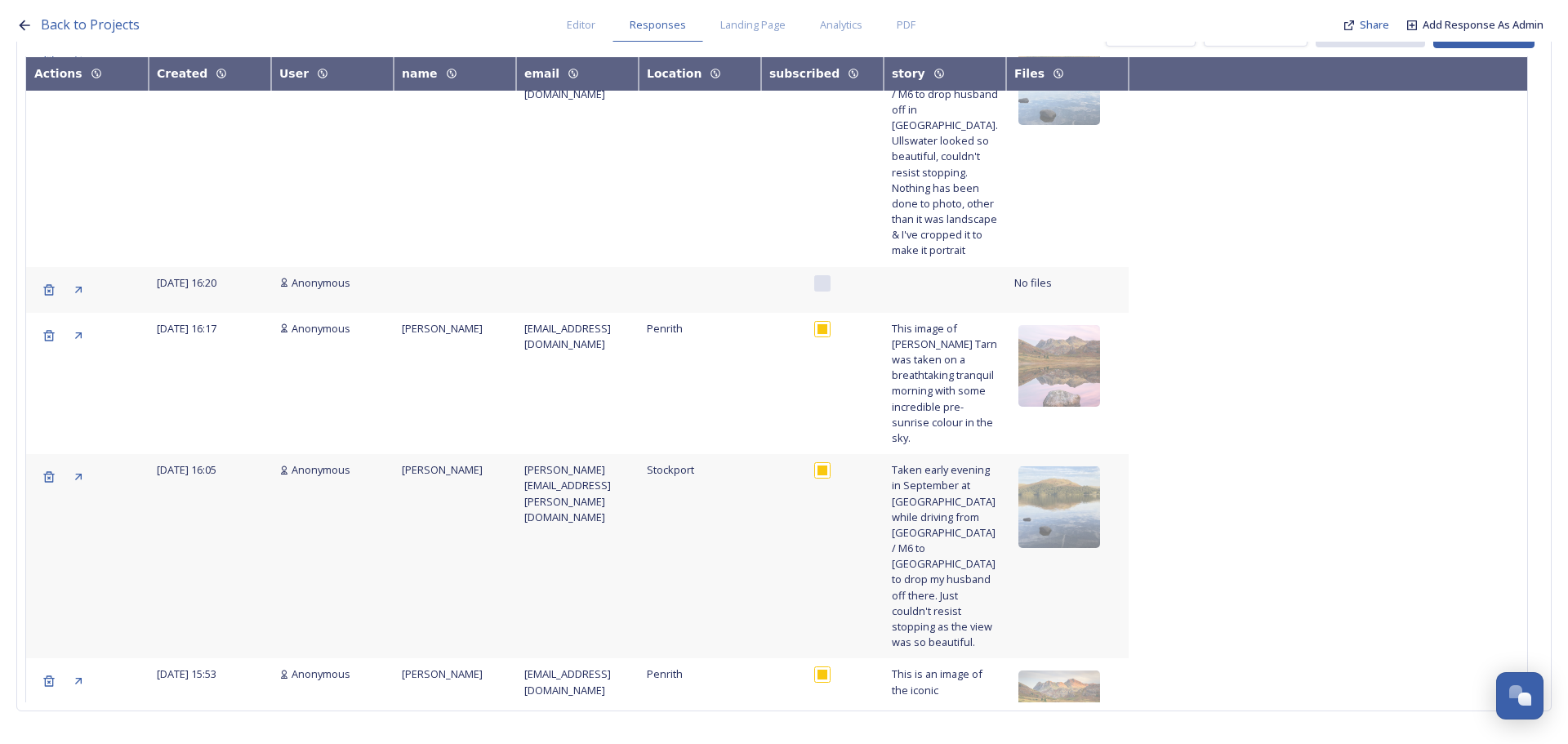
scroll to position [6421, 0]
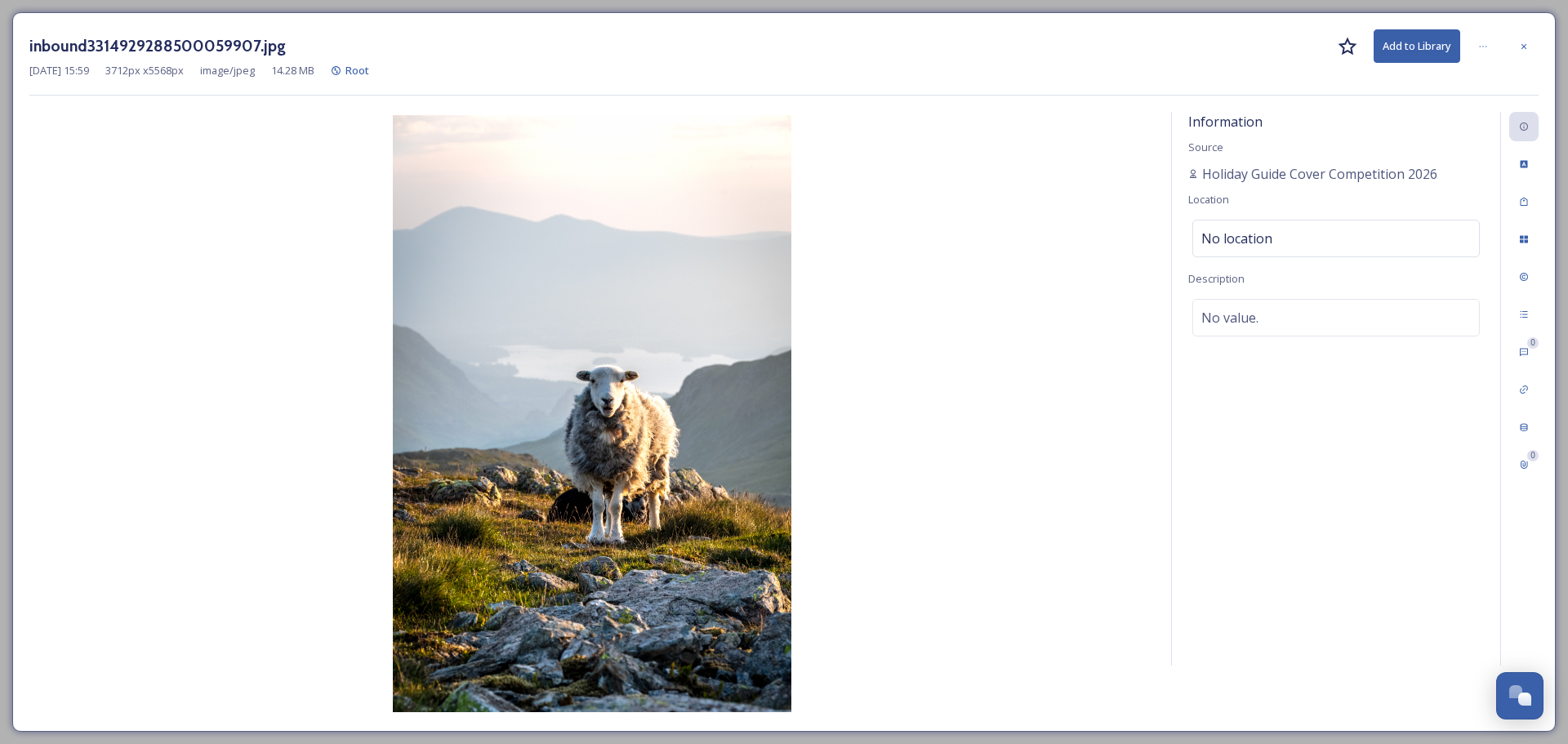
click at [1526, 62] on div "inbound3314929288500059907.jpg Add to Library" at bounding box center [784, 46] width 1509 height 34
click at [1527, 54] on div at bounding box center [1524, 47] width 30 height 30
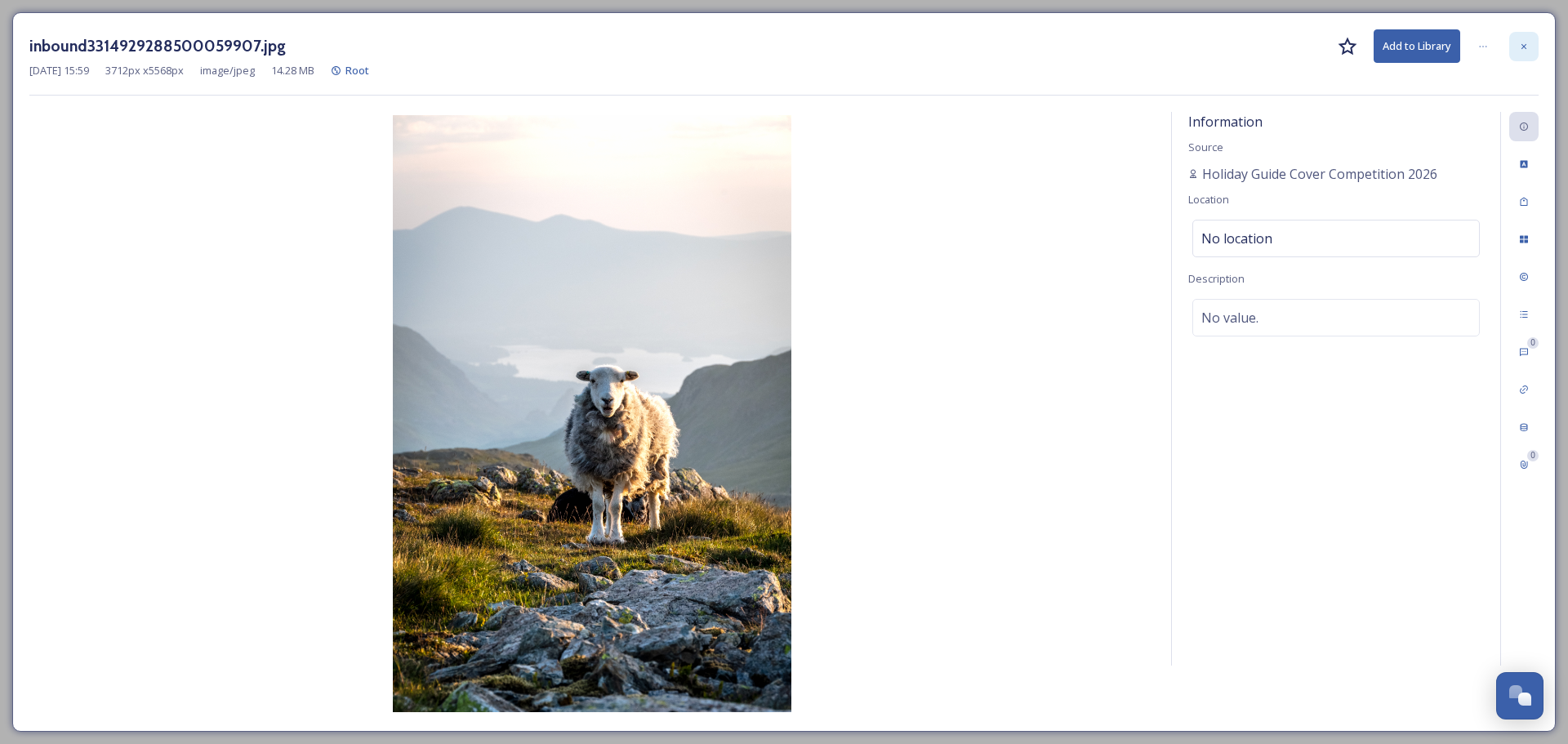
click at [1519, 49] on icon at bounding box center [1524, 47] width 10 height 10
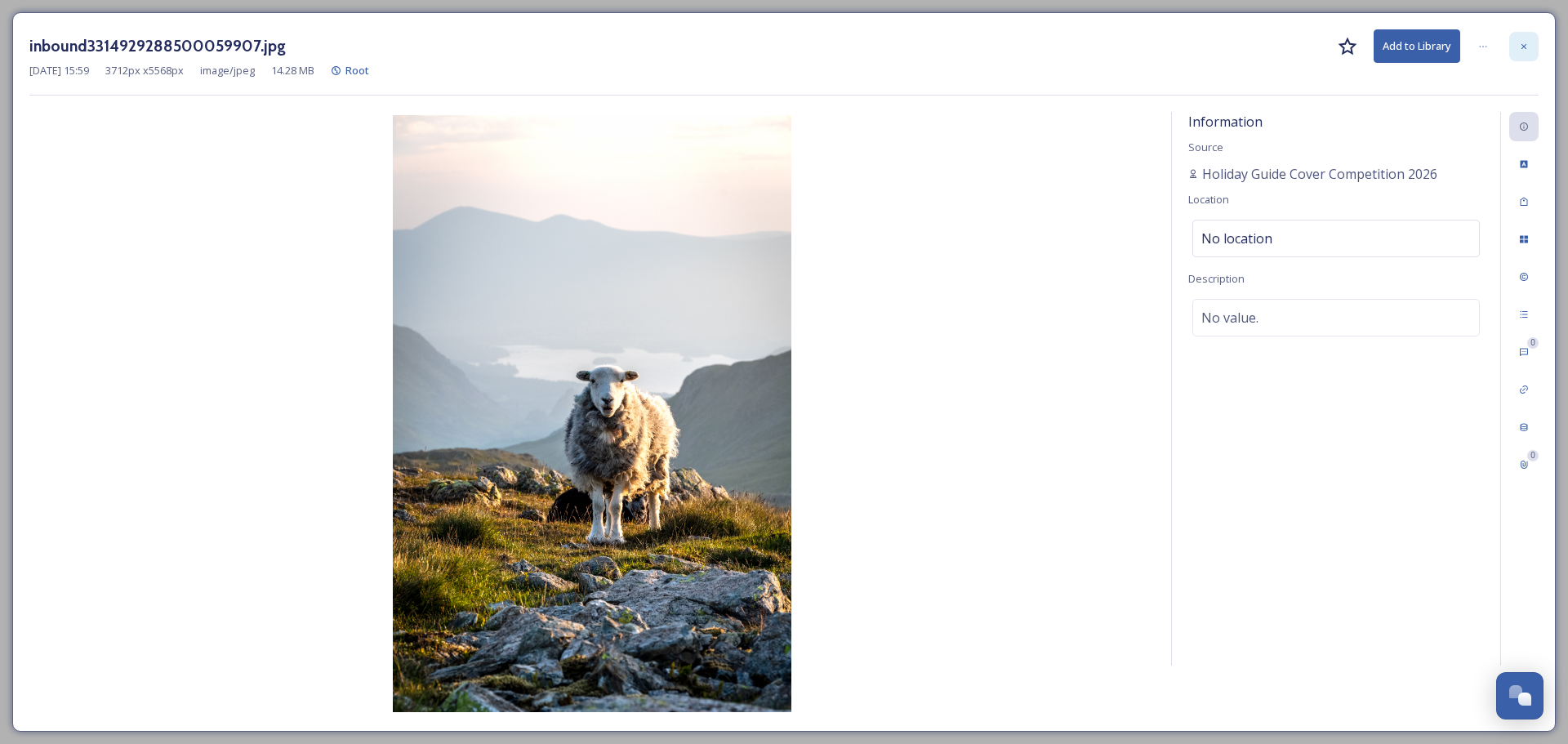
click at [1532, 41] on div at bounding box center [1524, 47] width 30 height 30
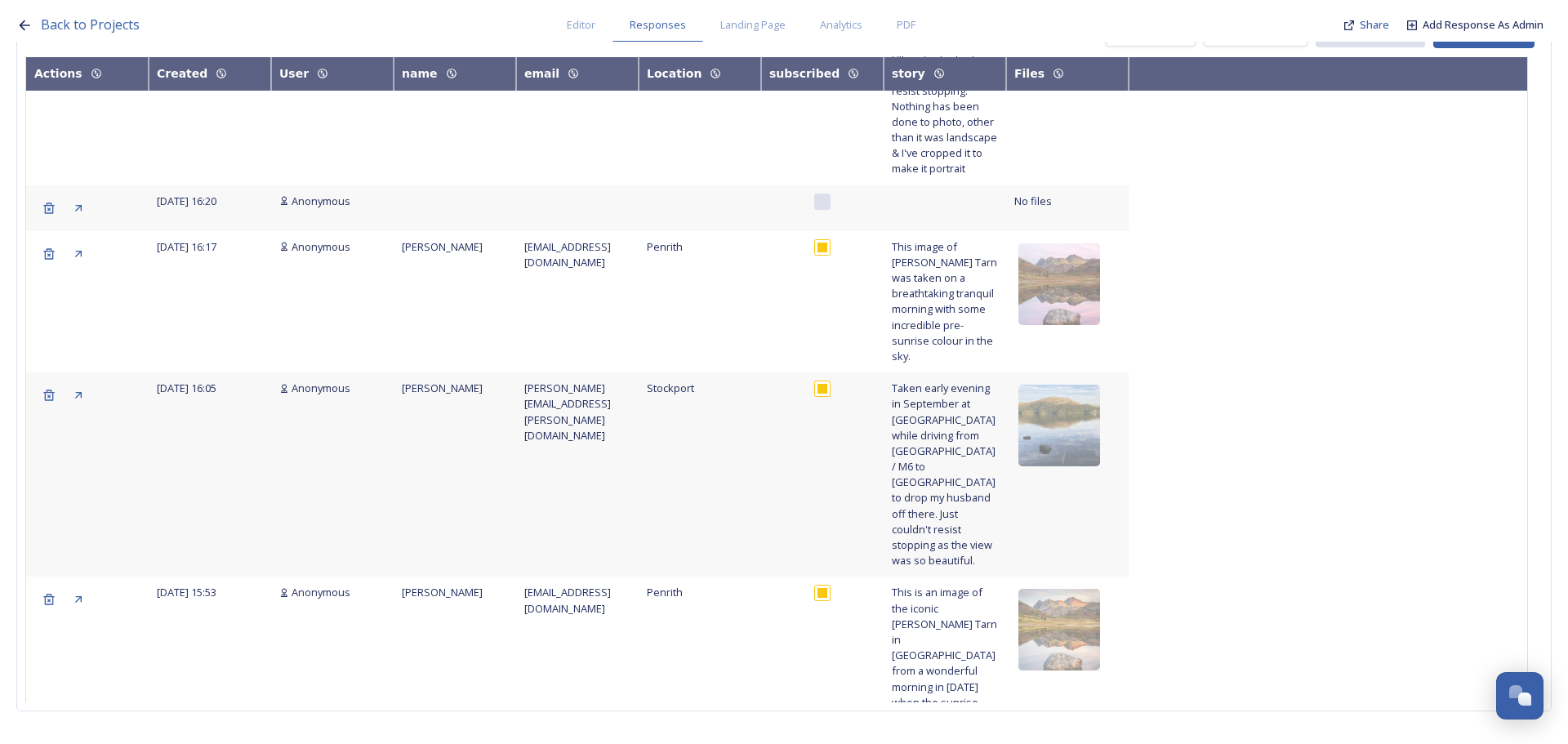
drag, startPoint x: 888, startPoint y: 303, endPoint x: 992, endPoint y: 587, distance: 302.4
copy span "This photo was taken the morning after a wild camp on [GEOGRAPHIC_DATA]. There …"
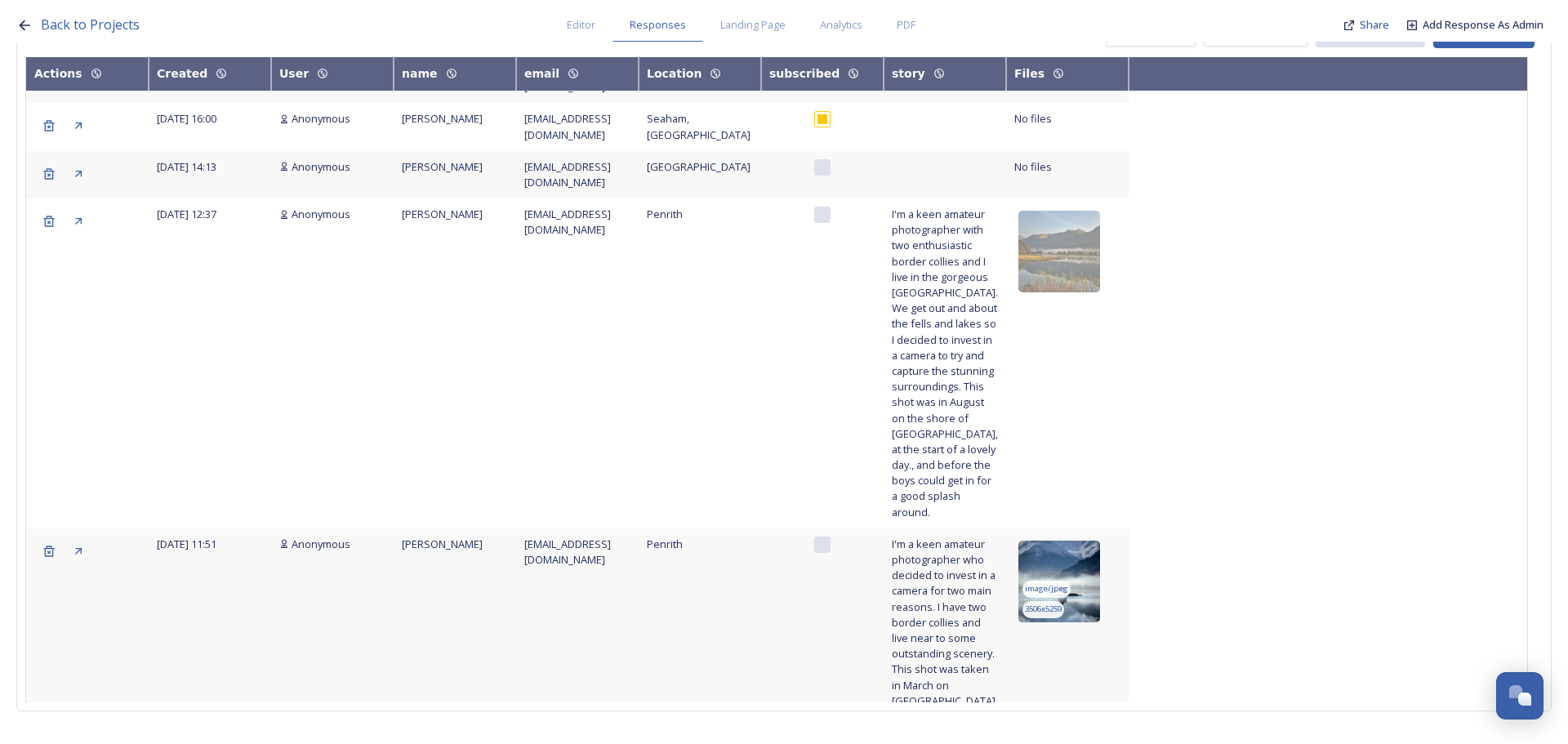
scroll to position [8234, 0]
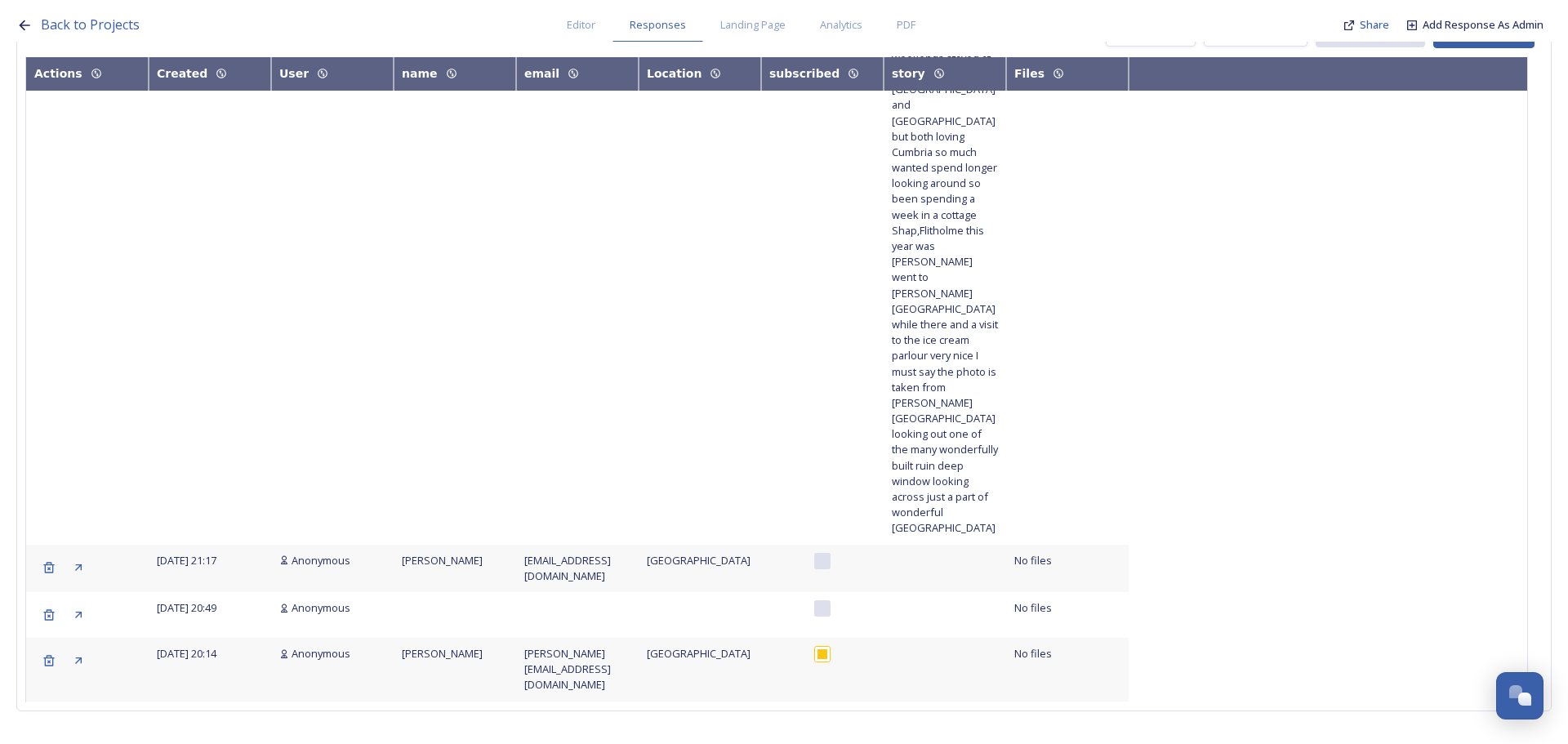
scroll to position [9936, 0]
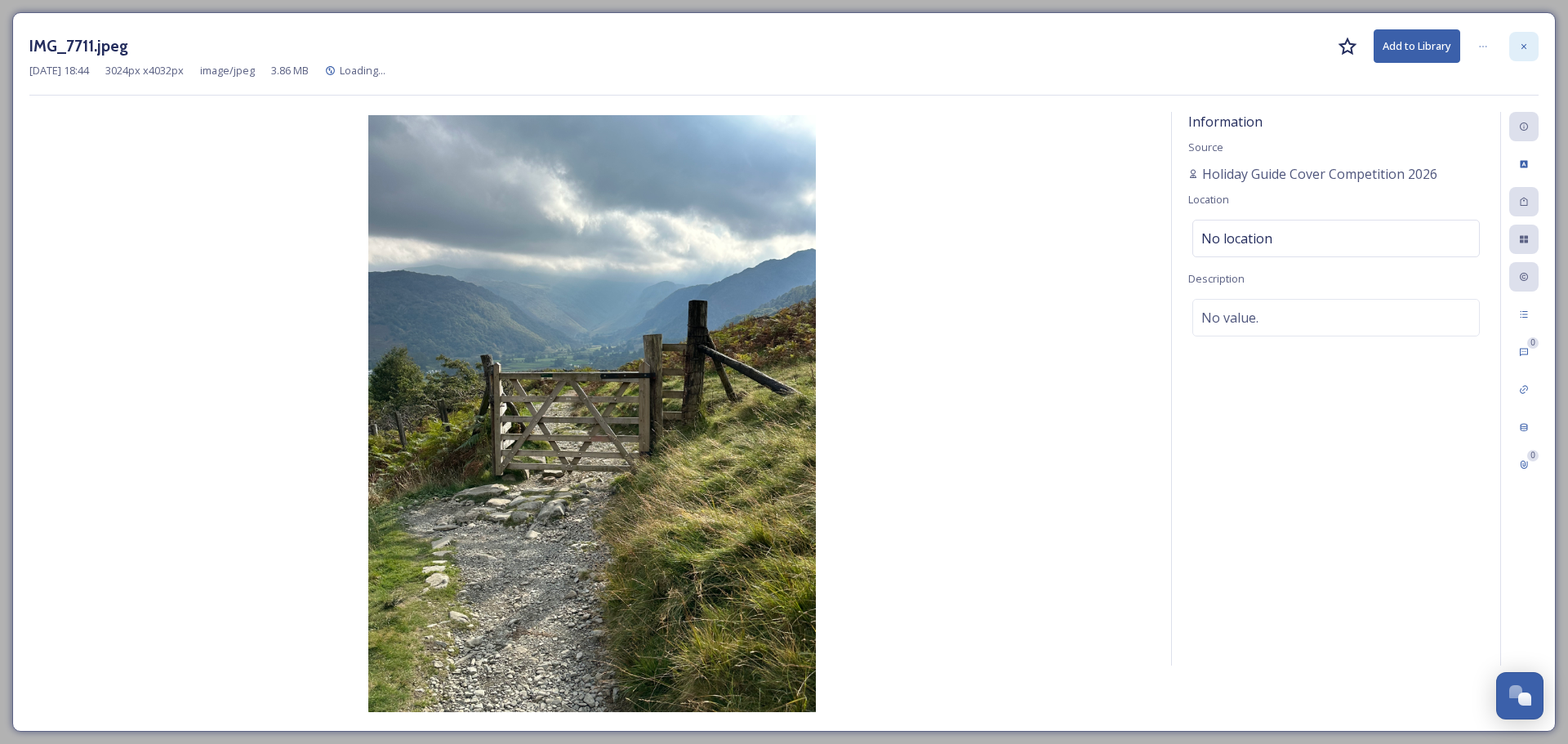
click at [1515, 40] on div at bounding box center [1524, 47] width 30 height 30
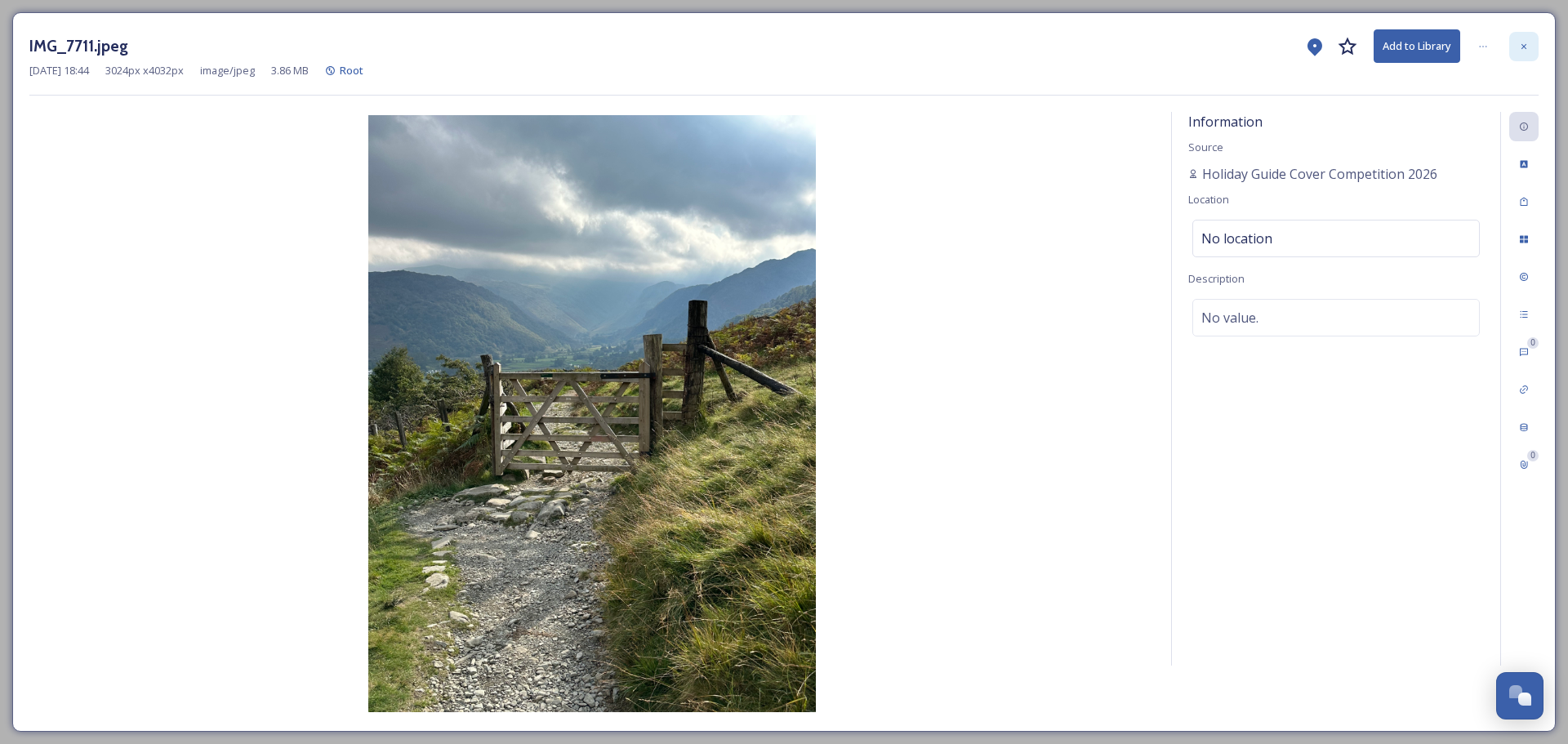
click at [1534, 53] on div at bounding box center [1524, 47] width 30 height 30
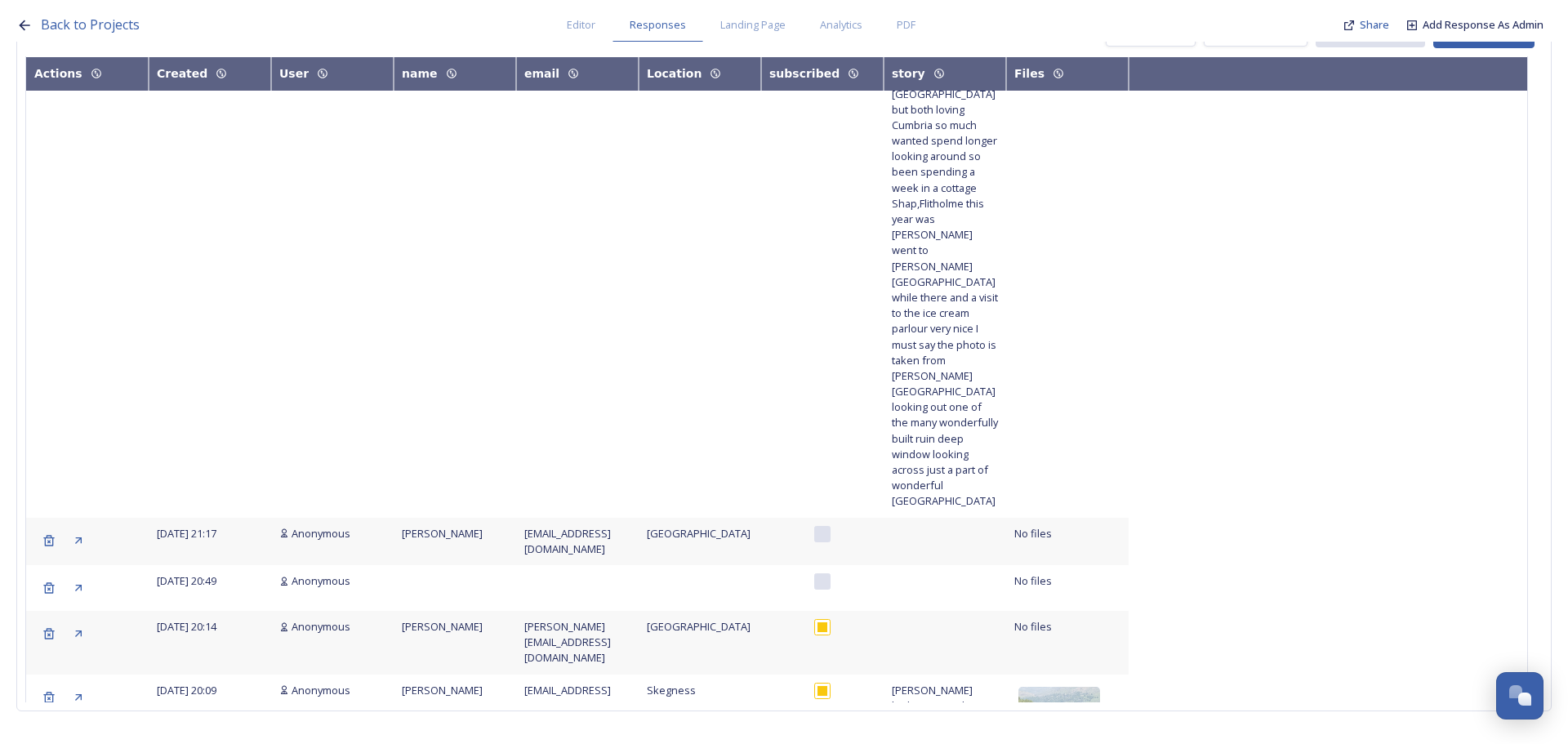
copy span "View down the valley towards [GEOGRAPHIC_DATA] - the most gorgeous place on the…"
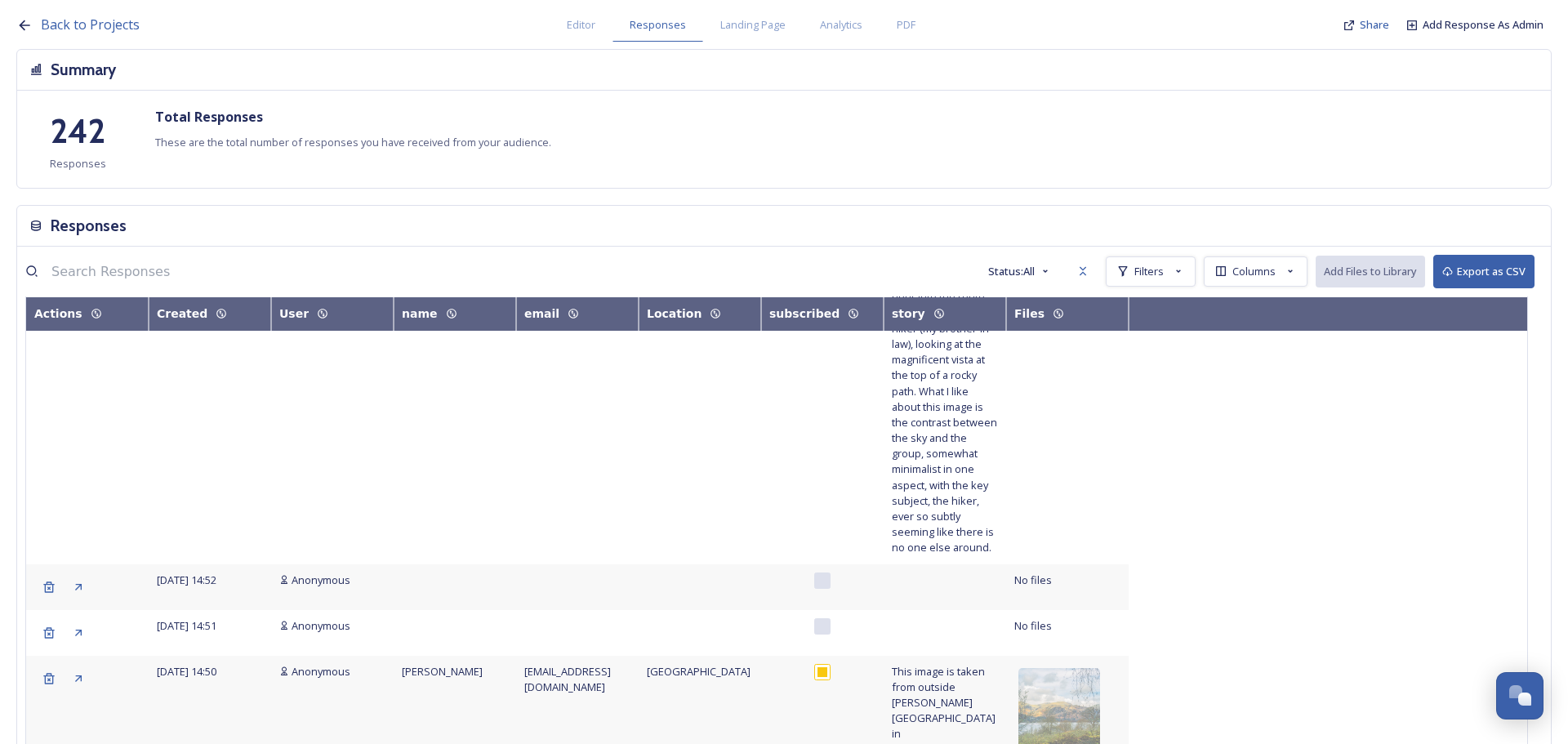
scroll to position [1960, 0]
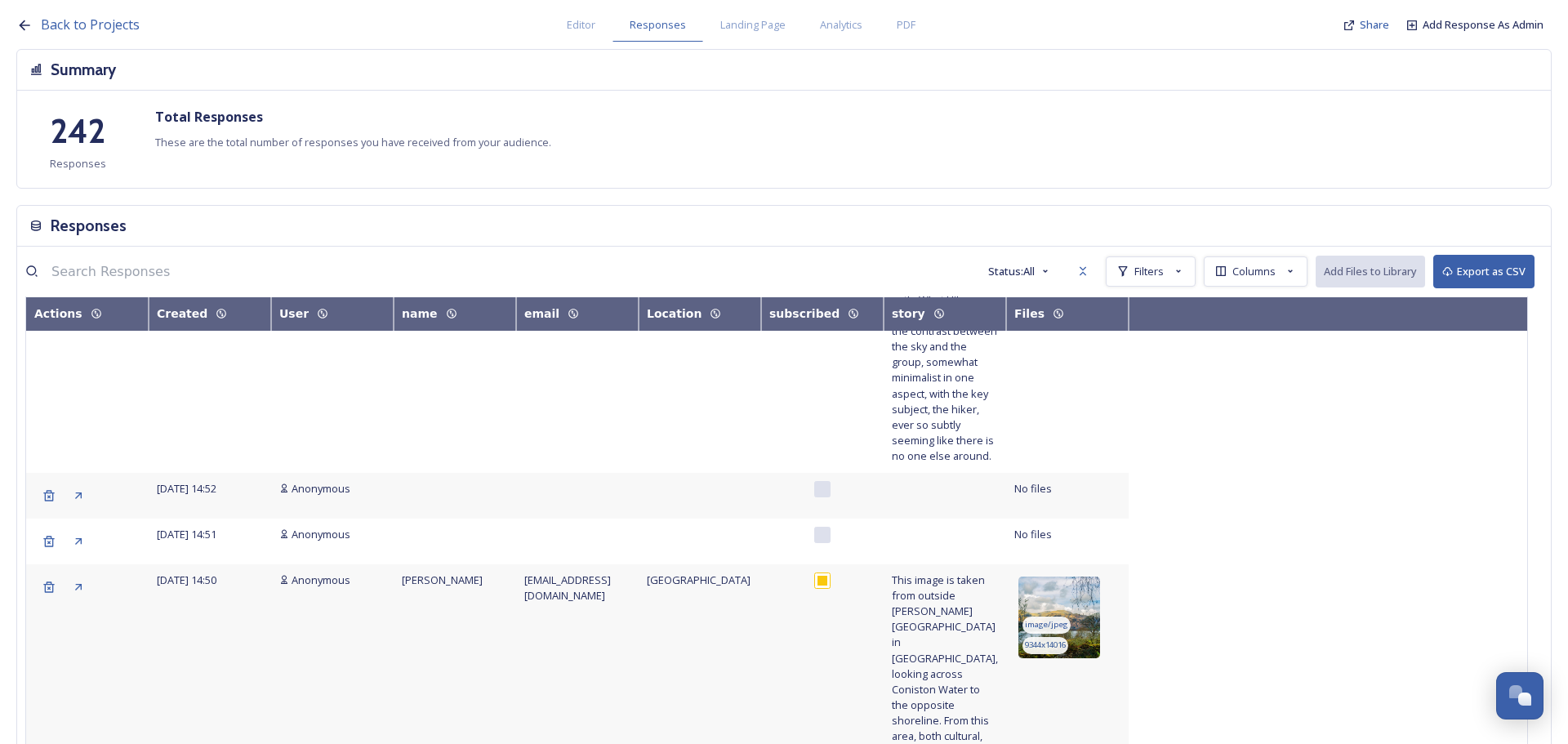
click at [1065, 577] on img at bounding box center [1059, 617] width 82 height 82
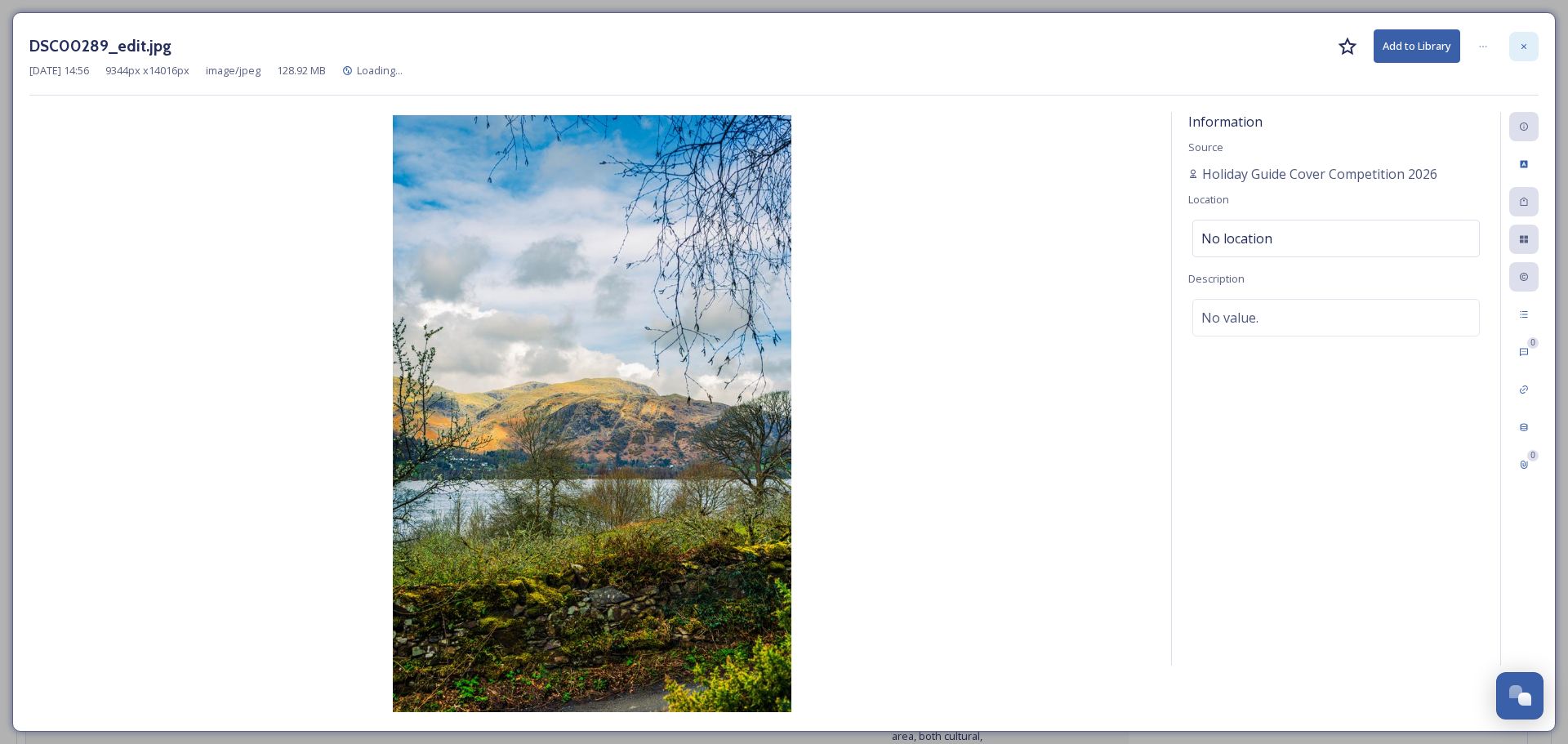
click at [1516, 46] on div at bounding box center [1524, 47] width 30 height 30
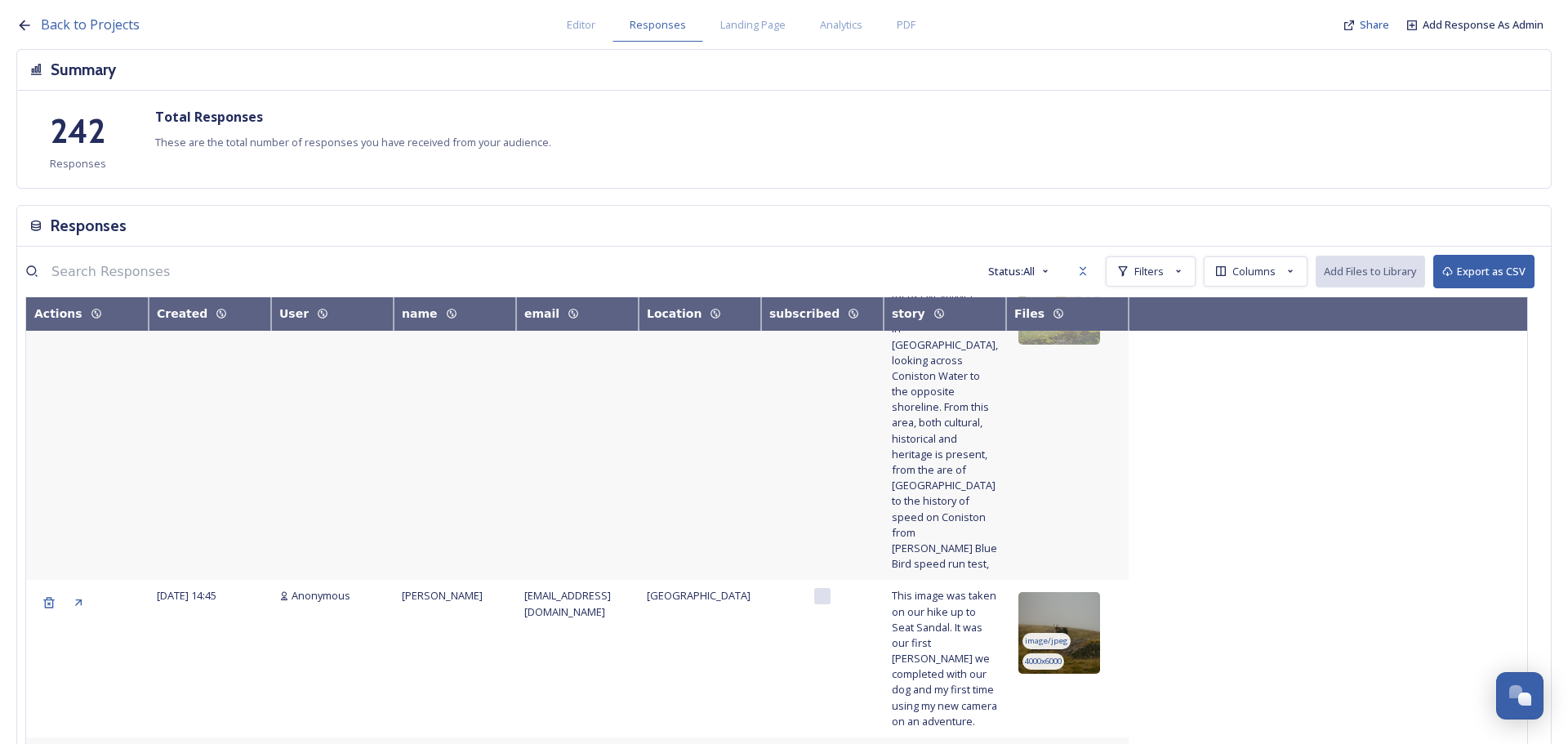
scroll to position [2286, 0]
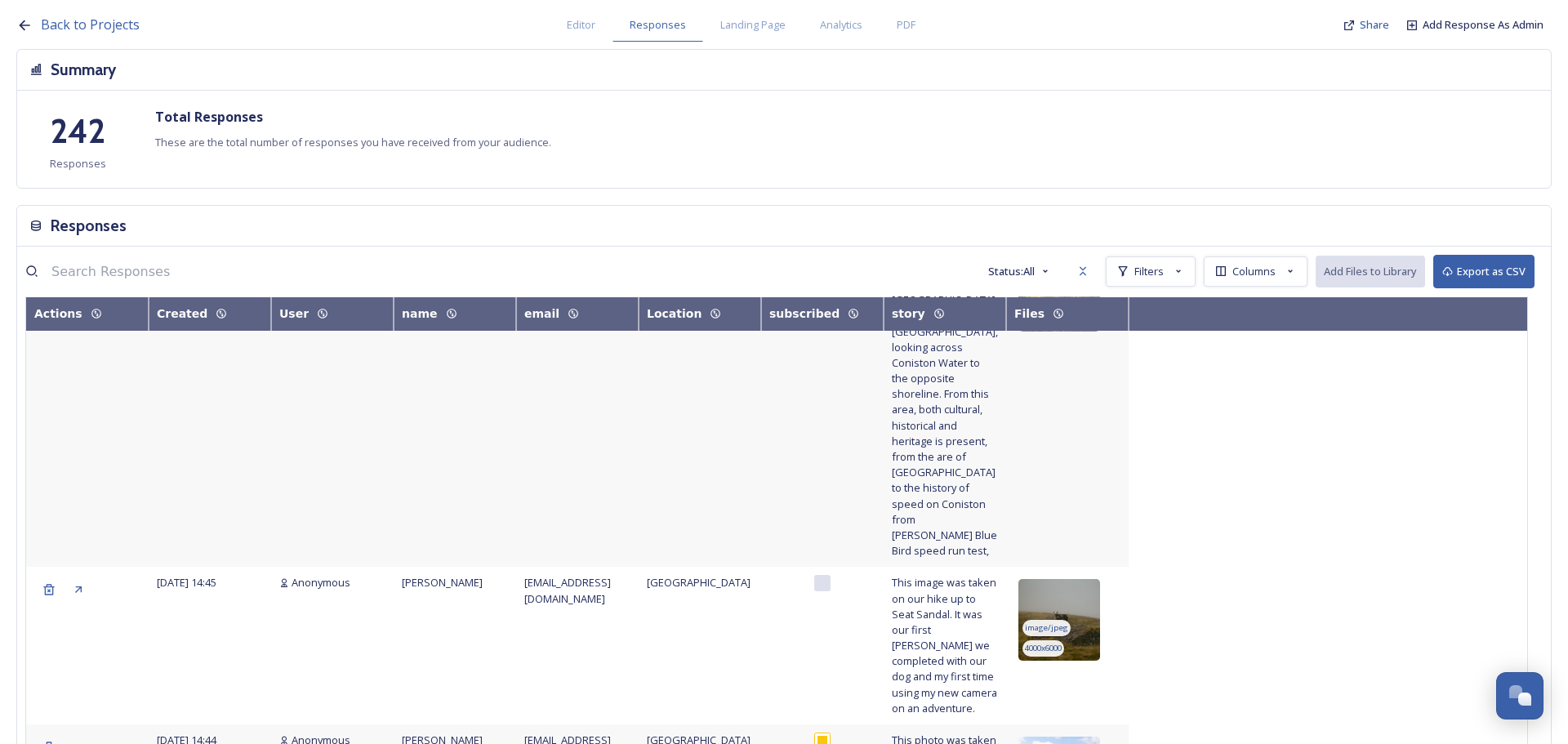
click at [1083, 579] on img at bounding box center [1059, 620] width 82 height 82
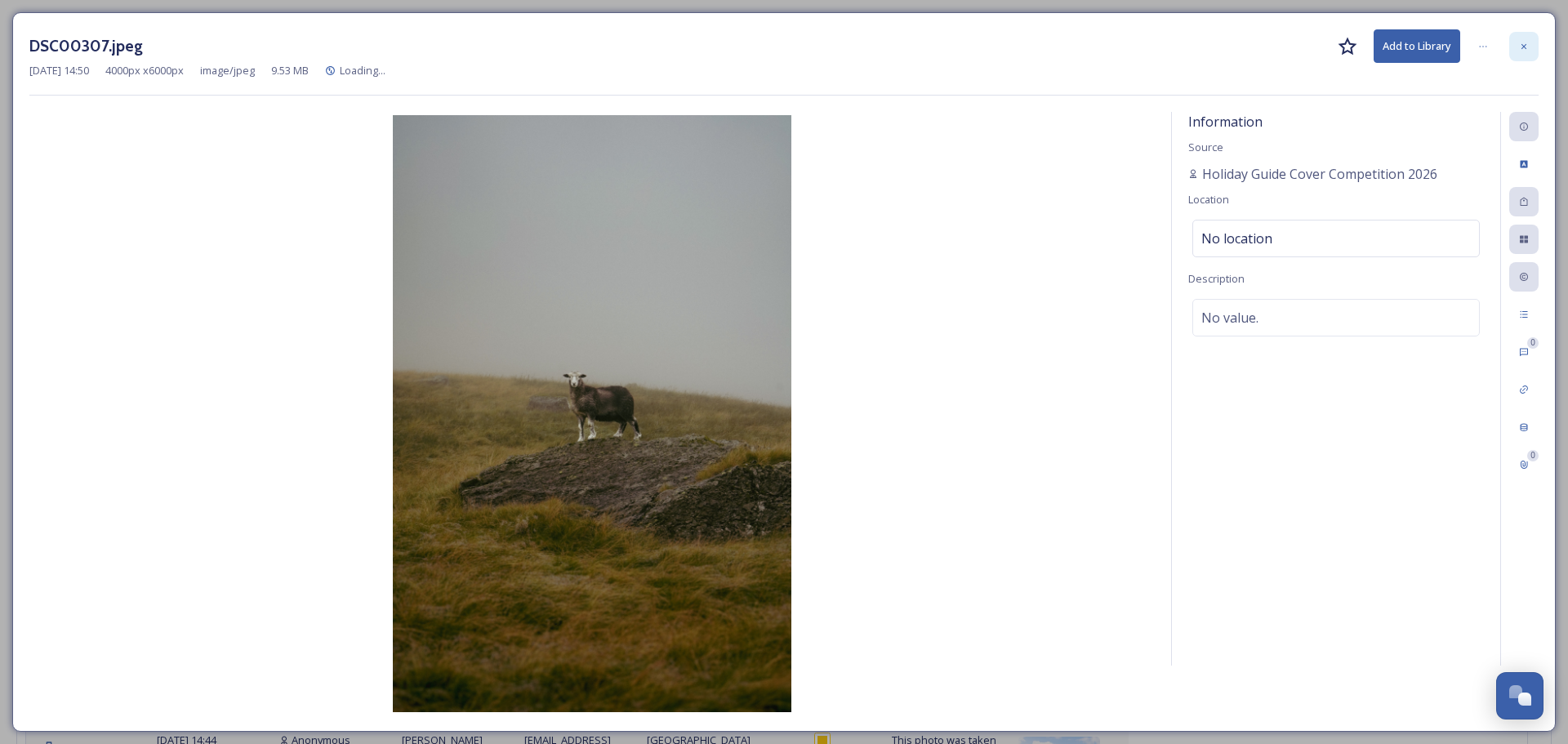
click at [1526, 33] on div at bounding box center [1524, 47] width 30 height 30
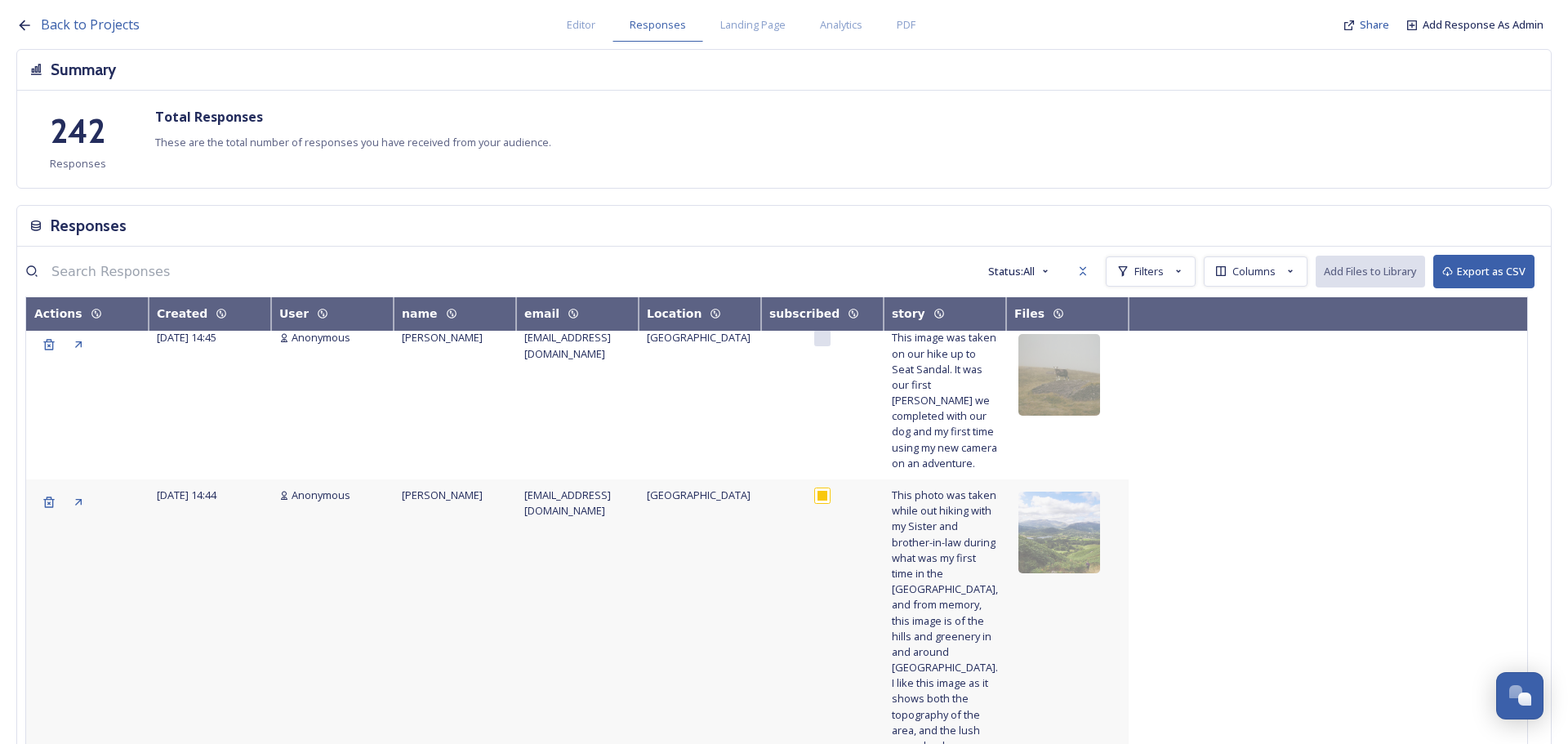
scroll to position [2450, 0]
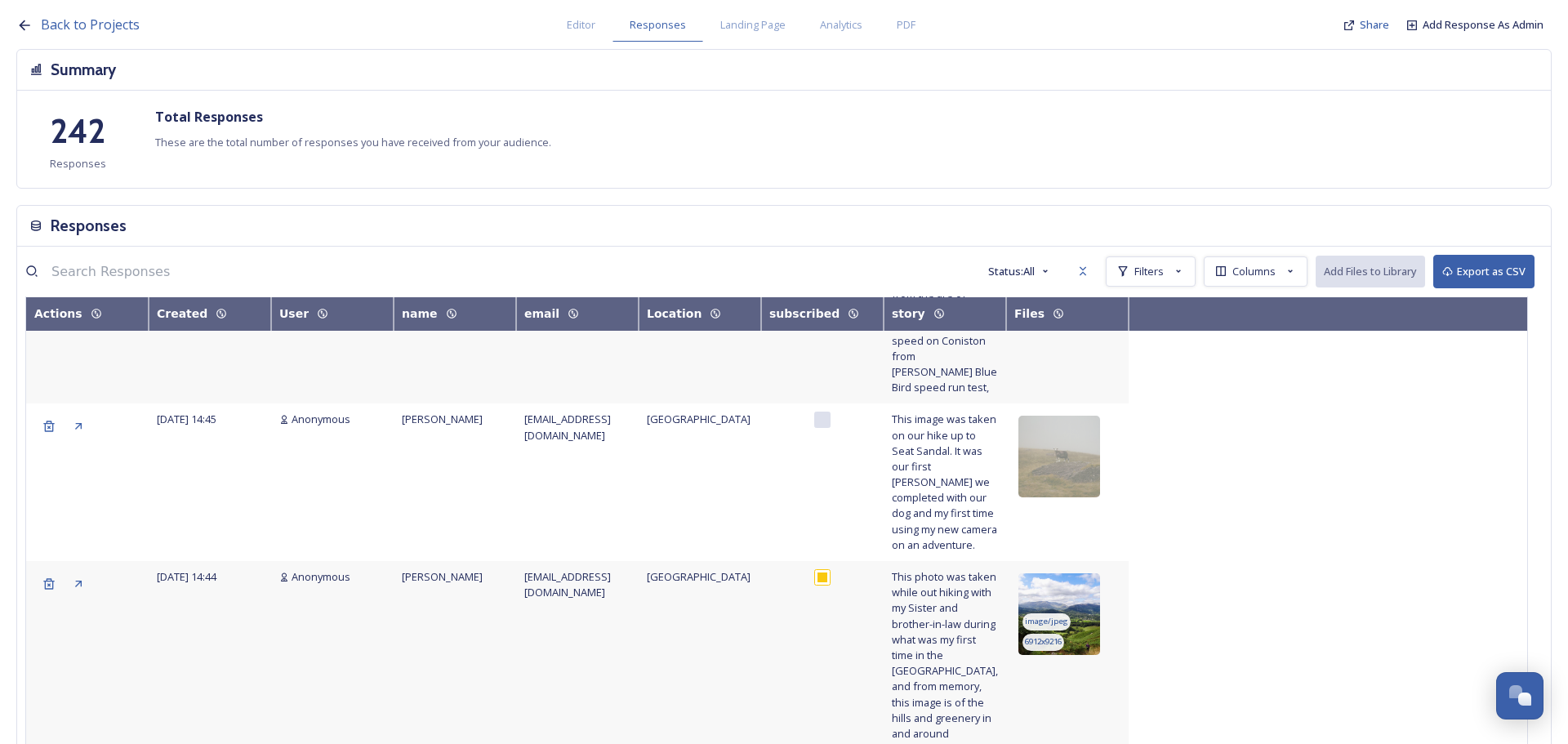
click at [1084, 573] on img at bounding box center [1059, 614] width 82 height 82
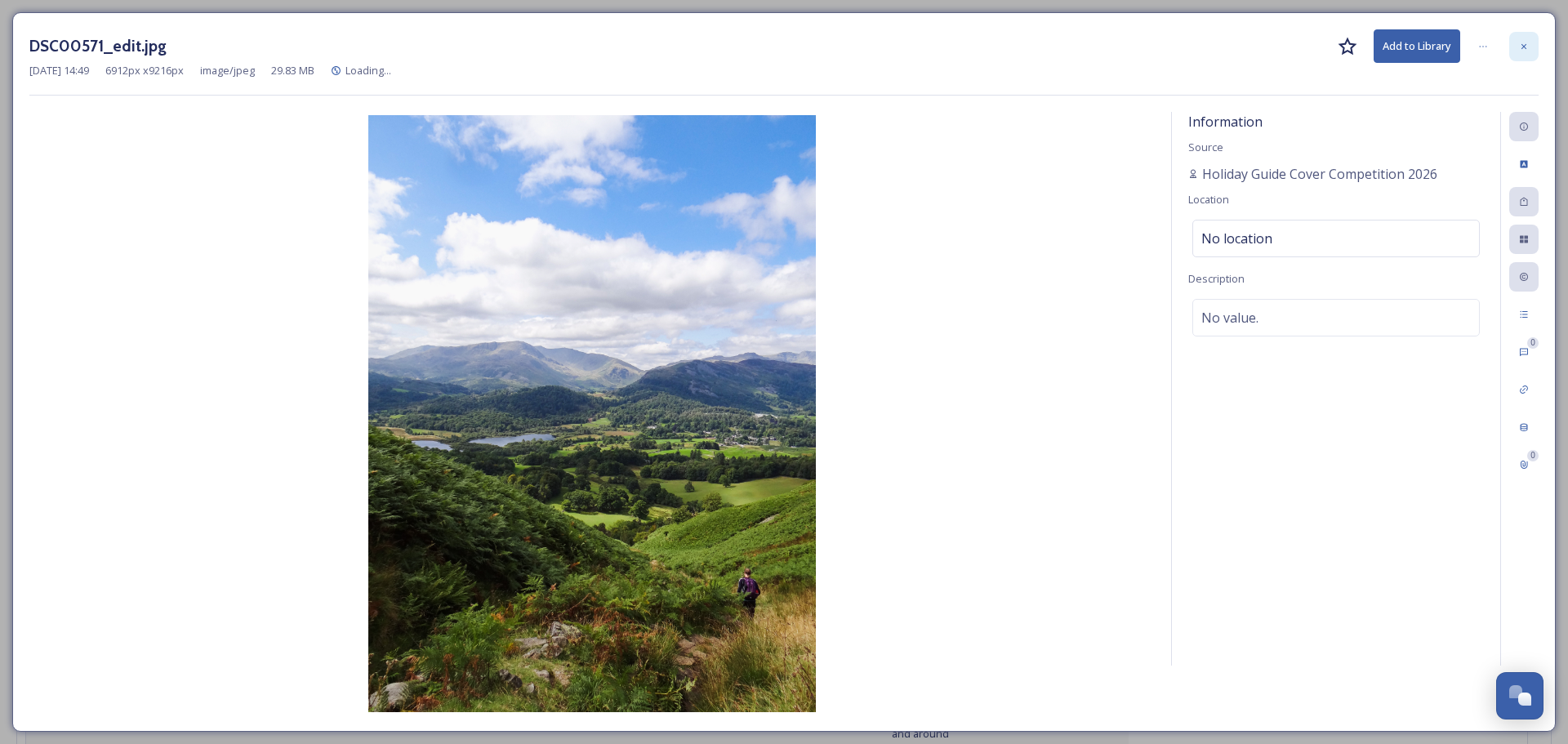
click at [1528, 49] on div at bounding box center [1524, 47] width 30 height 30
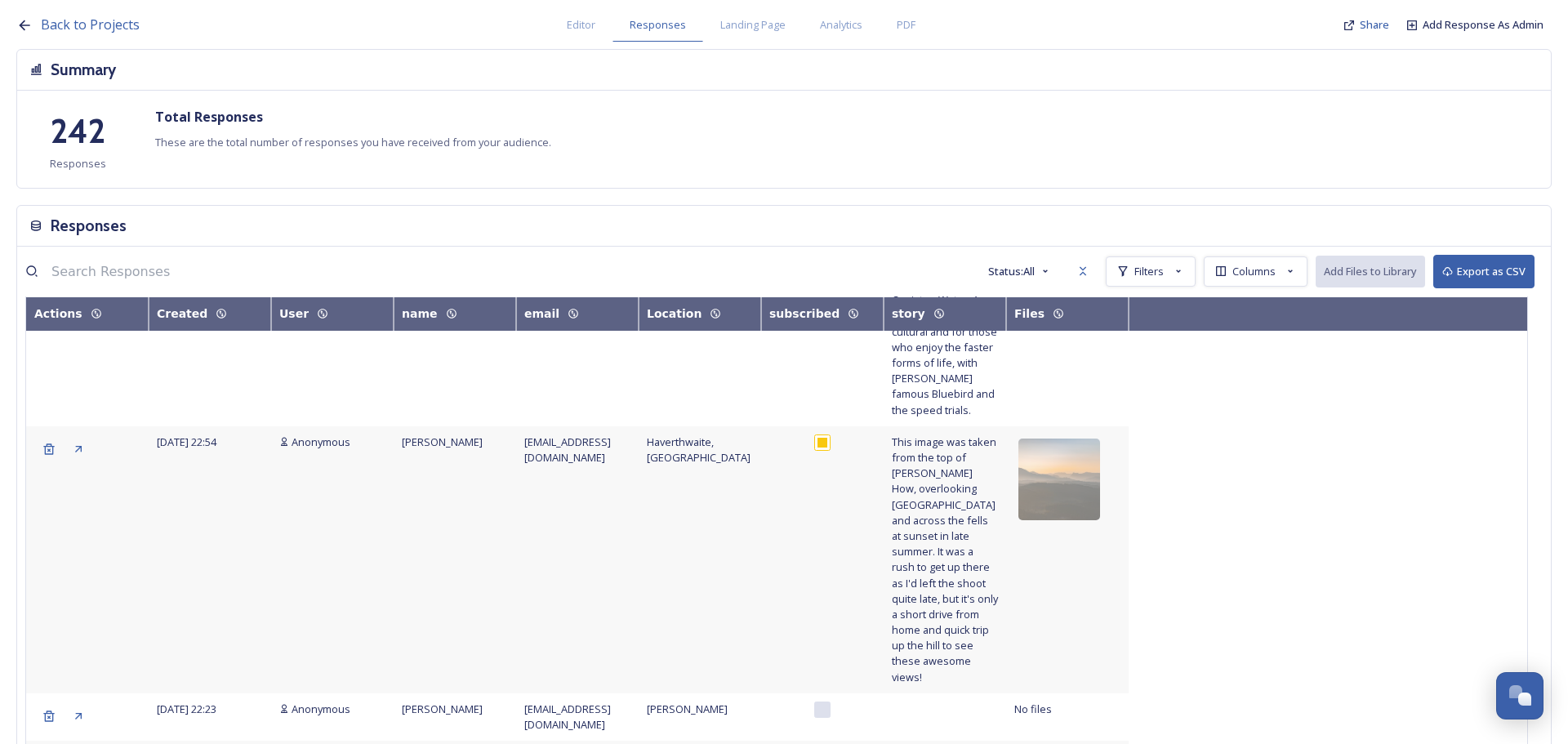
scroll to position [3184, 0]
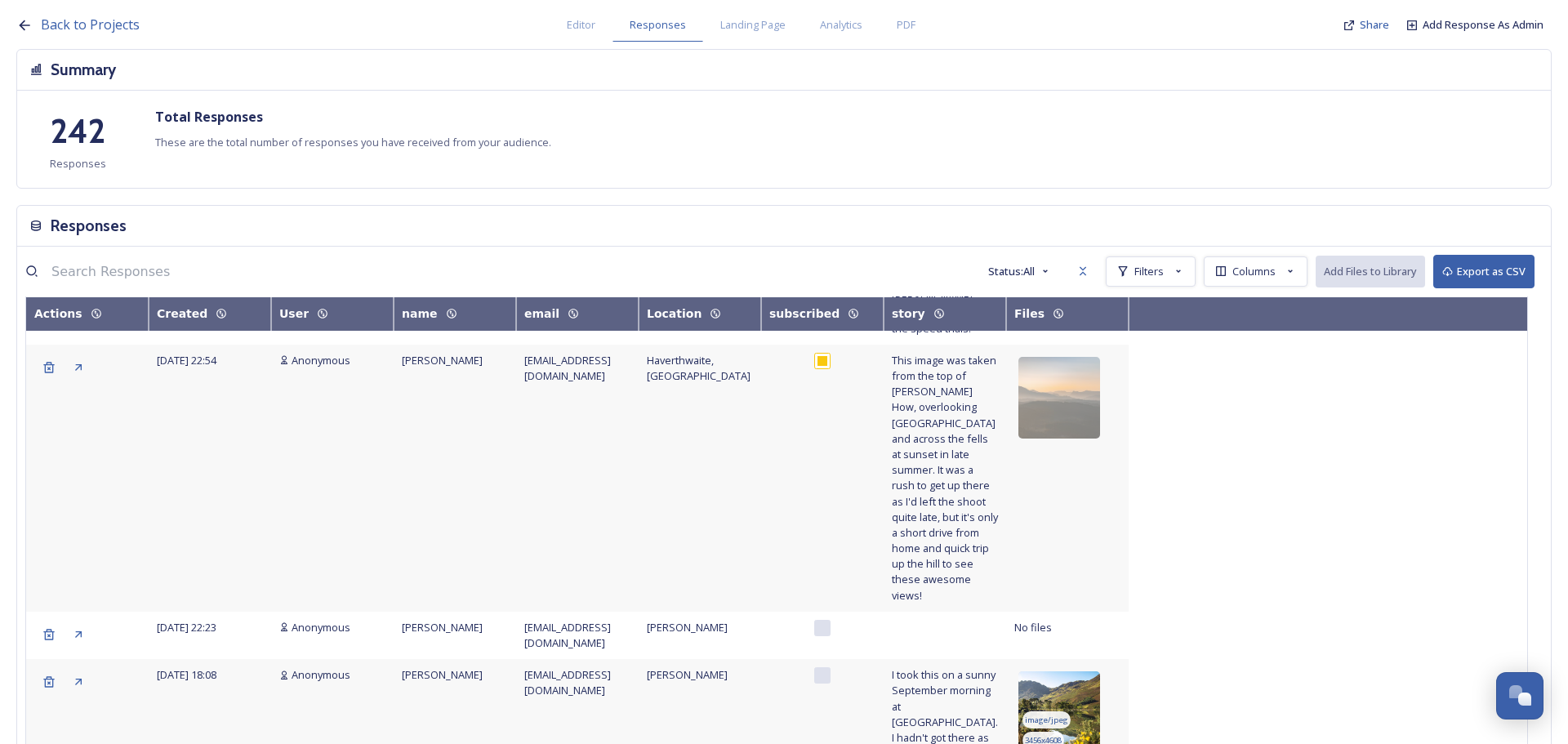
click at [1088, 671] on img at bounding box center [1059, 712] width 82 height 82
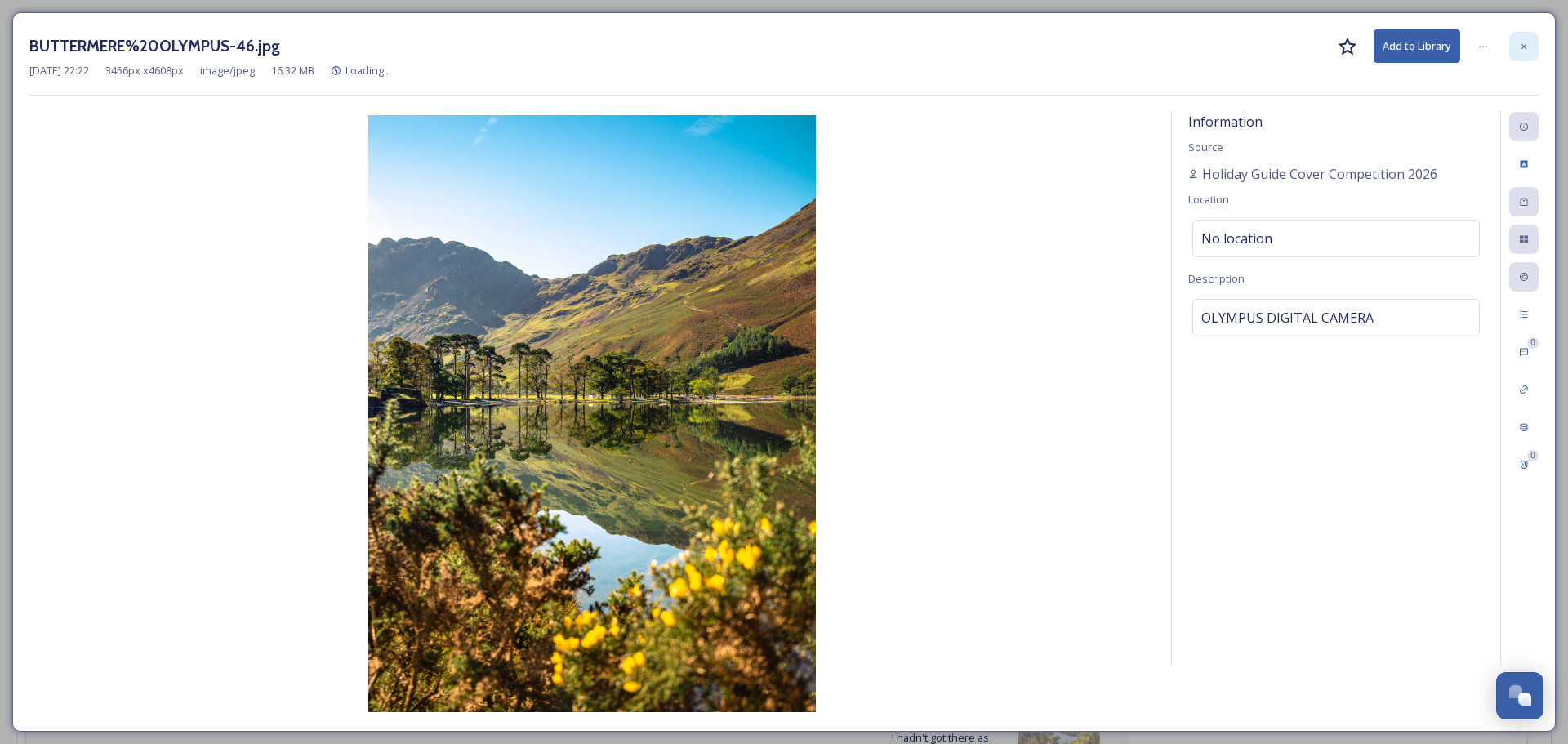
click at [1515, 43] on div at bounding box center [1524, 47] width 30 height 30
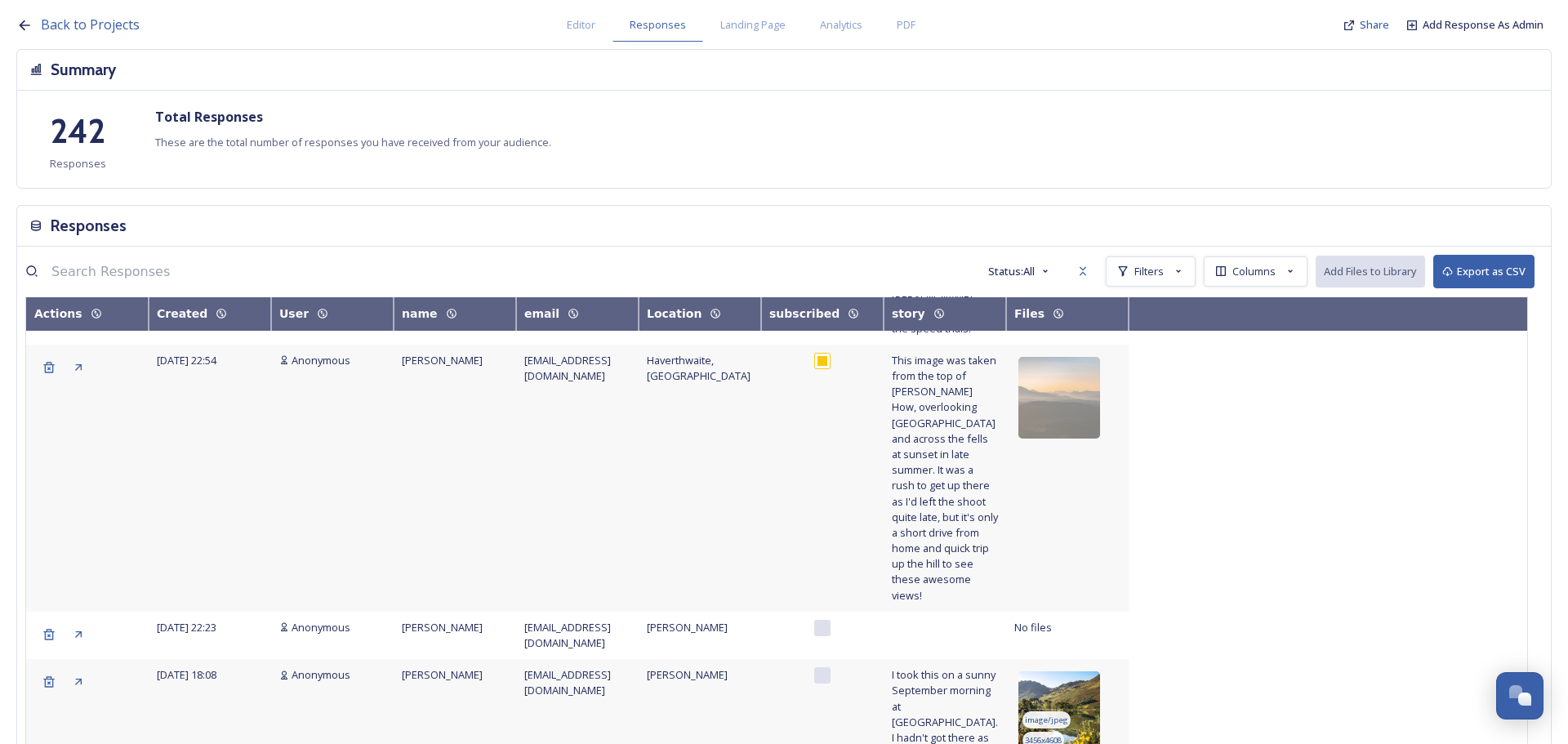
click at [1080, 671] on img at bounding box center [1059, 712] width 82 height 82
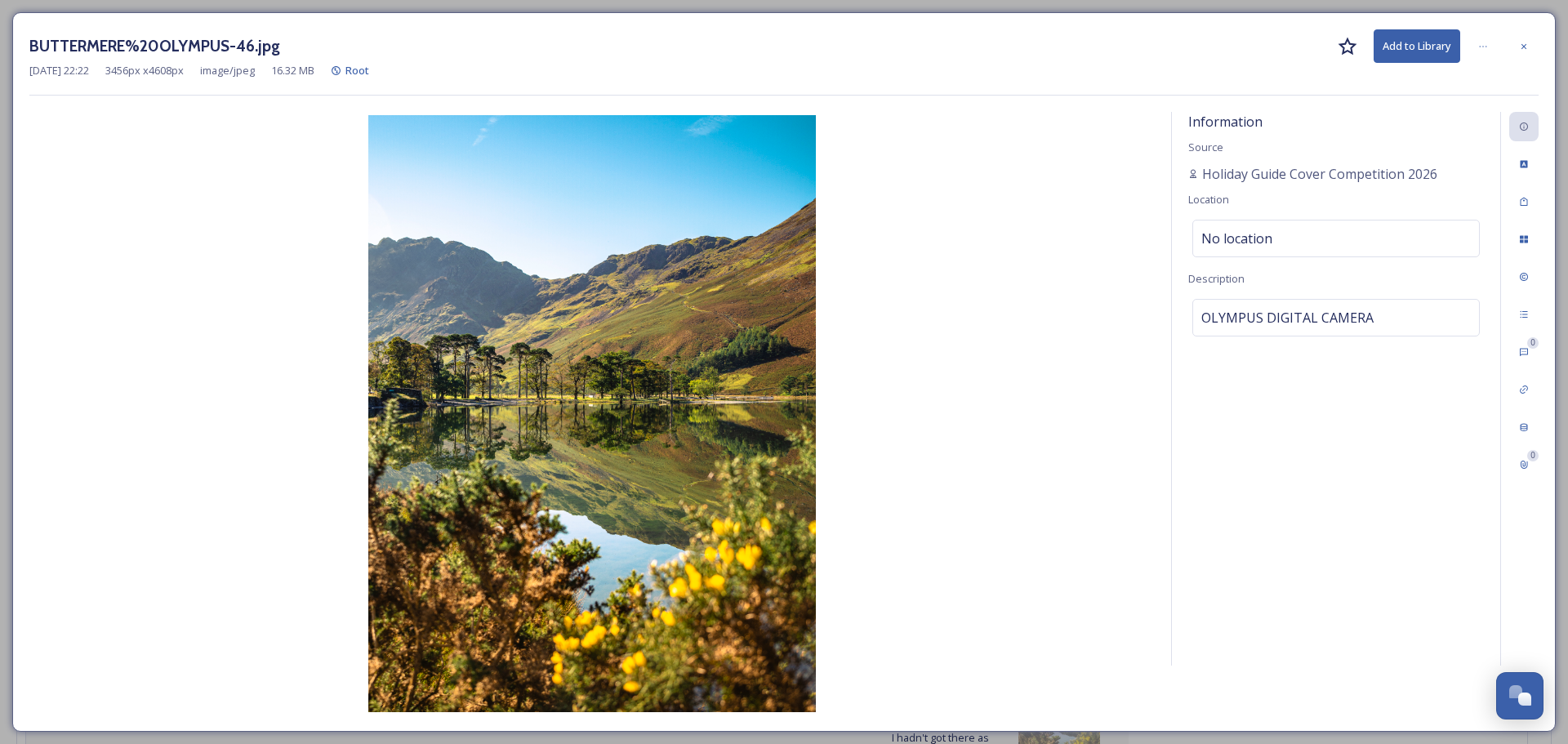
click at [1530, 48] on div at bounding box center [1524, 47] width 30 height 30
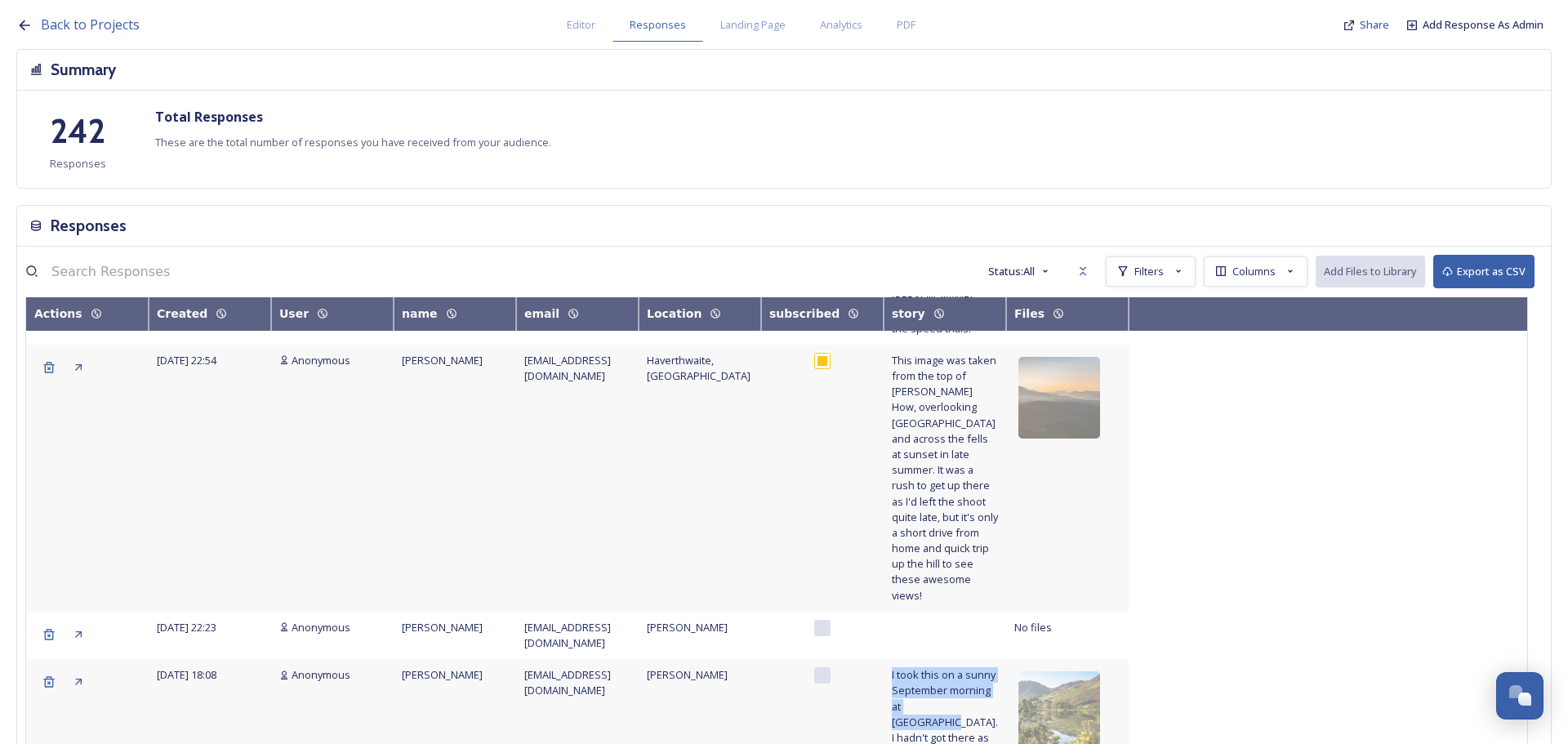
drag, startPoint x: 892, startPoint y: 419, endPoint x: 964, endPoint y: 447, distance: 77.3
copy span "I took this on a sunny September morning at [GEOGRAPHIC_DATA]."
